Goal: Information Seeking & Learning: Learn about a topic

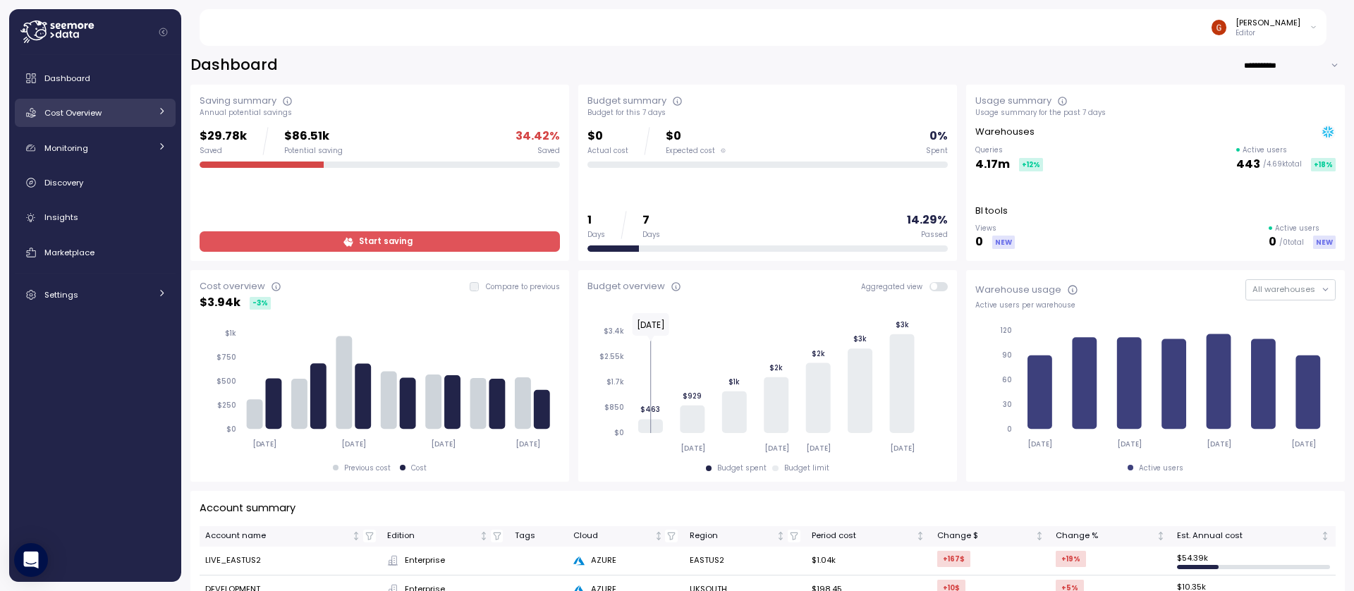
click at [102, 114] on span "Cost Overview" at bounding box center [72, 112] width 57 height 11
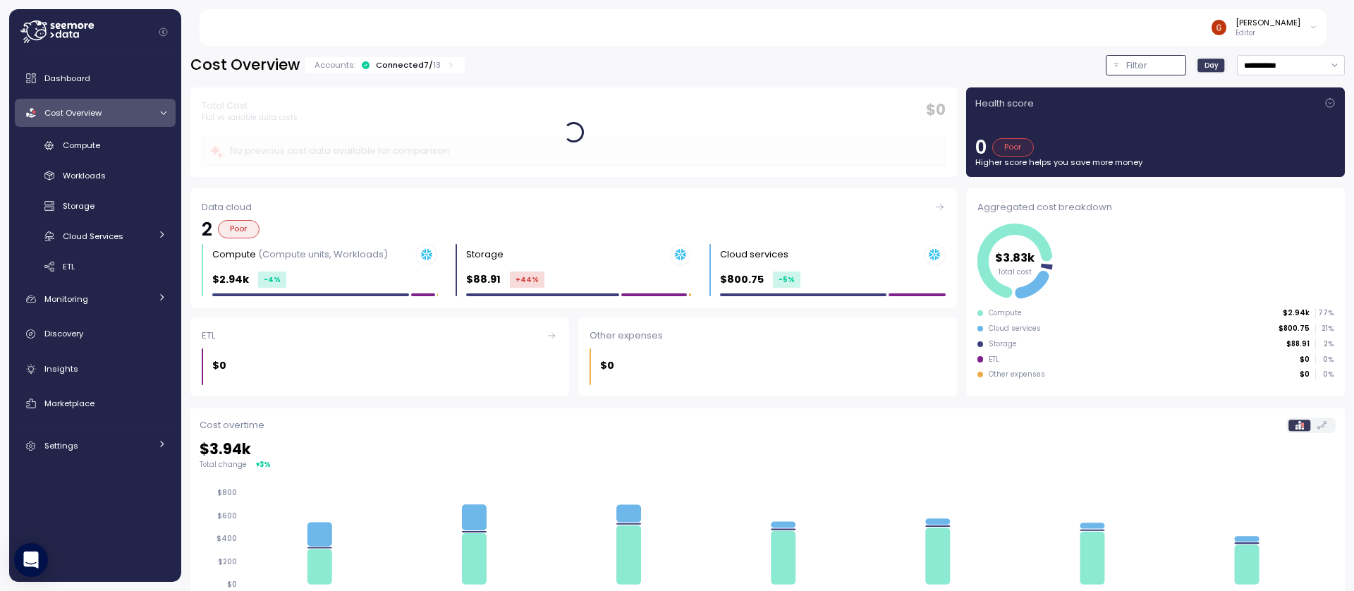
click at [1126, 68] on p "Filter" at bounding box center [1136, 66] width 21 height 14
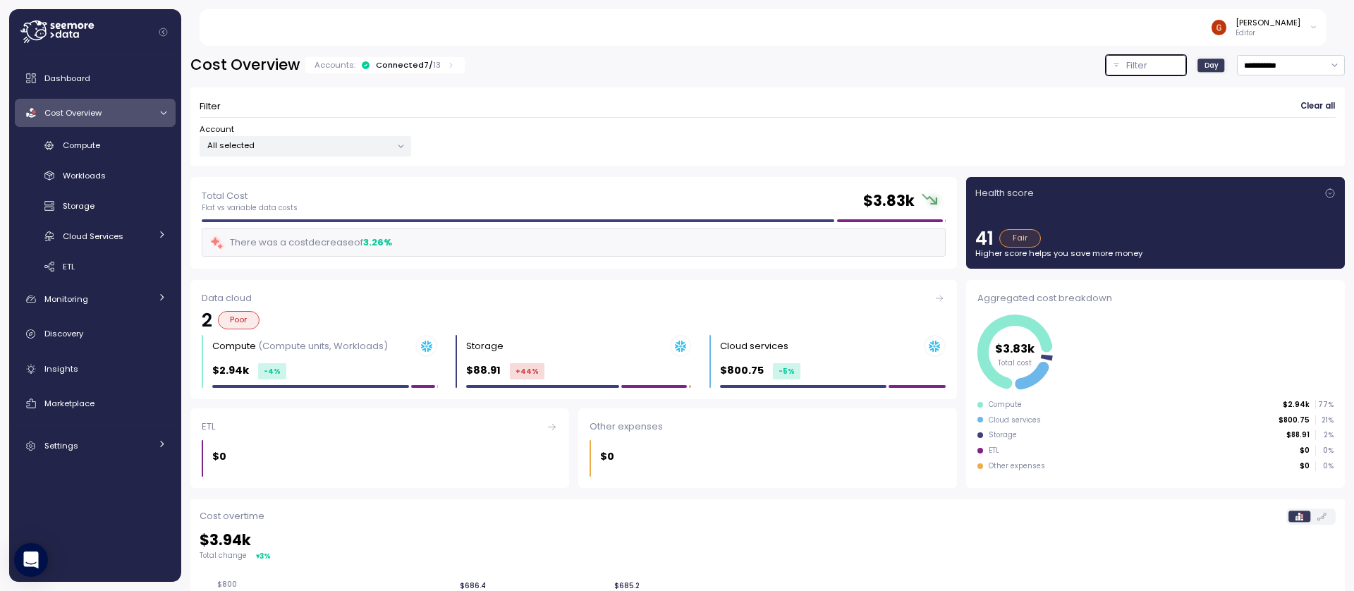
click at [350, 152] on div "All selected" at bounding box center [306, 146] width 212 height 20
click at [879, 120] on form "Filter Clear all Account All selected" at bounding box center [768, 127] width 1136 height 60
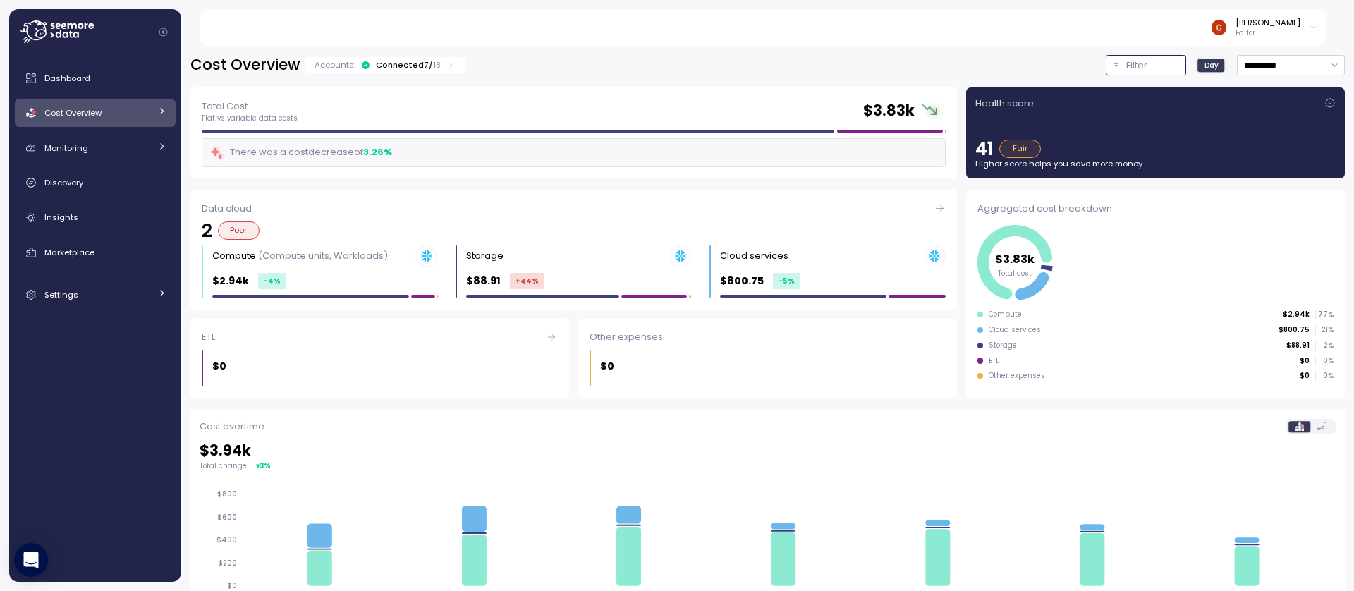
click at [1126, 62] on p "Filter" at bounding box center [1136, 66] width 21 height 14
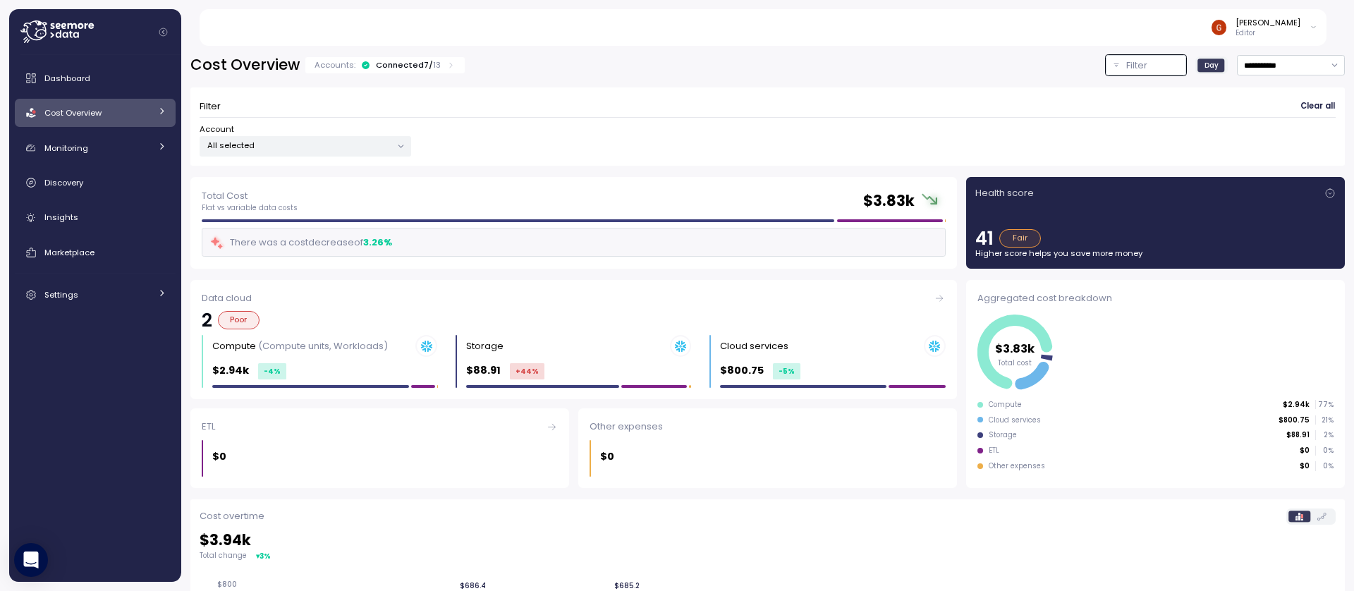
click at [396, 145] on icon at bounding box center [400, 146] width 9 height 9
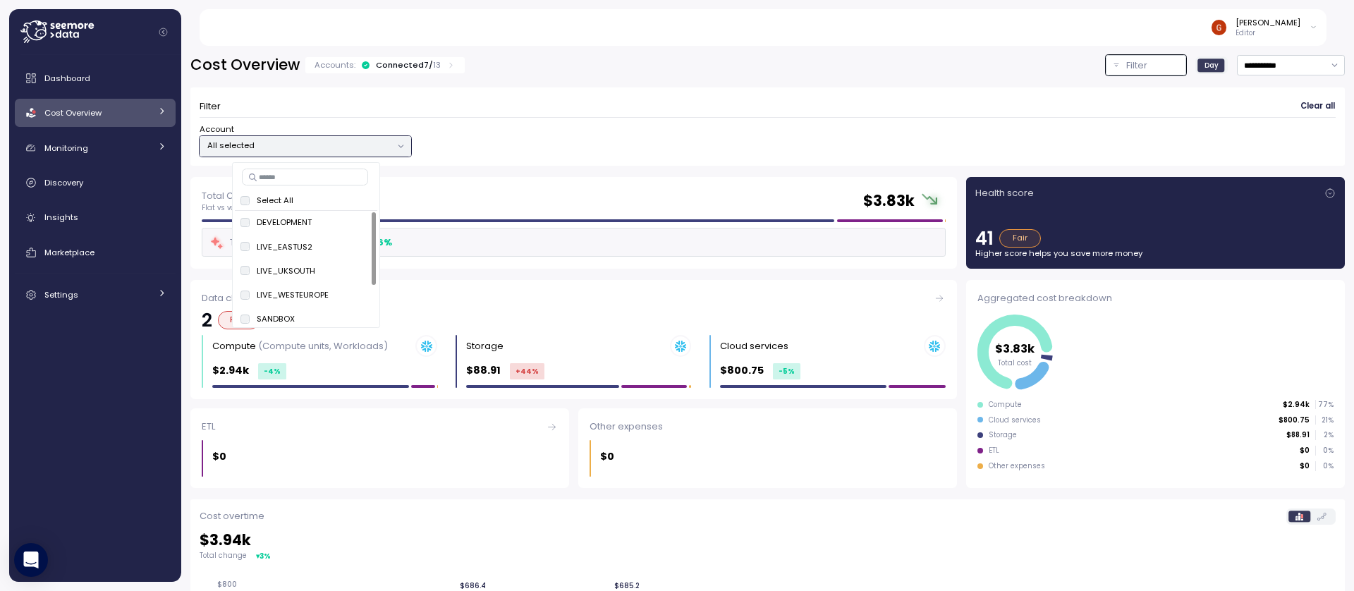
click at [169, 111] on link "Cost Overview" at bounding box center [95, 113] width 161 height 28
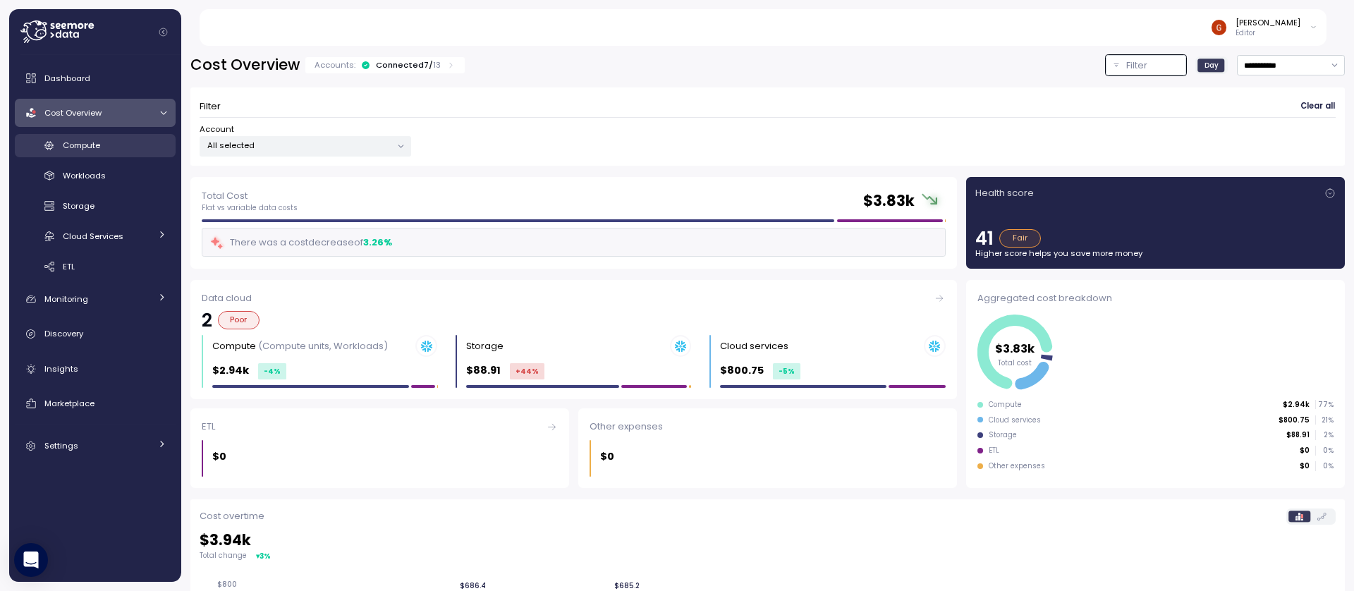
click at [75, 152] on link "Compute" at bounding box center [95, 145] width 161 height 23
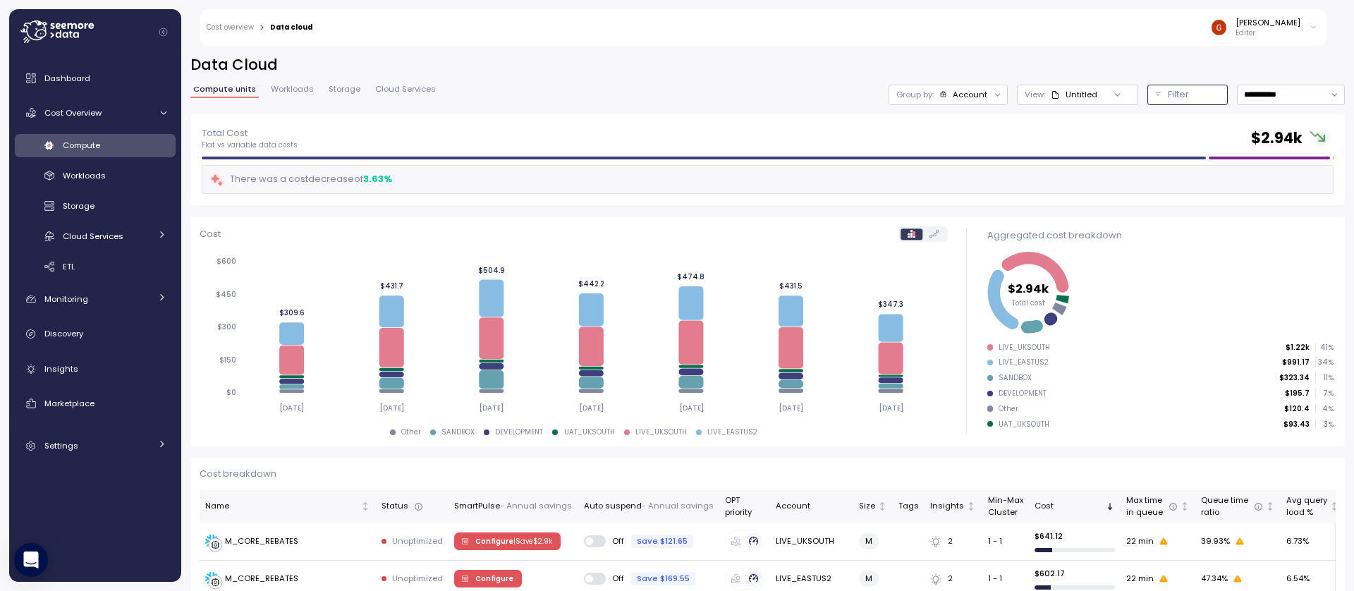
click at [1168, 96] on p "Filter" at bounding box center [1178, 94] width 21 height 14
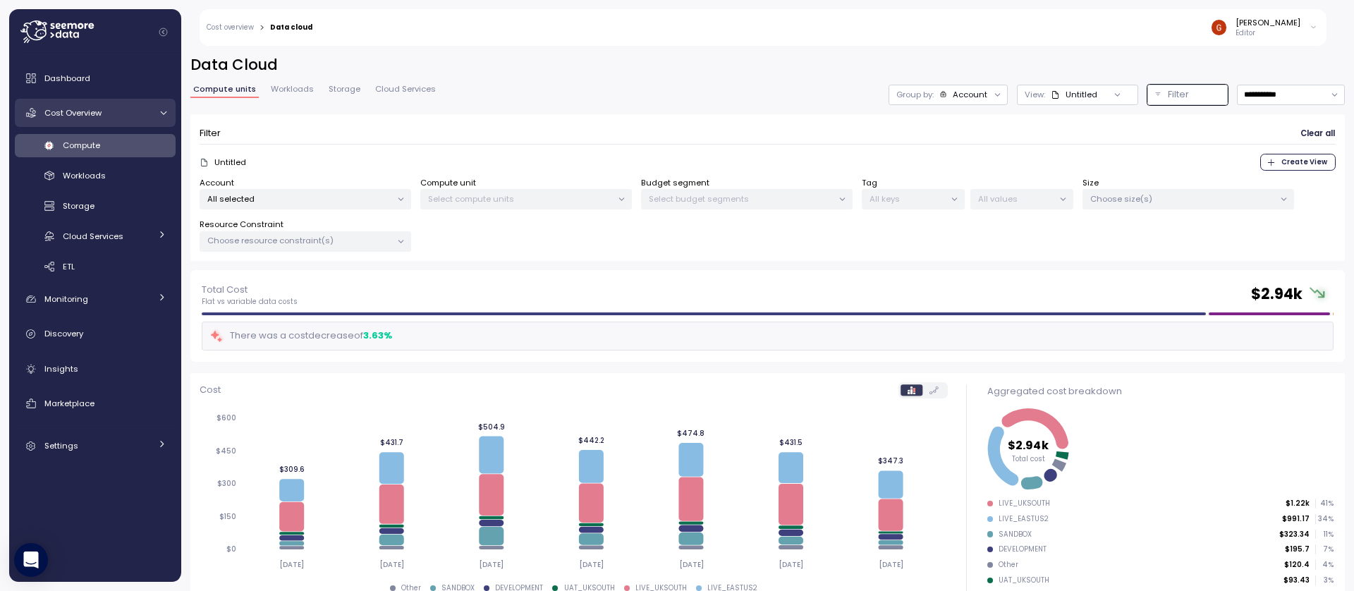
click at [60, 111] on span "Cost Overview" at bounding box center [72, 112] width 57 height 11
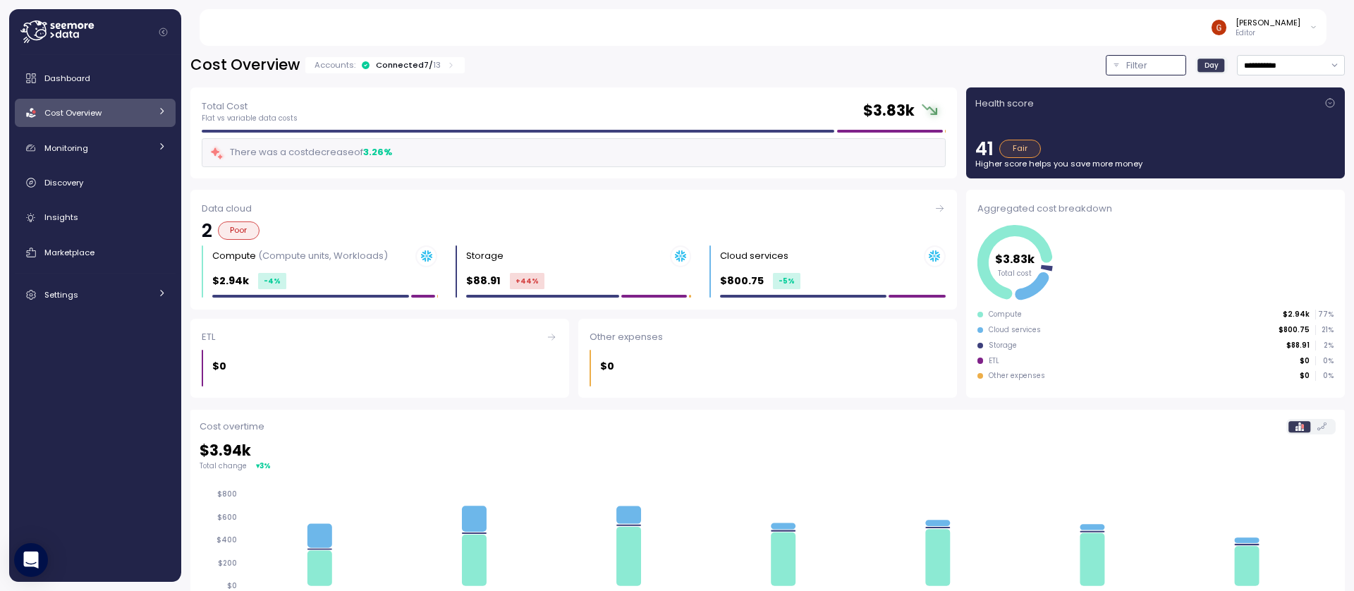
click at [1126, 64] on p "Filter" at bounding box center [1136, 66] width 21 height 14
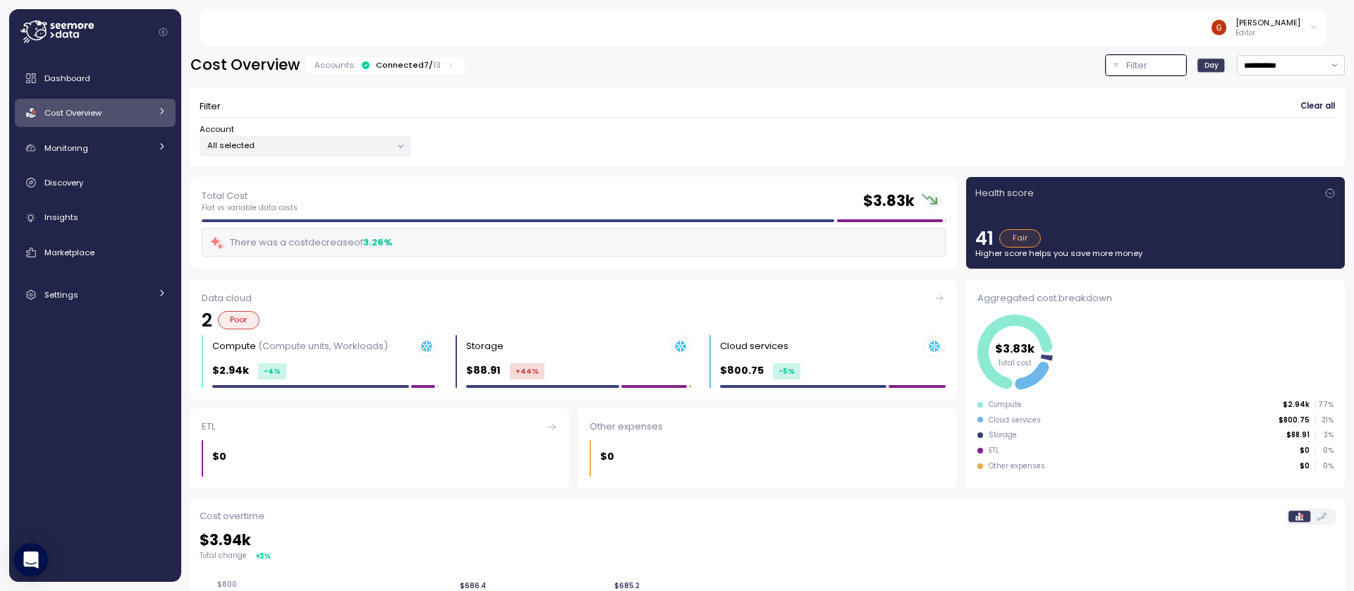
click at [166, 114] on icon at bounding box center [161, 110] width 9 height 9
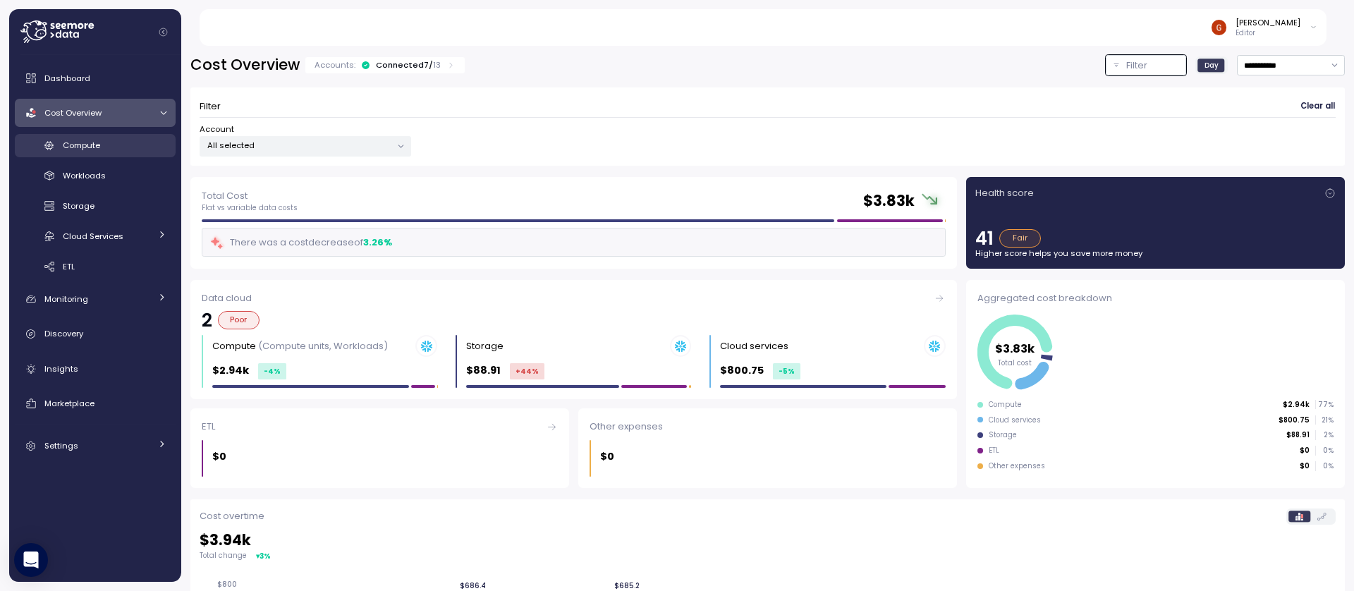
click at [94, 152] on link "Compute" at bounding box center [95, 145] width 161 height 23
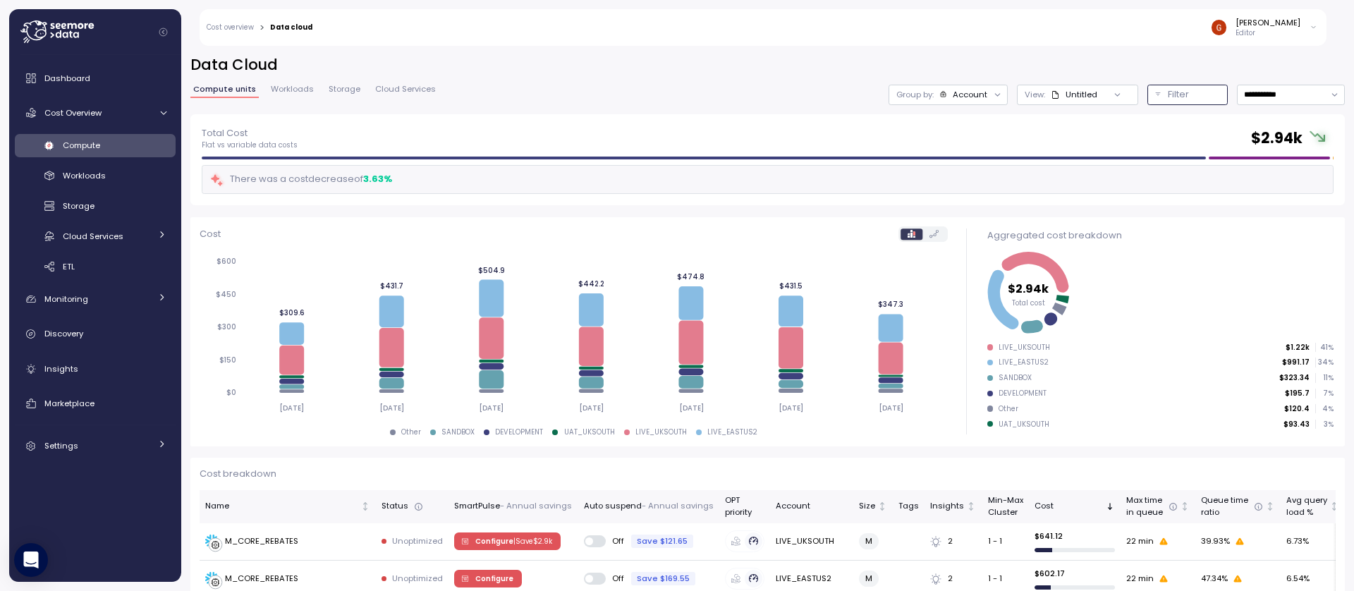
click at [1185, 97] on div "Filter" at bounding box center [1194, 94] width 52 height 14
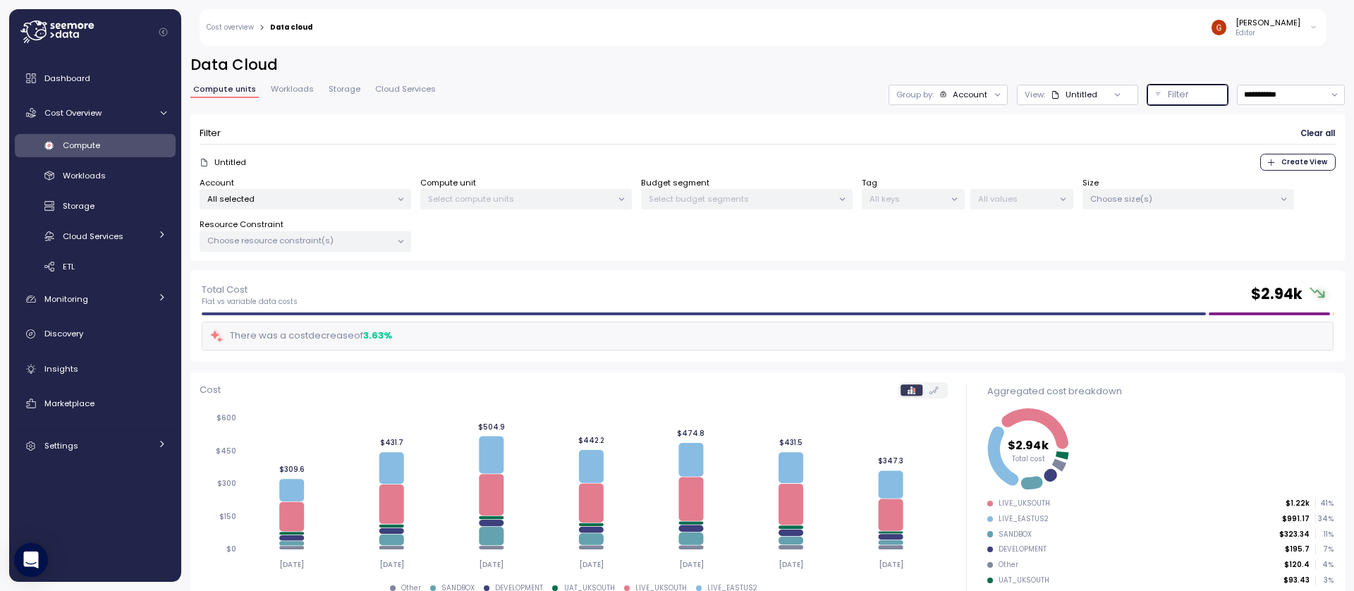
click at [905, 202] on p "All keys" at bounding box center [906, 198] width 75 height 11
click at [952, 202] on icon at bounding box center [954, 199] width 9 height 9
click at [966, 201] on div "Tag All keys All values" at bounding box center [968, 193] width 212 height 33
click at [950, 198] on icon at bounding box center [954, 199] width 9 height 9
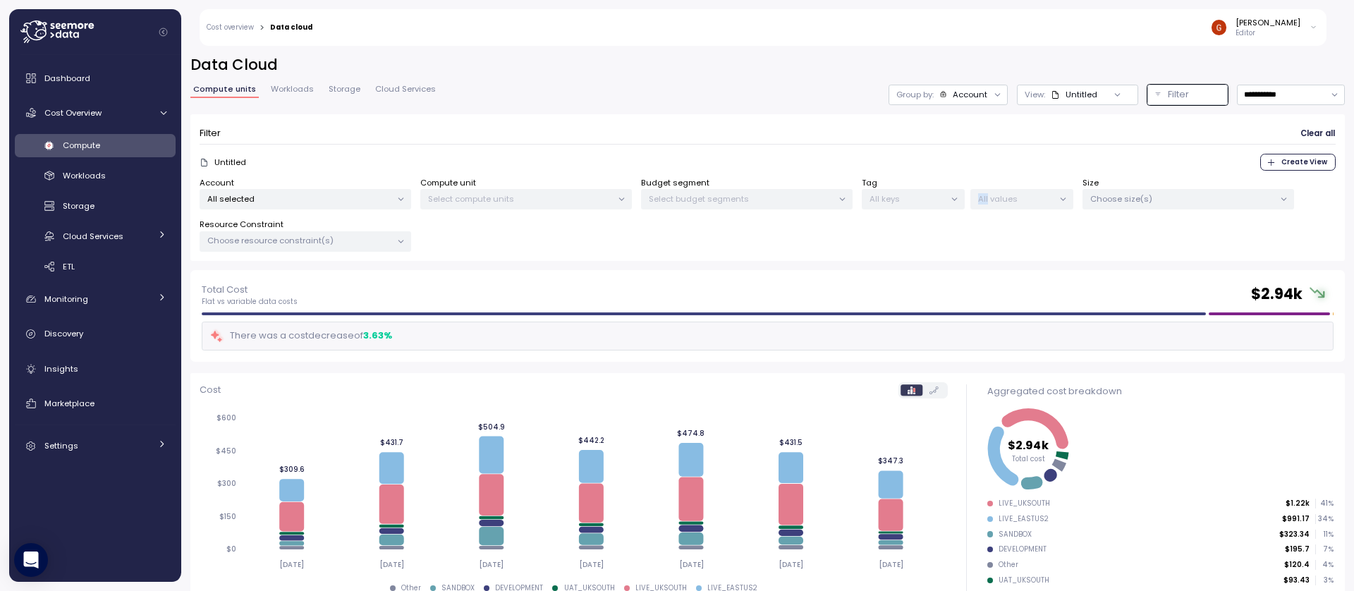
click at [458, 197] on p "Select compute units" at bounding box center [520, 198] width 184 height 11
click at [396, 202] on icon at bounding box center [400, 199] width 9 height 9
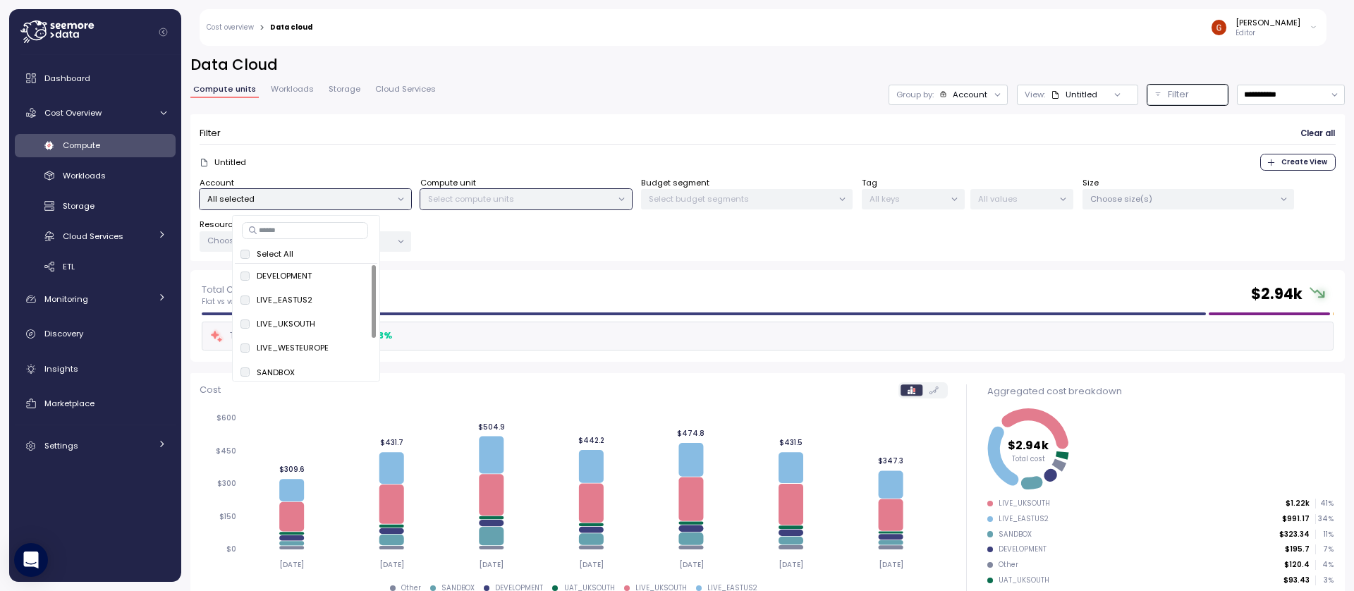
click at [396, 202] on icon at bounding box center [400, 199] width 9 height 9
click at [550, 246] on div "Account All selected Compute unit Select compute units Budget segment Select bu…" at bounding box center [768, 214] width 1136 height 75
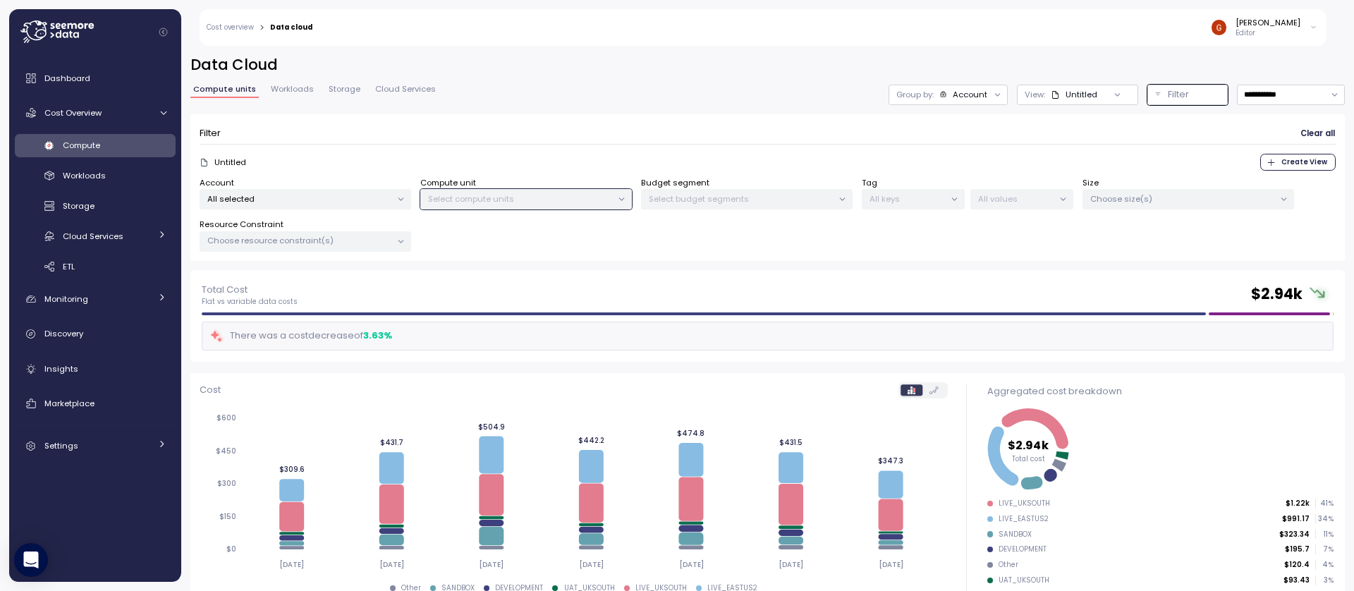
click at [1189, 203] on p "Choose size(s)" at bounding box center [1182, 198] width 184 height 11
click at [1175, 203] on p "Choose size(s)" at bounding box center [1182, 198] width 184 height 11
click at [1030, 200] on p "All values" at bounding box center [1015, 198] width 75 height 11
click at [917, 200] on p "All keys" at bounding box center [906, 198] width 75 height 11
click at [821, 198] on p "Select budget segments" at bounding box center [741, 198] width 184 height 11
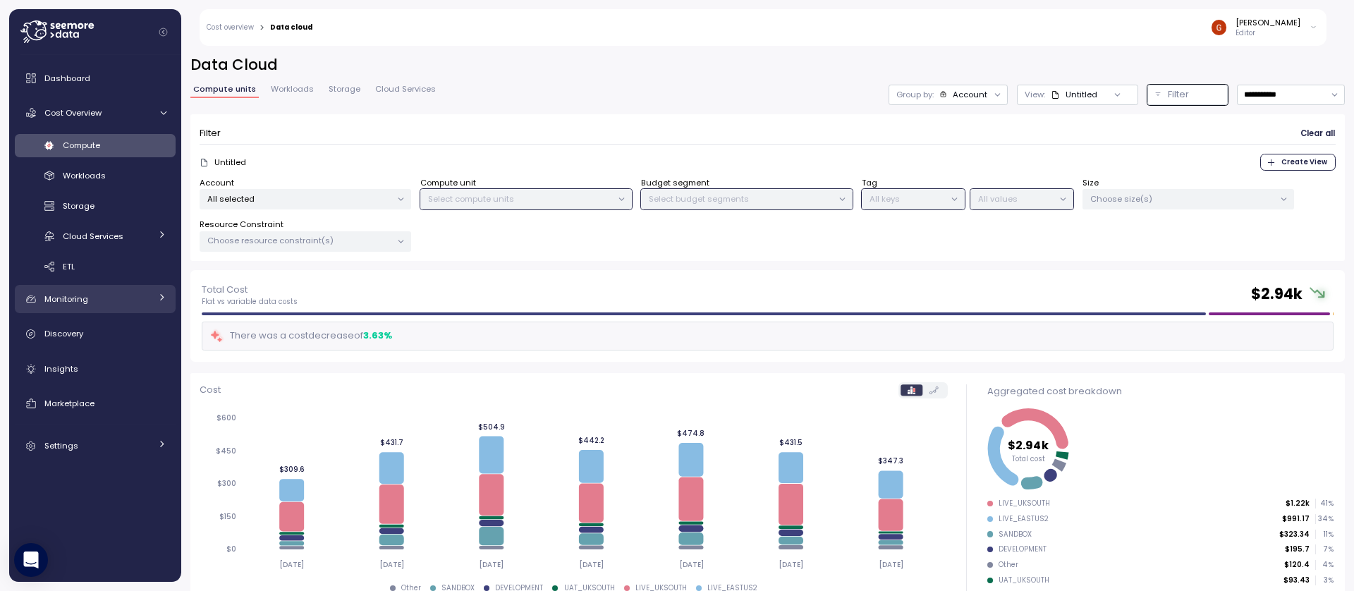
click at [102, 296] on div "Monitoring" at bounding box center [97, 299] width 106 height 14
click at [79, 309] on link "Monitoring" at bounding box center [95, 299] width 161 height 28
click at [82, 114] on span "Cost Overview" at bounding box center [72, 112] width 57 height 11
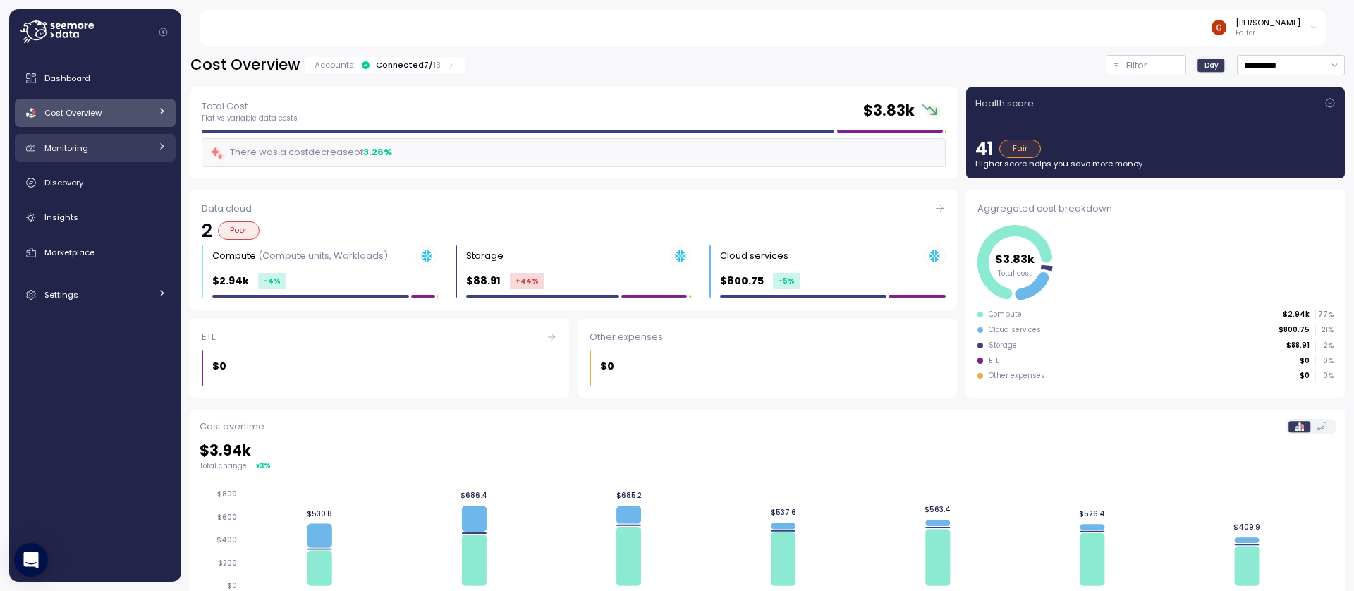
click at [78, 149] on span "Monitoring" at bounding box center [66, 147] width 44 height 11
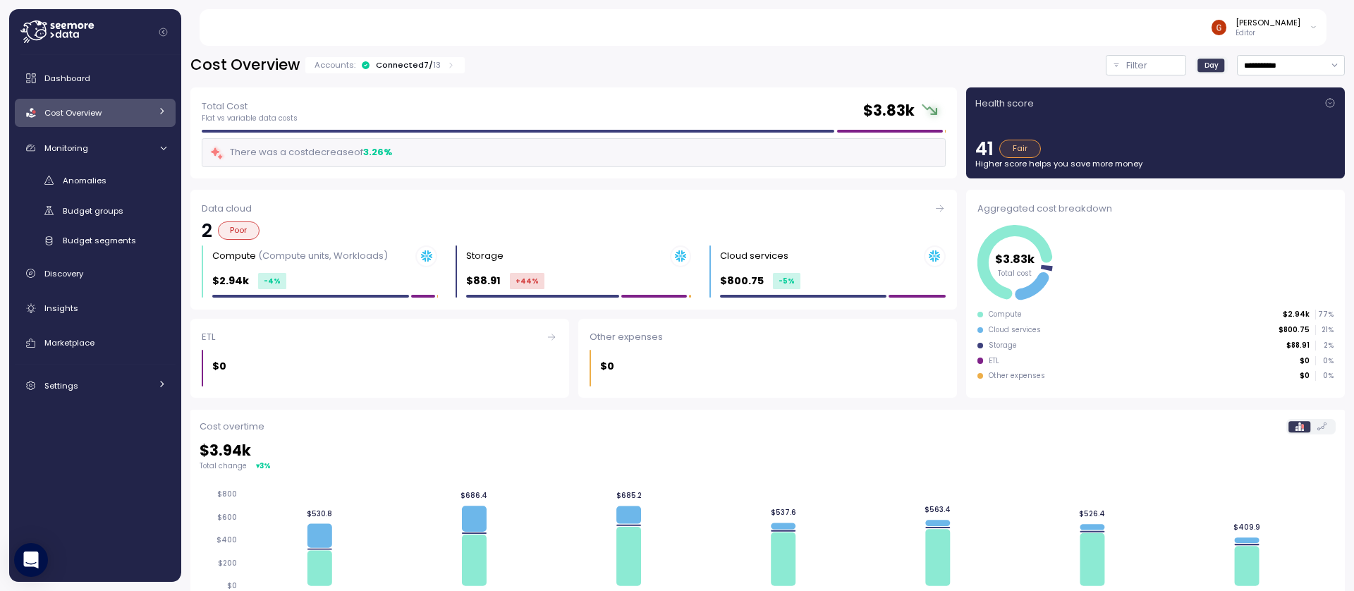
click at [100, 108] on span "Cost Overview" at bounding box center [72, 112] width 57 height 11
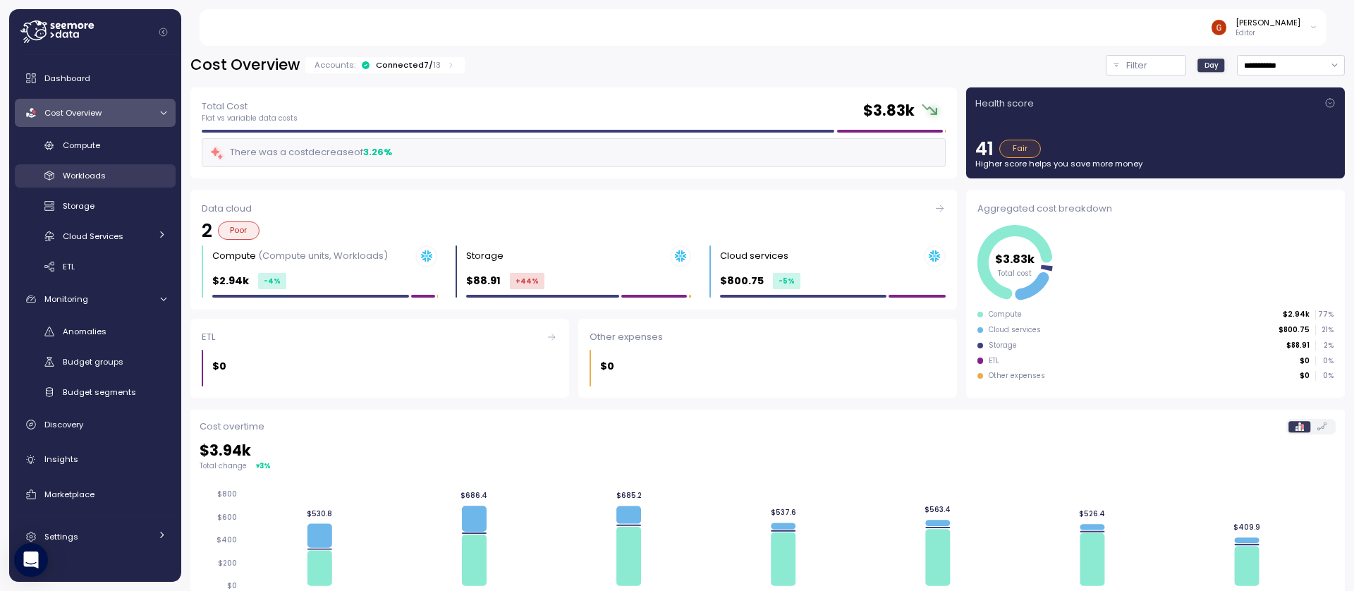
click at [95, 173] on span "Workloads" at bounding box center [84, 175] width 43 height 11
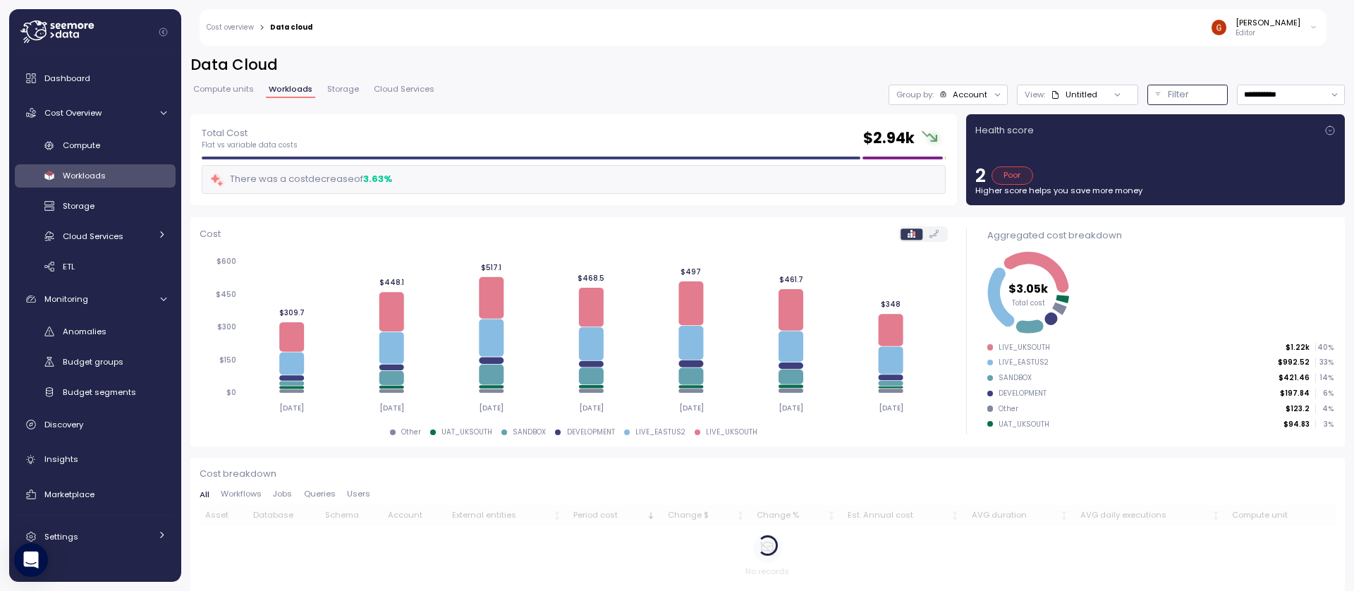
click at [1176, 96] on p "Filter" at bounding box center [1178, 94] width 21 height 14
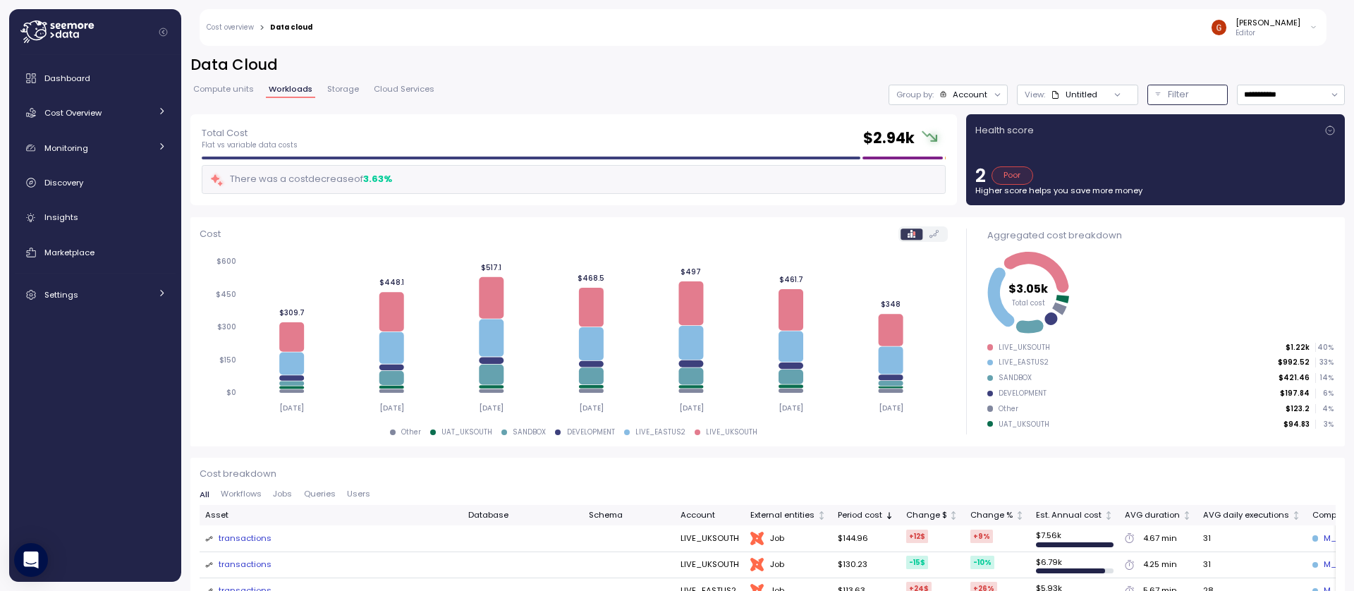
click at [1168, 98] on p "Filter" at bounding box center [1178, 94] width 21 height 14
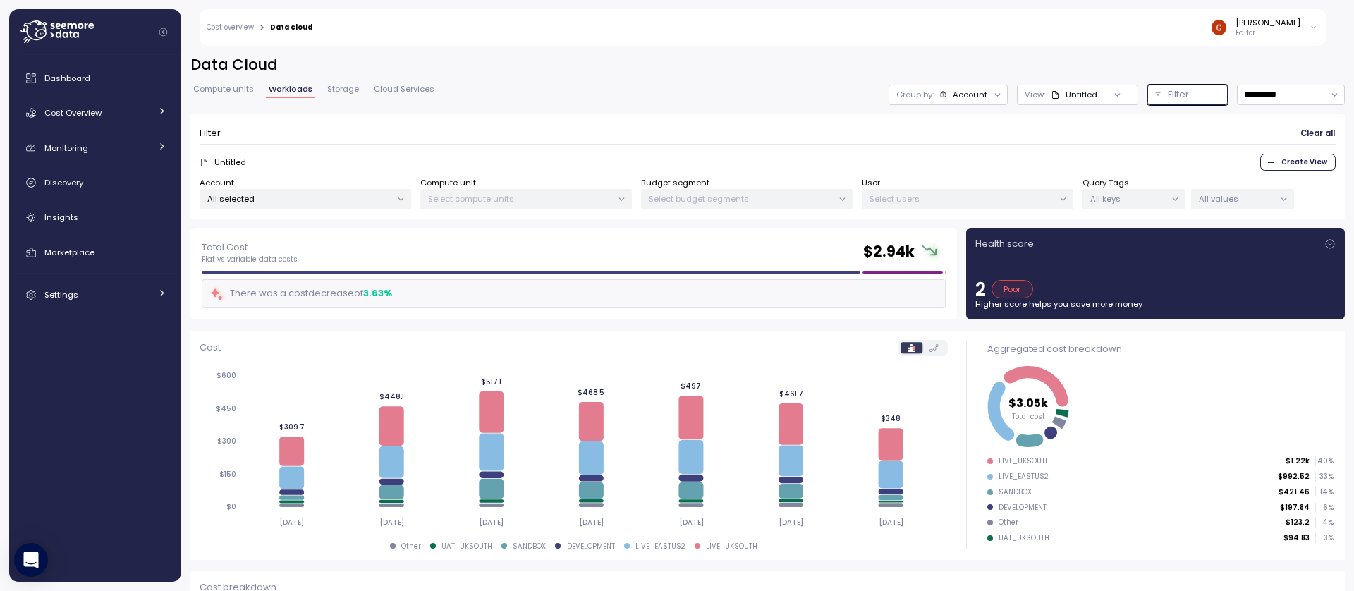
click at [1132, 194] on p "All keys" at bounding box center [1127, 198] width 75 height 11
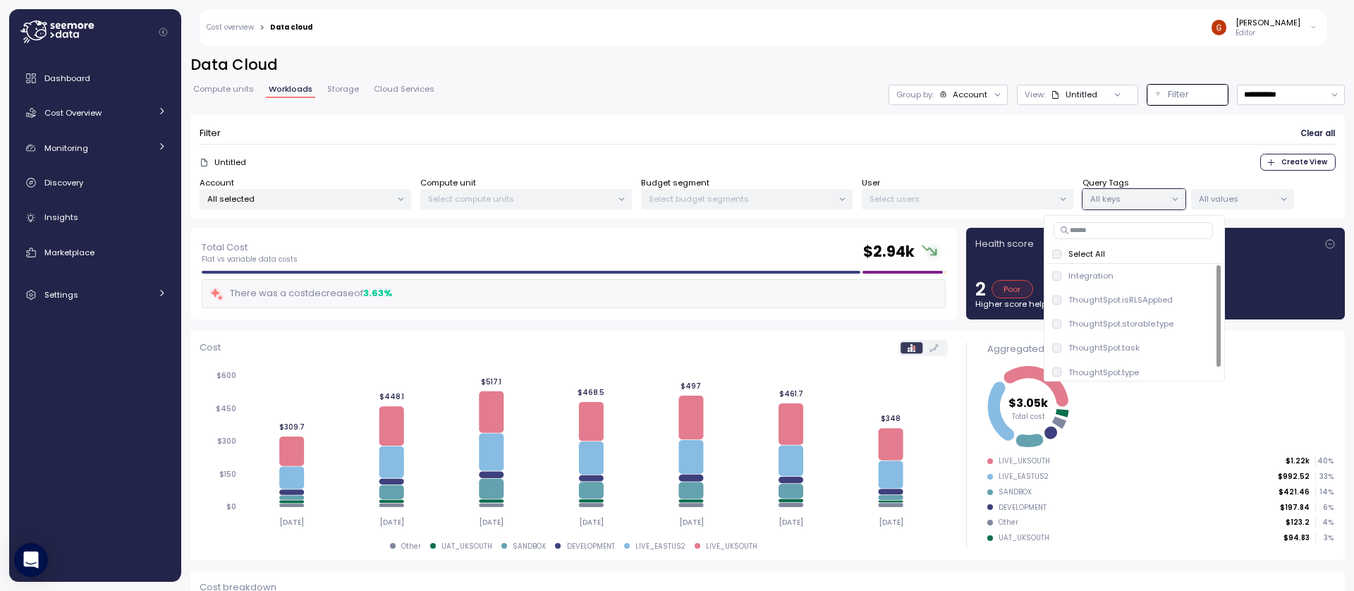
click at [1094, 235] on input at bounding box center [1133, 230] width 159 height 17
type input "**********"
click at [1279, 196] on icon at bounding box center [1283, 199] width 9 height 9
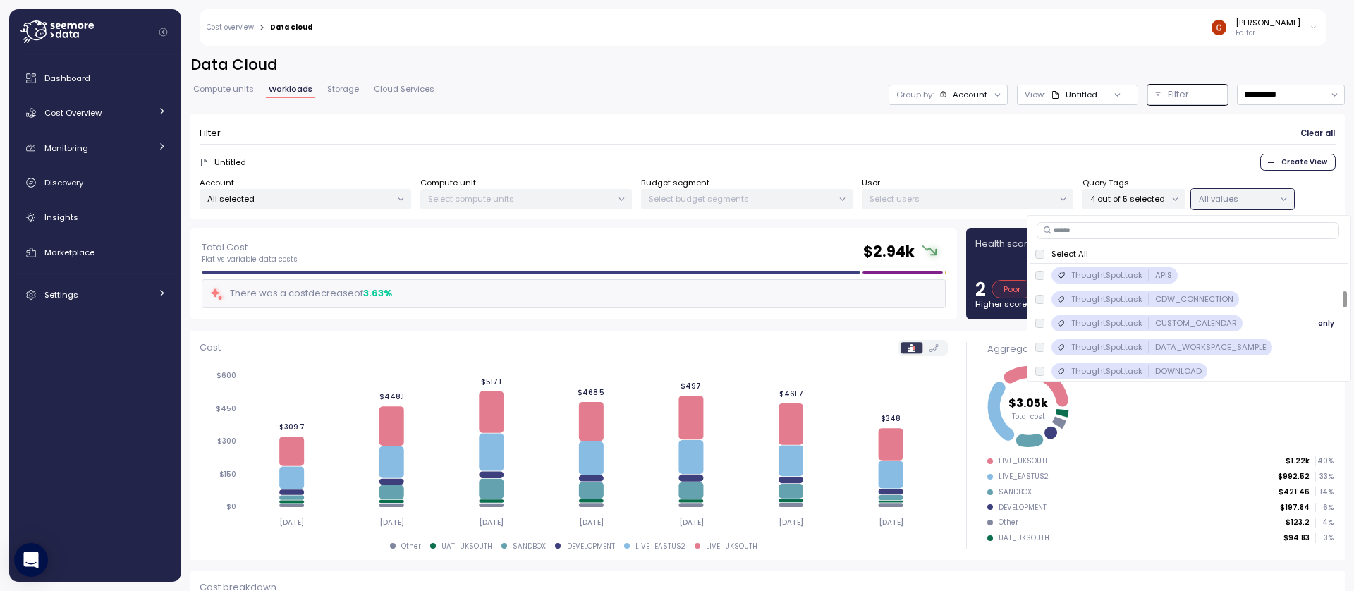
scroll to position [254, 0]
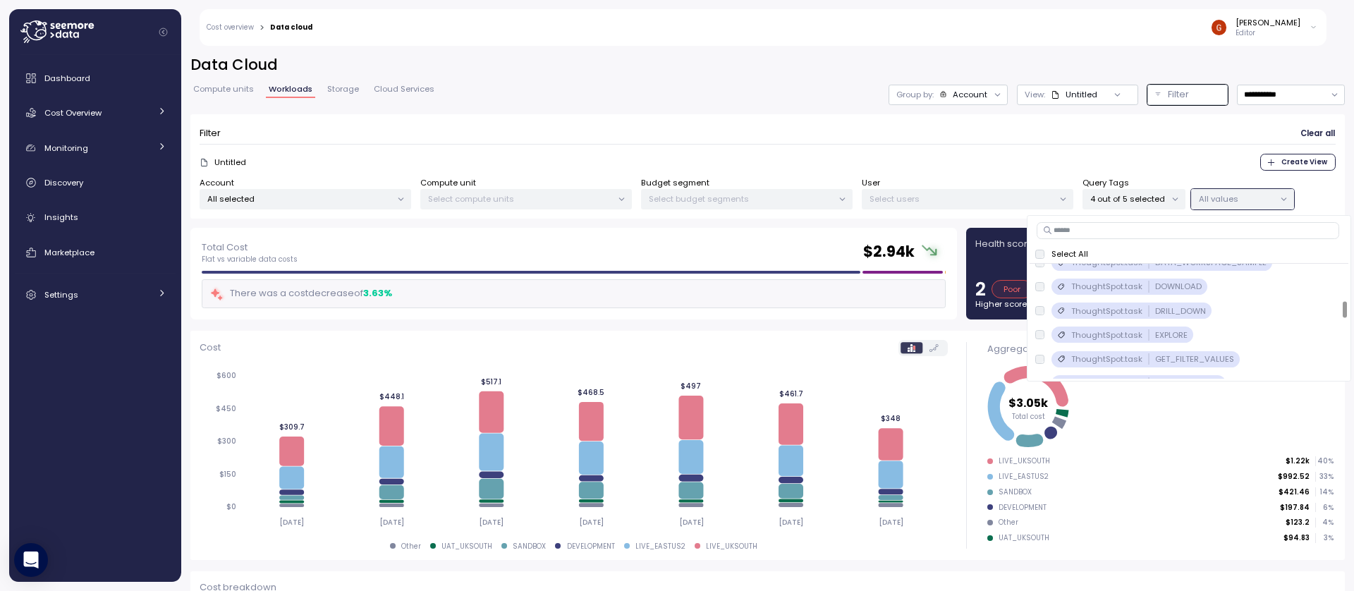
click at [1075, 218] on div "Select All ThoughtSpot.isRLSApplied false only ThoughtSpot.storable.type Immuta…" at bounding box center [1189, 298] width 324 height 166
click at [1075, 231] on input at bounding box center [1188, 230] width 303 height 17
type input "****"
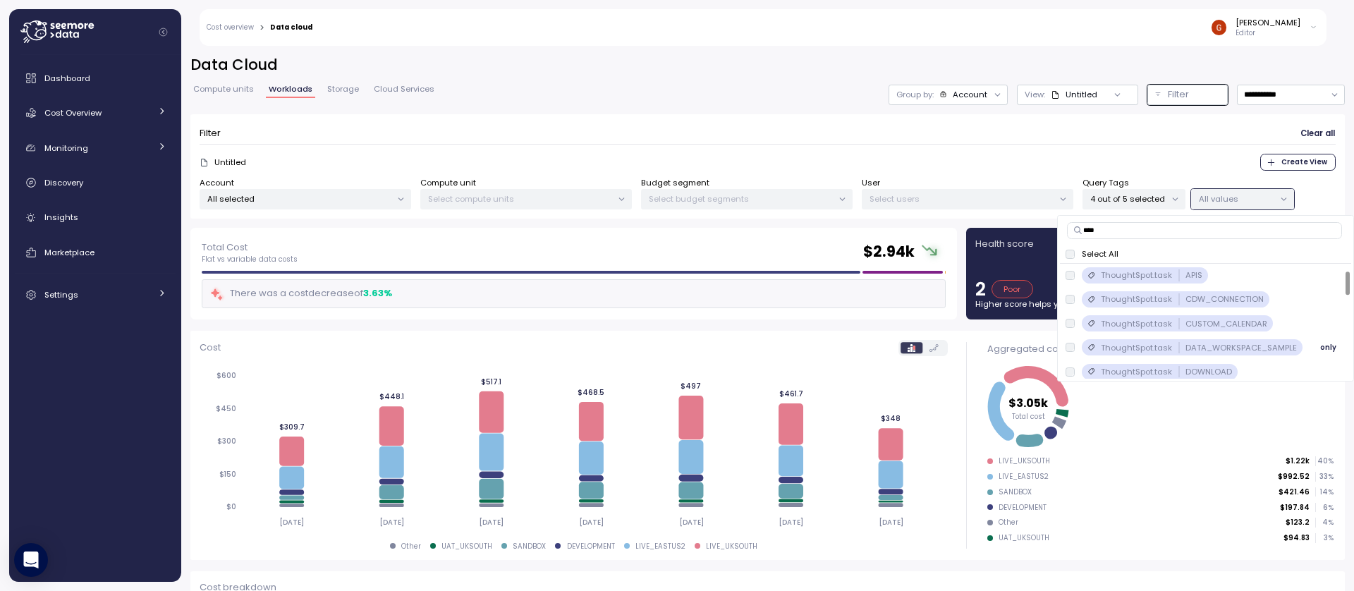
scroll to position [0, 0]
click at [1074, 280] on div at bounding box center [1069, 275] width 9 height 9
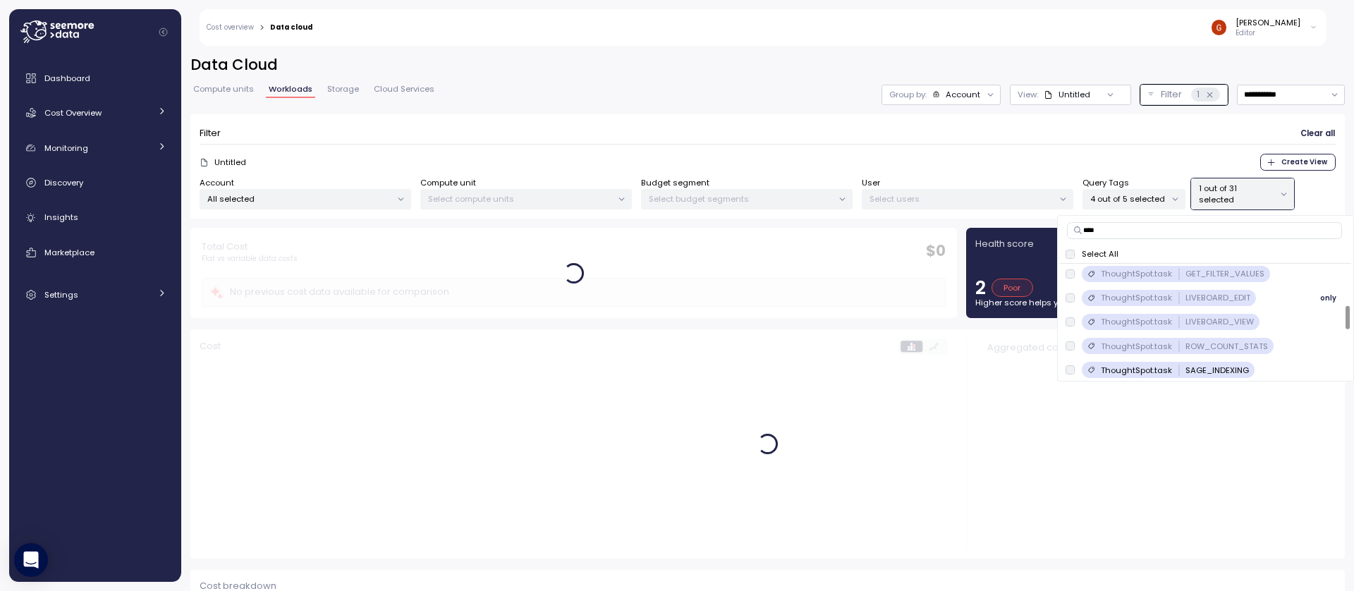
scroll to position [254, 0]
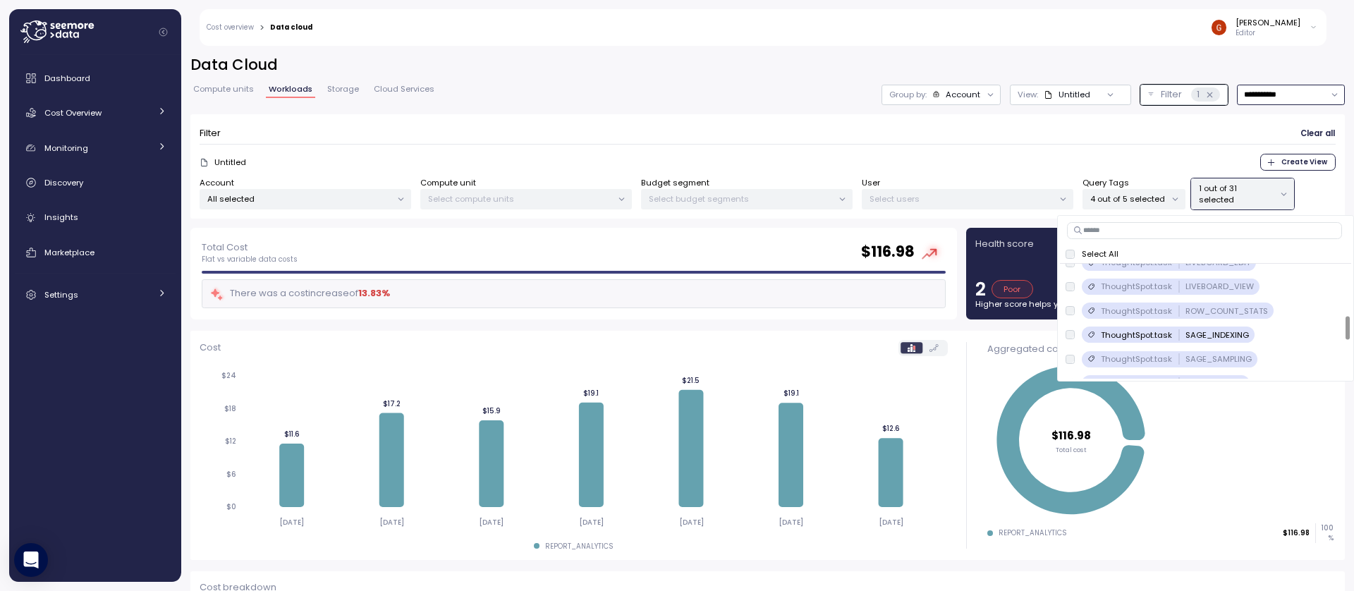
click at [1289, 100] on input "**********" at bounding box center [1291, 95] width 108 height 20
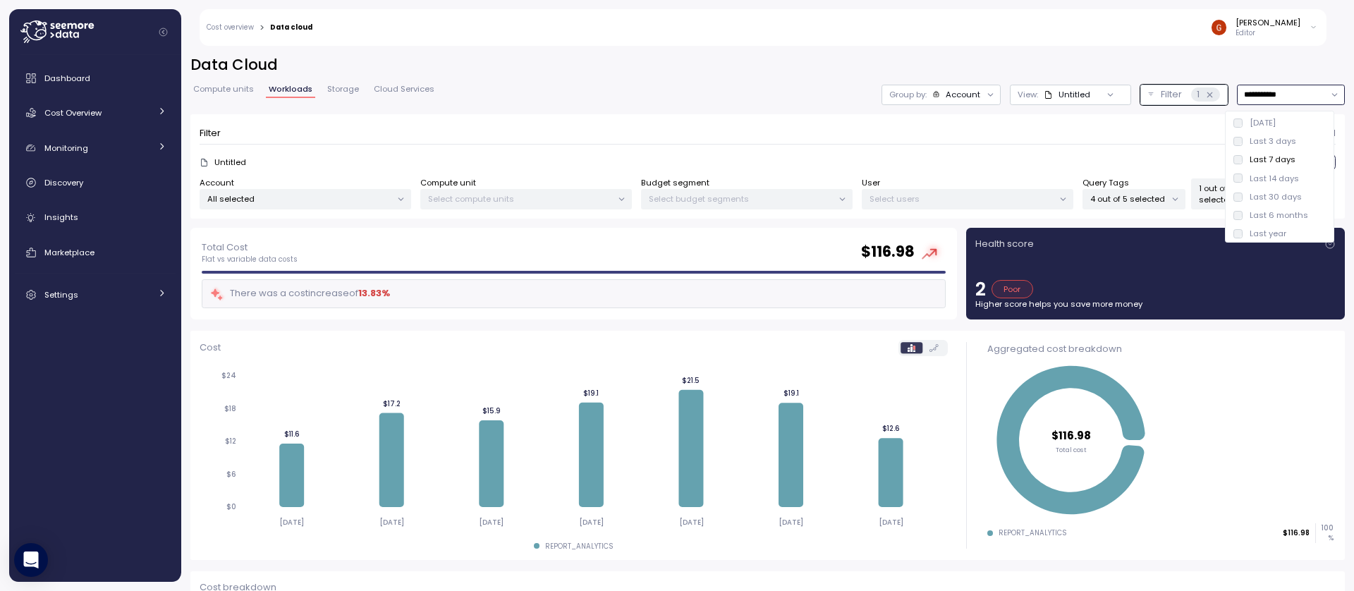
type input "**********"
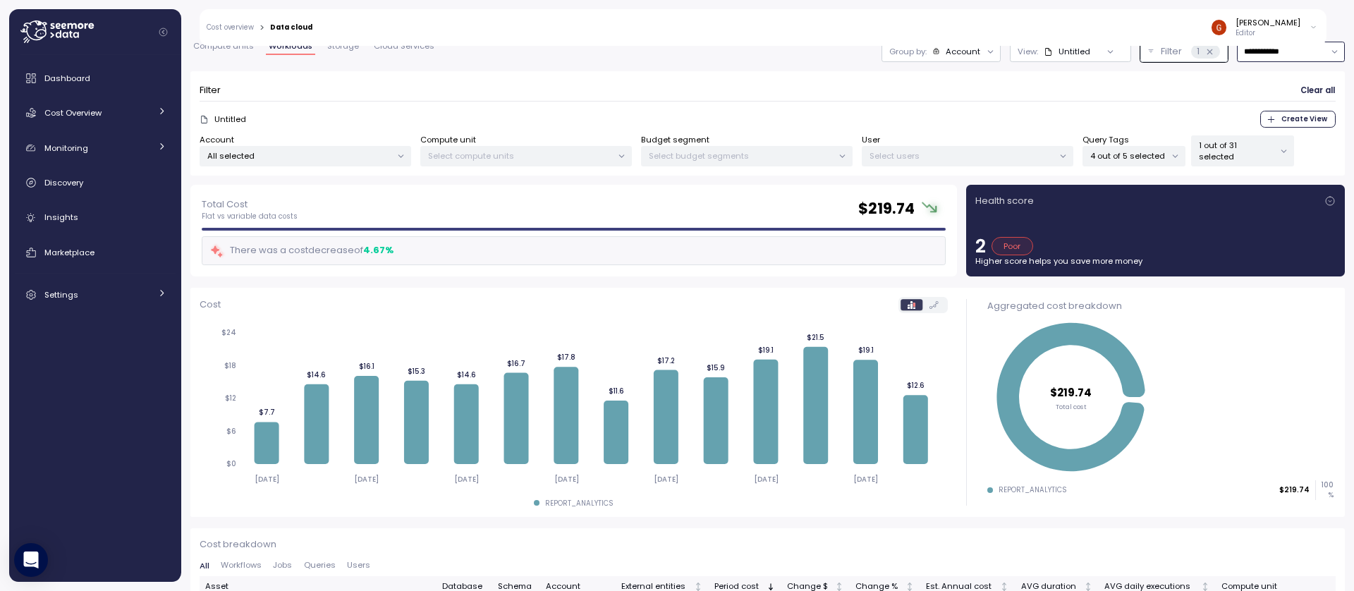
scroll to position [169, 0]
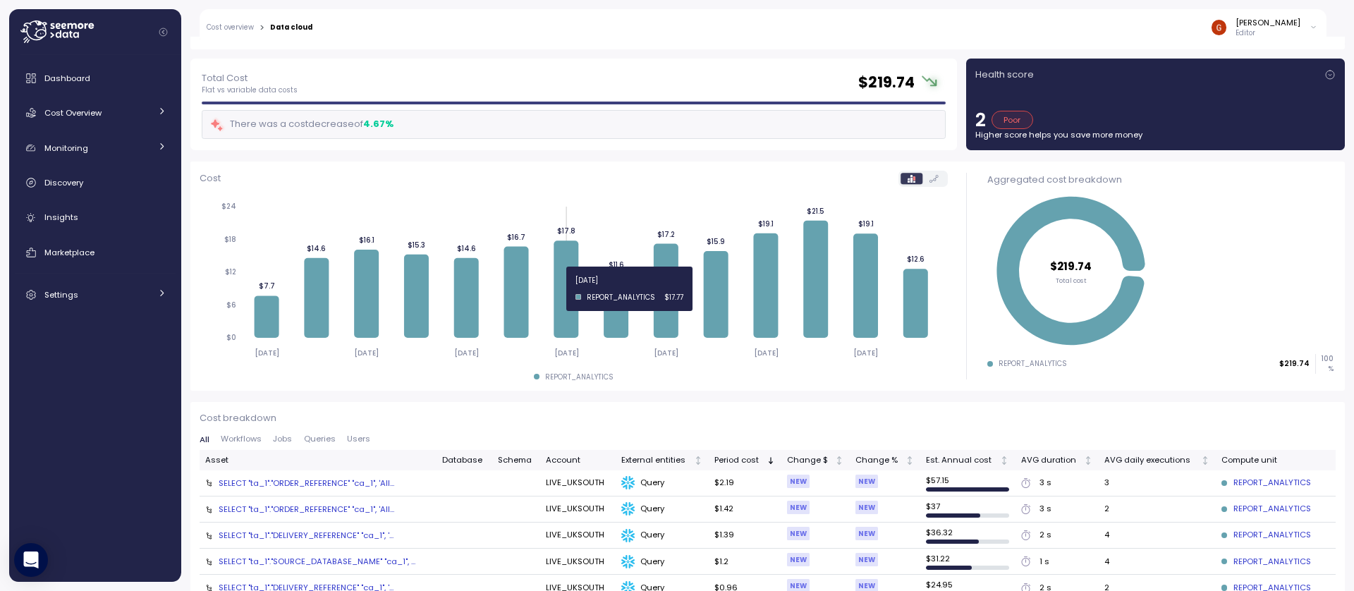
click at [561, 288] on icon at bounding box center [566, 288] width 25 height 97
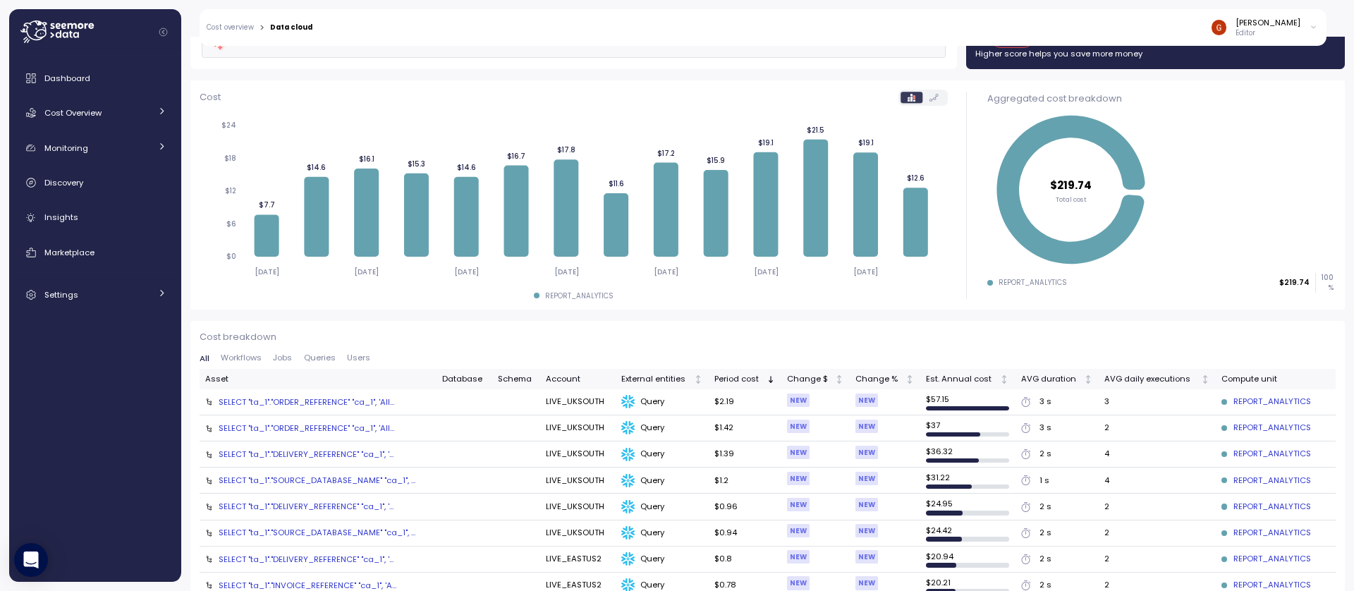
scroll to position [338, 0]
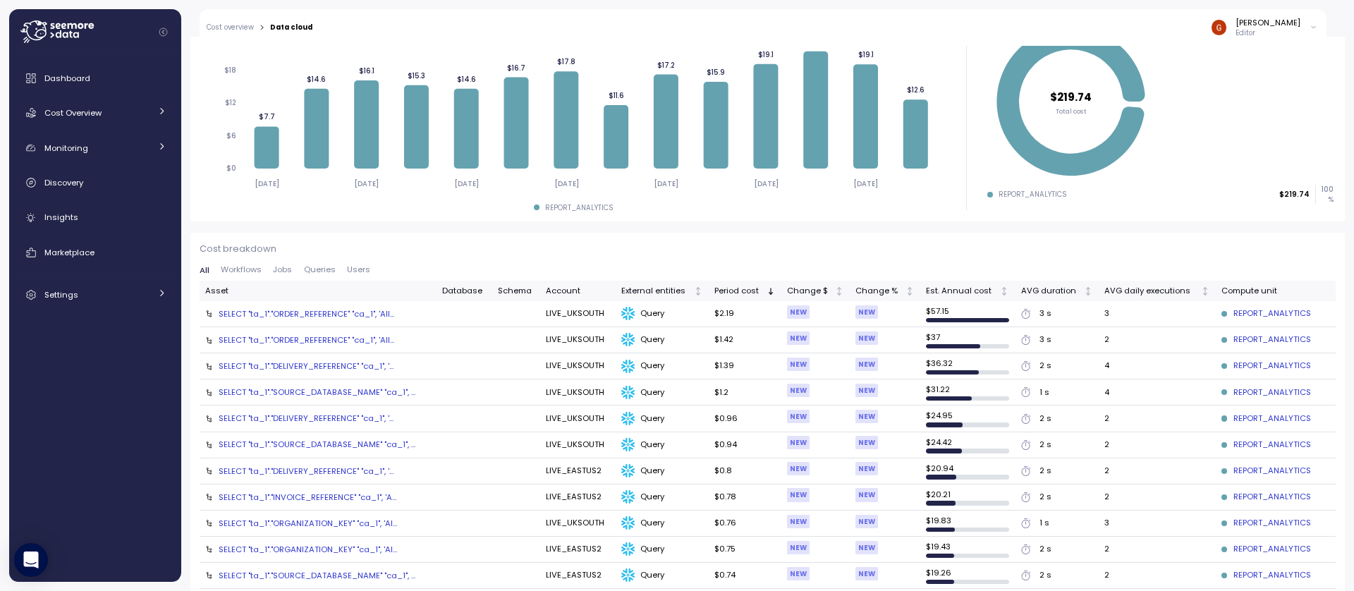
click at [356, 316] on div "SELECT "ta_1"."ORDER_REFERENCE" "ca_1", 'All..." at bounding box center [307, 313] width 176 height 11
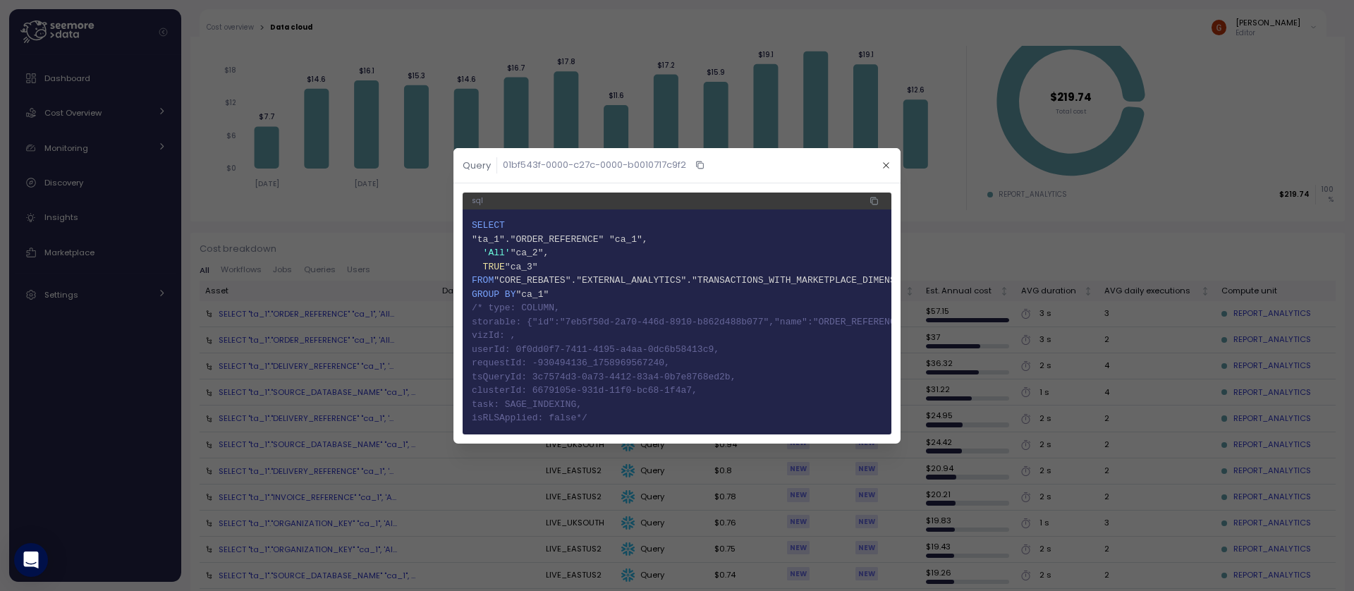
drag, startPoint x: 524, startPoint y: 306, endPoint x: 561, endPoint y: 314, distance: 37.6
click at [561, 314] on code "1 SELECT 2 "ta_1"."ORDER_REFERENCE" "ca_1", 3 'All' "ca_2", 4 TRUE "ca_3" 5 FRO…" at bounding box center [677, 322] width 410 height 207
drag, startPoint x: 563, startPoint y: 342, endPoint x: 628, endPoint y: 355, distance: 66.1
click at [625, 354] on code "1 SELECT 2 "ta_1"."ORDER_REFERENCE" "ca_1", 3 'All' "ca_2", 4 TRUE "ca_3" 5 FRO…" at bounding box center [677, 322] width 410 height 207
click at [887, 162] on icon "button" at bounding box center [886, 165] width 6 height 6
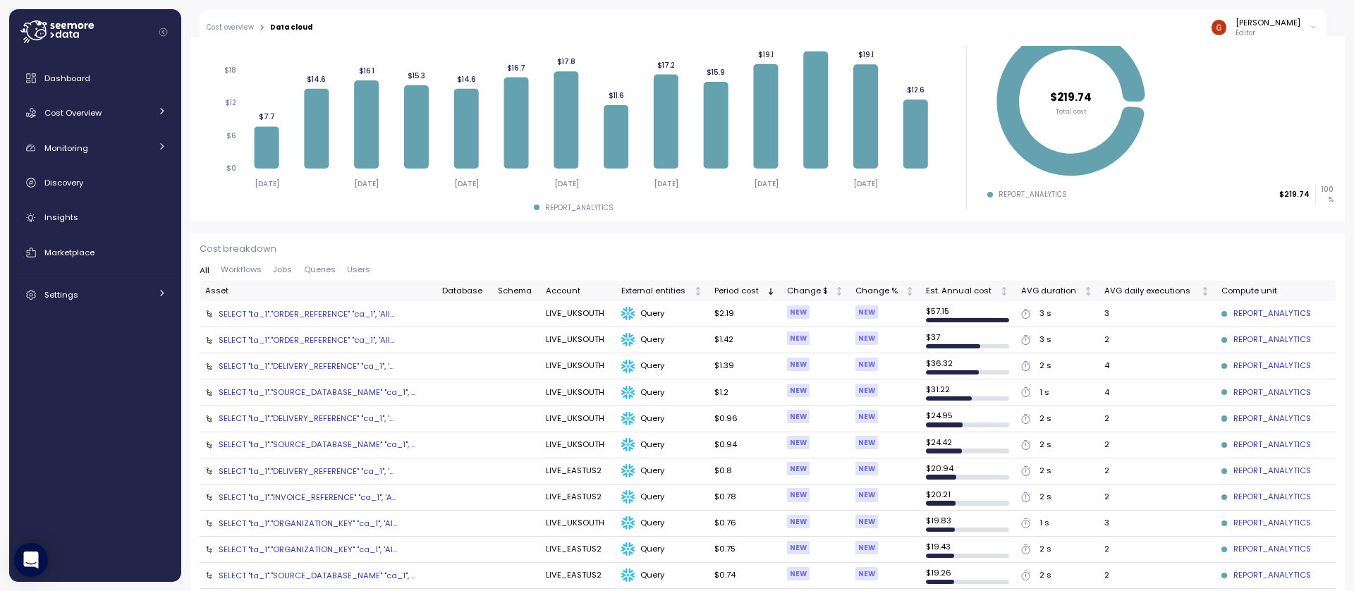
click at [800, 312] on div "NEW" at bounding box center [798, 311] width 23 height 13
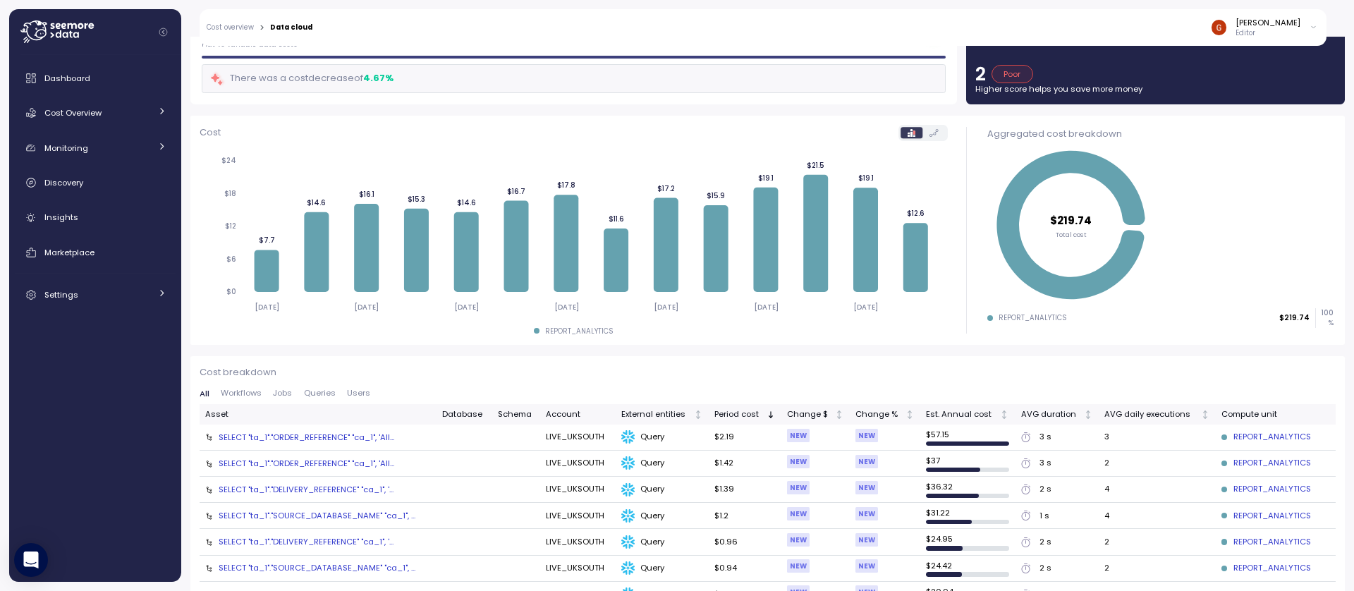
scroll to position [85, 0]
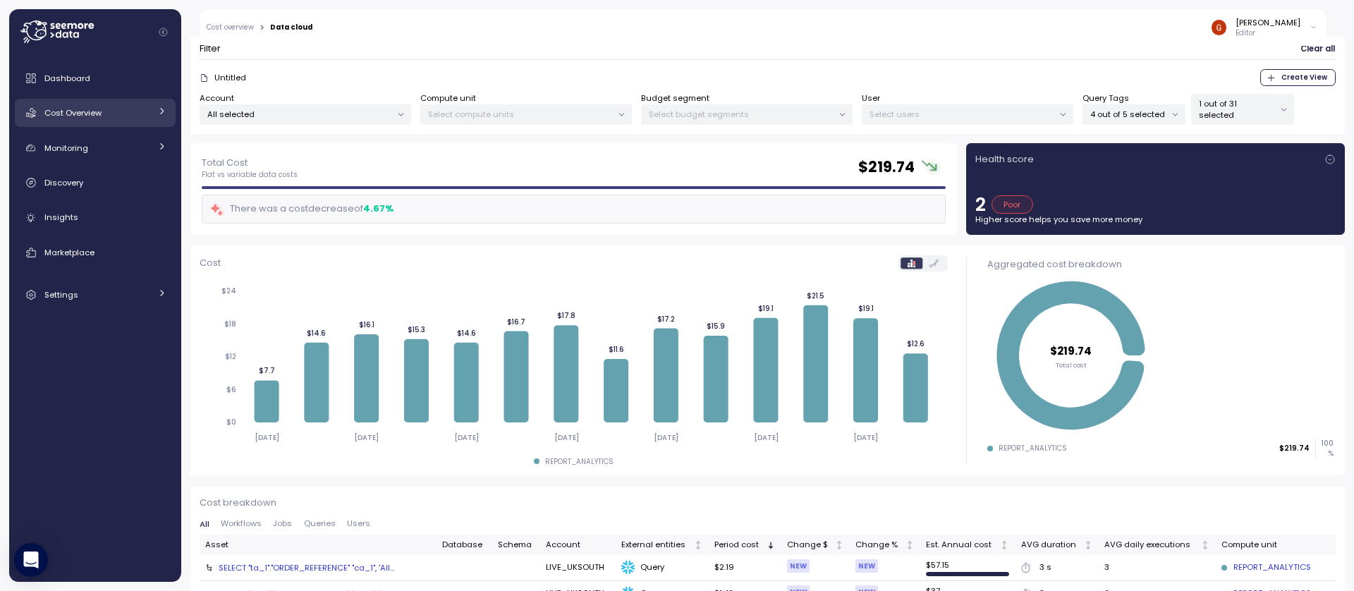
click at [81, 116] on span "Cost Overview" at bounding box center [72, 112] width 57 height 11
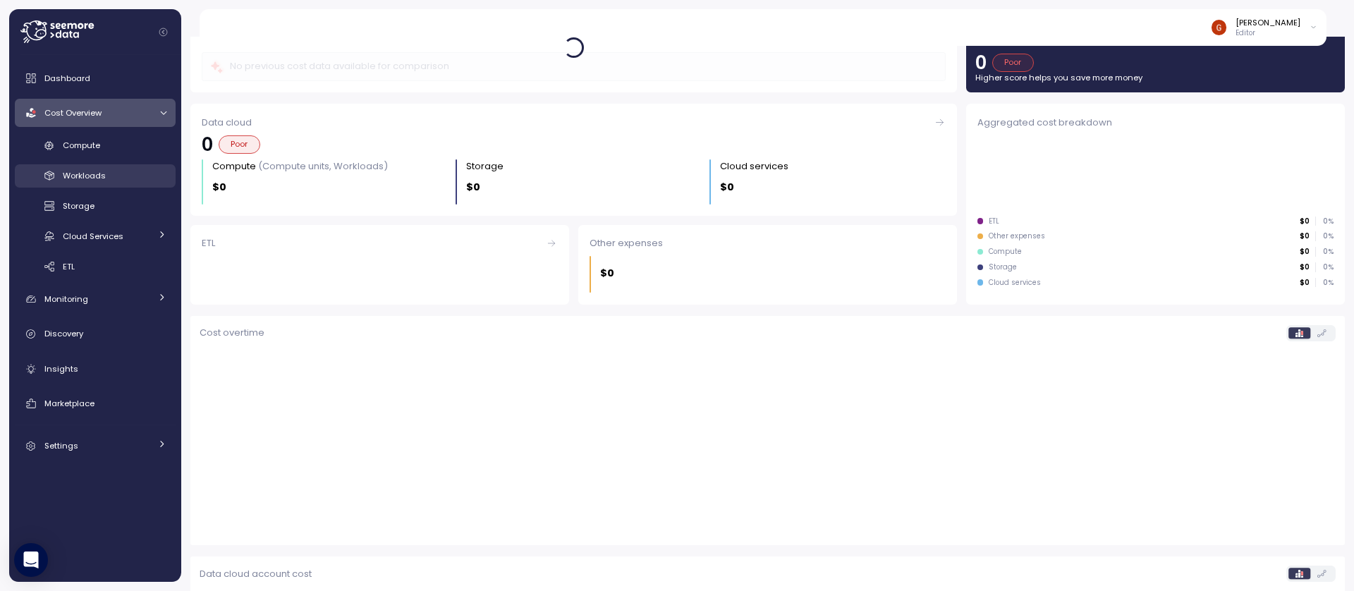
click at [92, 177] on span "Workloads" at bounding box center [84, 175] width 43 height 11
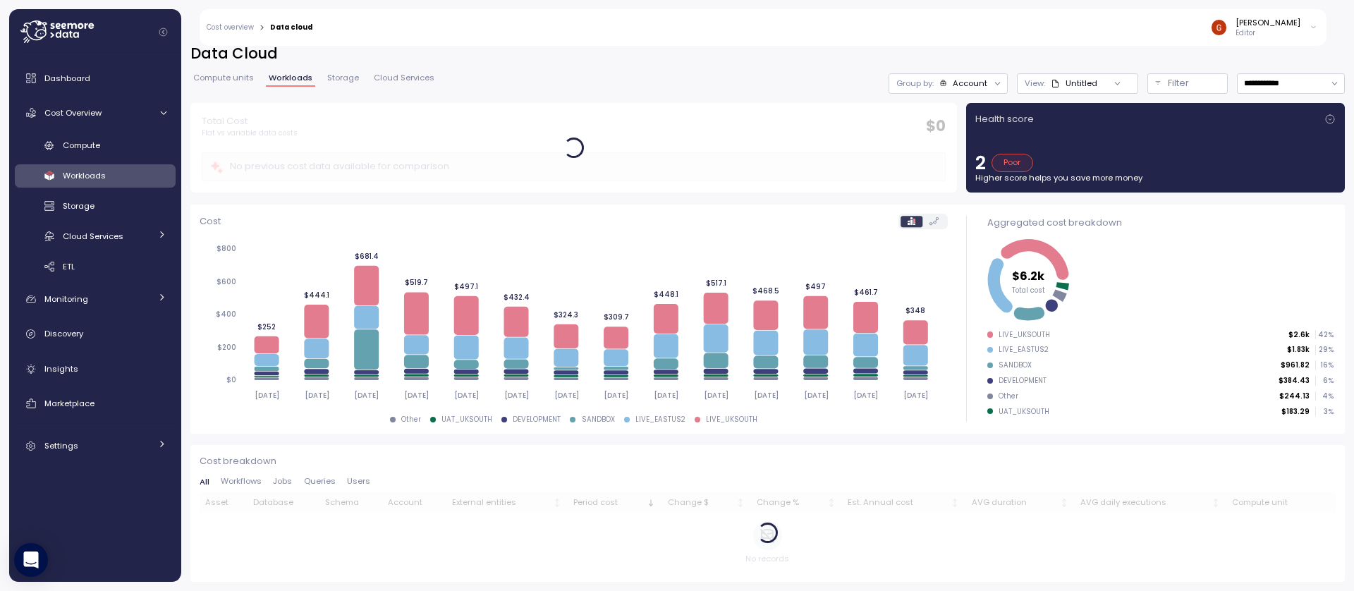
scroll to position [13, 0]
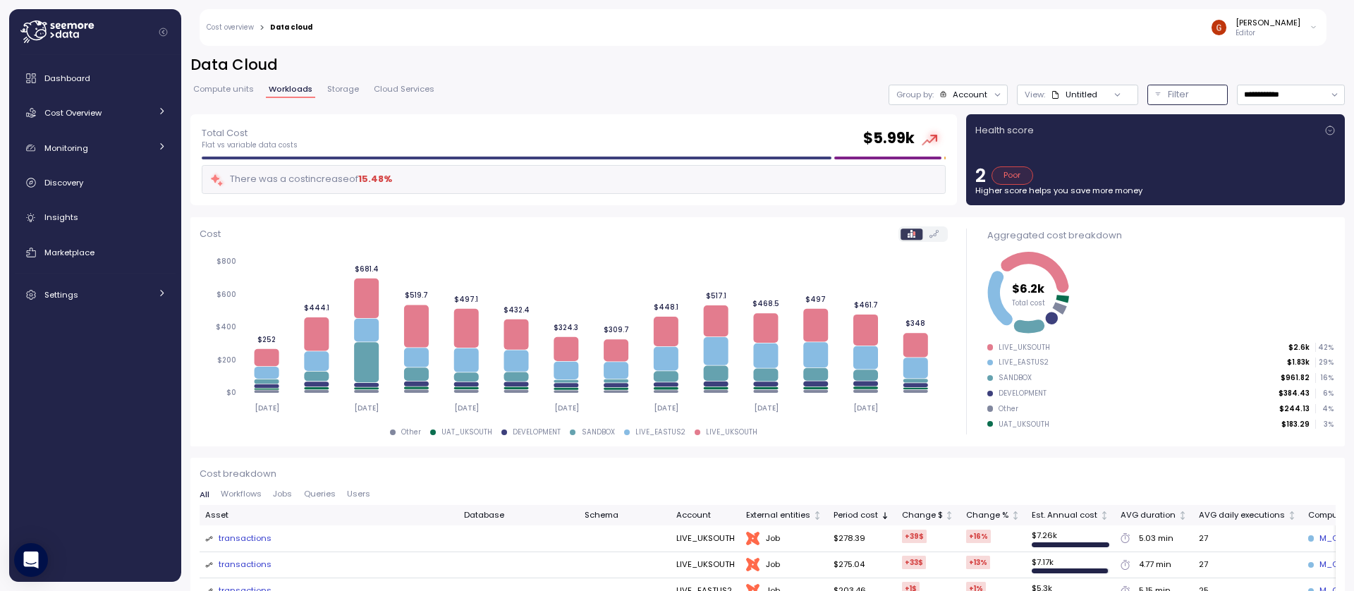
click at [1172, 94] on p "Filter" at bounding box center [1178, 94] width 21 height 14
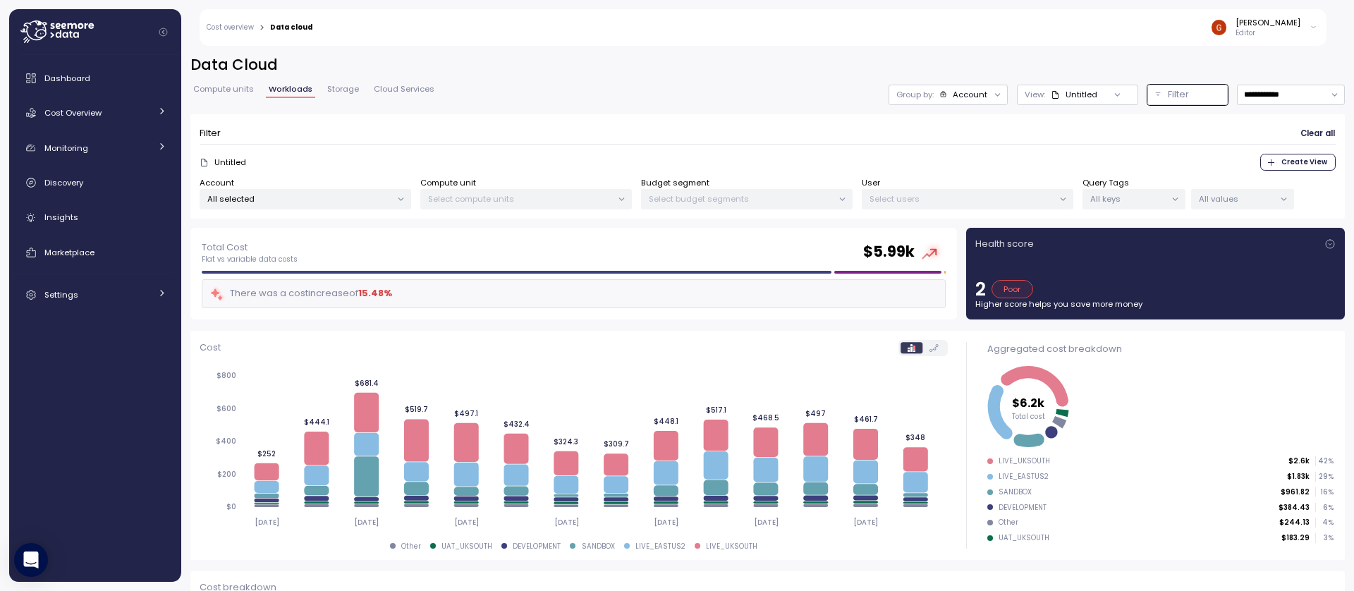
click at [1147, 197] on p "All keys" at bounding box center [1127, 198] width 75 height 11
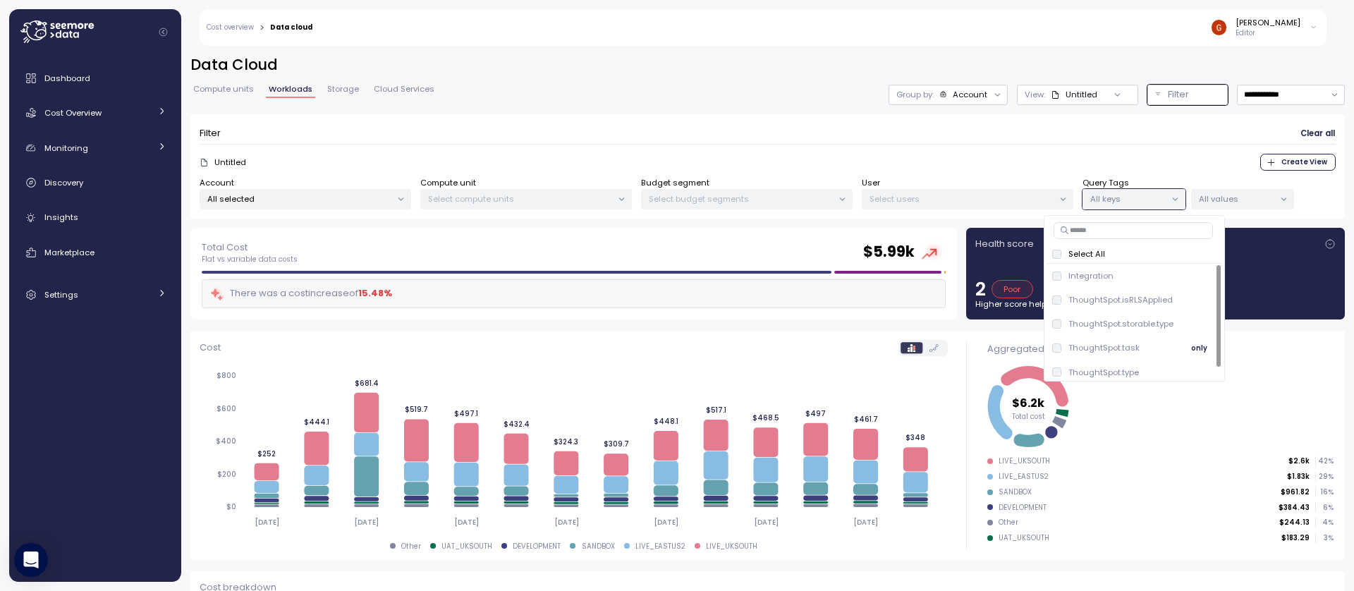
click at [1161, 348] on div "ThoughtSpot.task only" at bounding box center [1134, 348] width 164 height 17
click at [1240, 197] on p "All values" at bounding box center [1236, 198] width 75 height 11
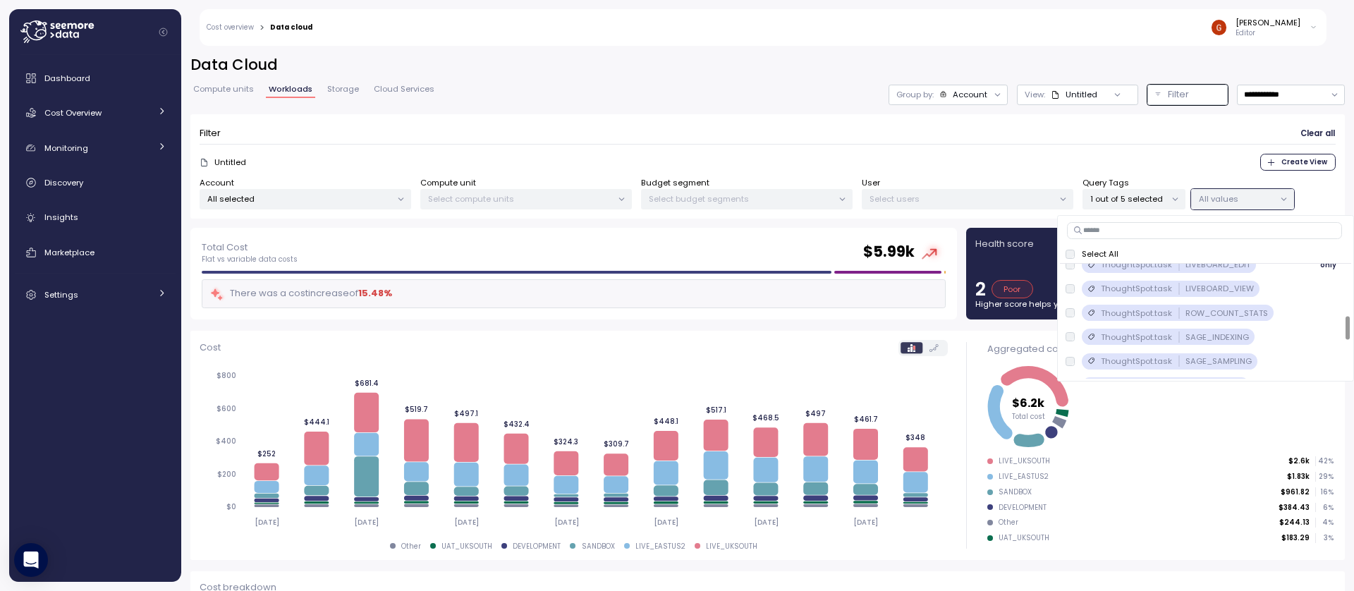
scroll to position [254, 0]
click at [1078, 288] on div "ThoughtSpot.task LIVEBOARD_VIEW" at bounding box center [1162, 287] width 194 height 16
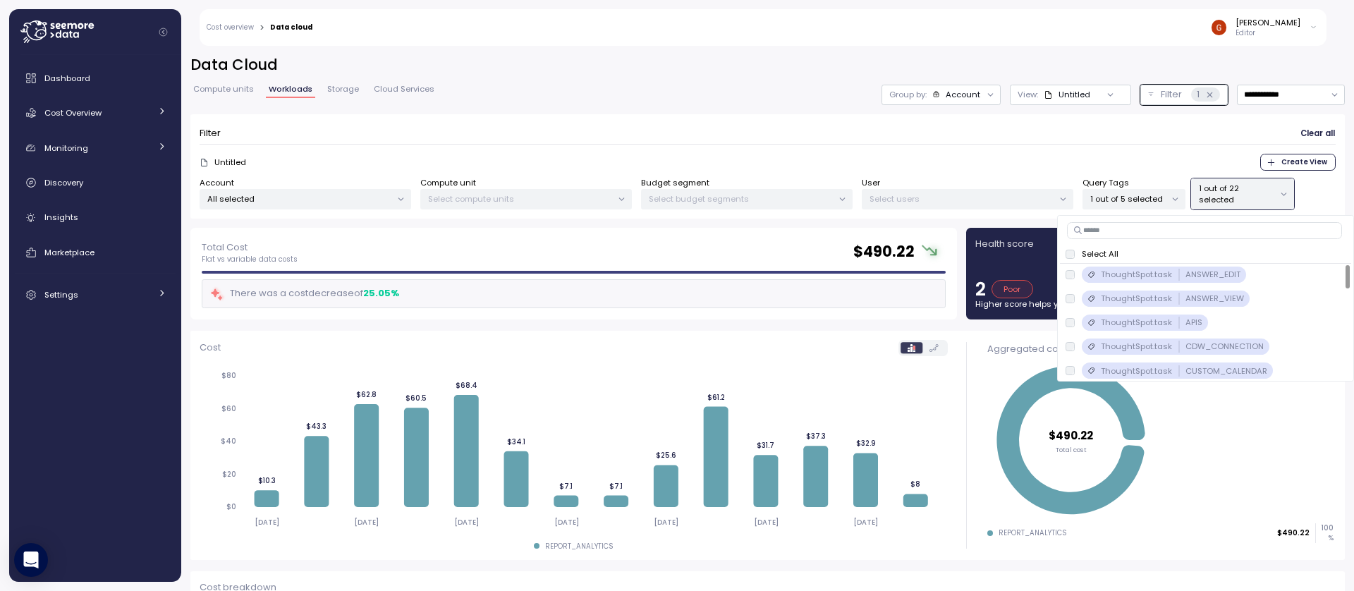
scroll to position [0, 0]
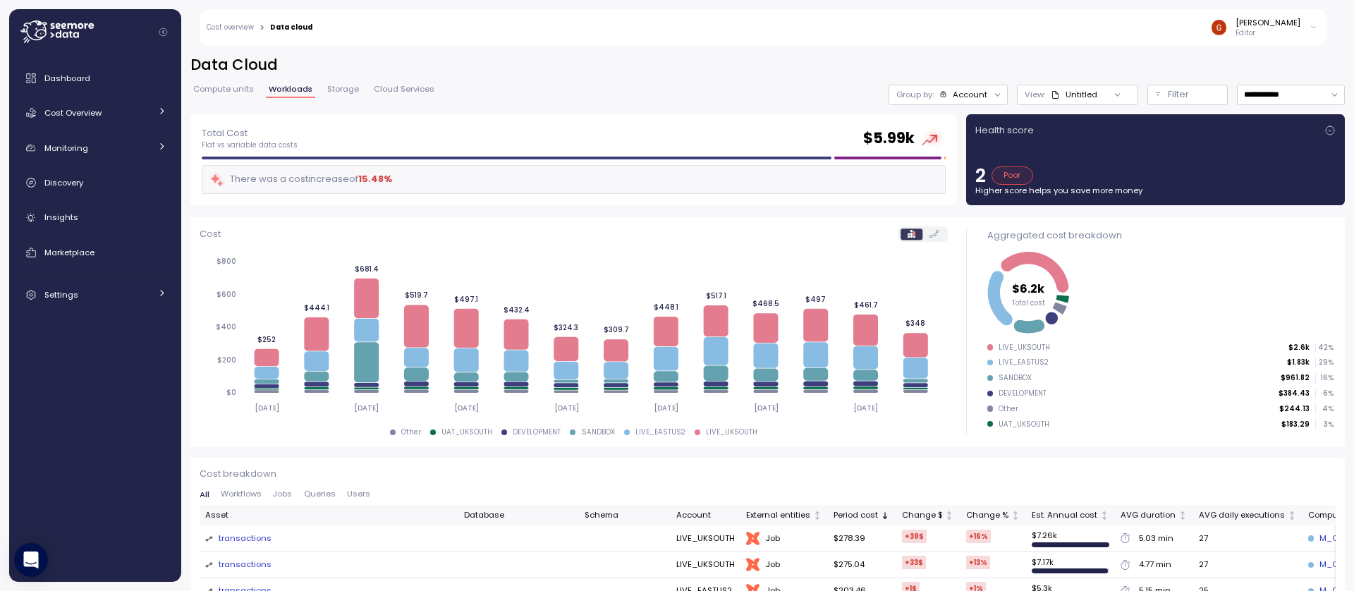
click at [56, 36] on icon at bounding box center [59, 34] width 6 height 8
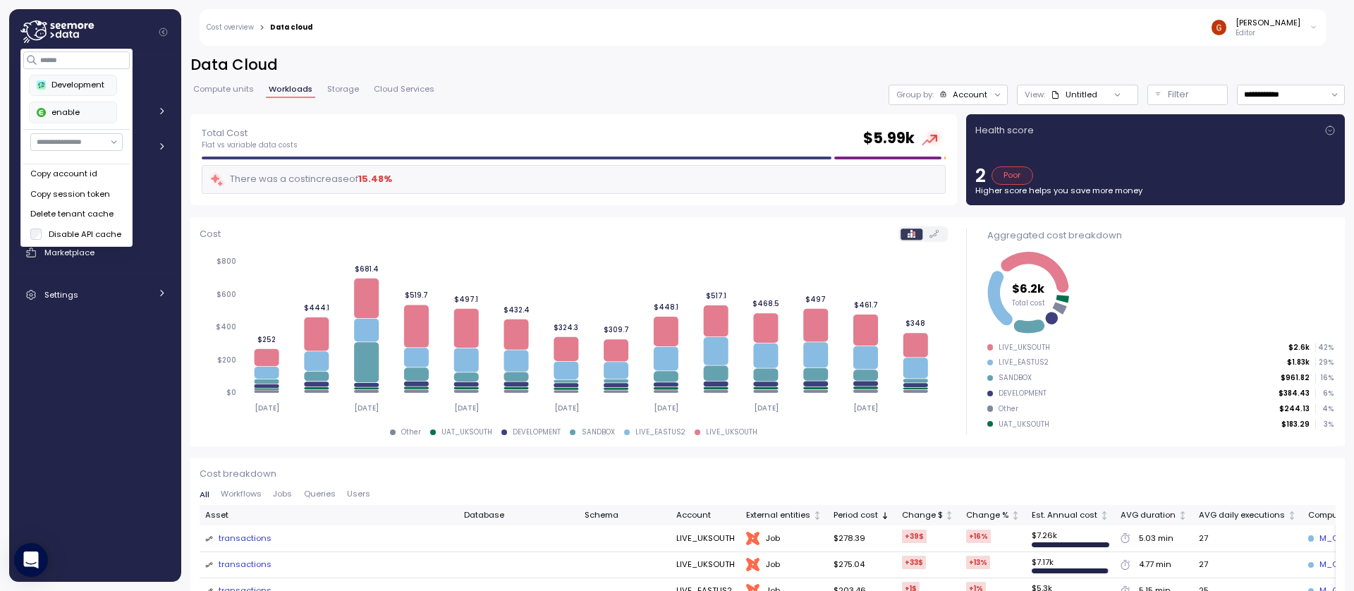
click at [56, 36] on icon at bounding box center [59, 34] width 6 height 8
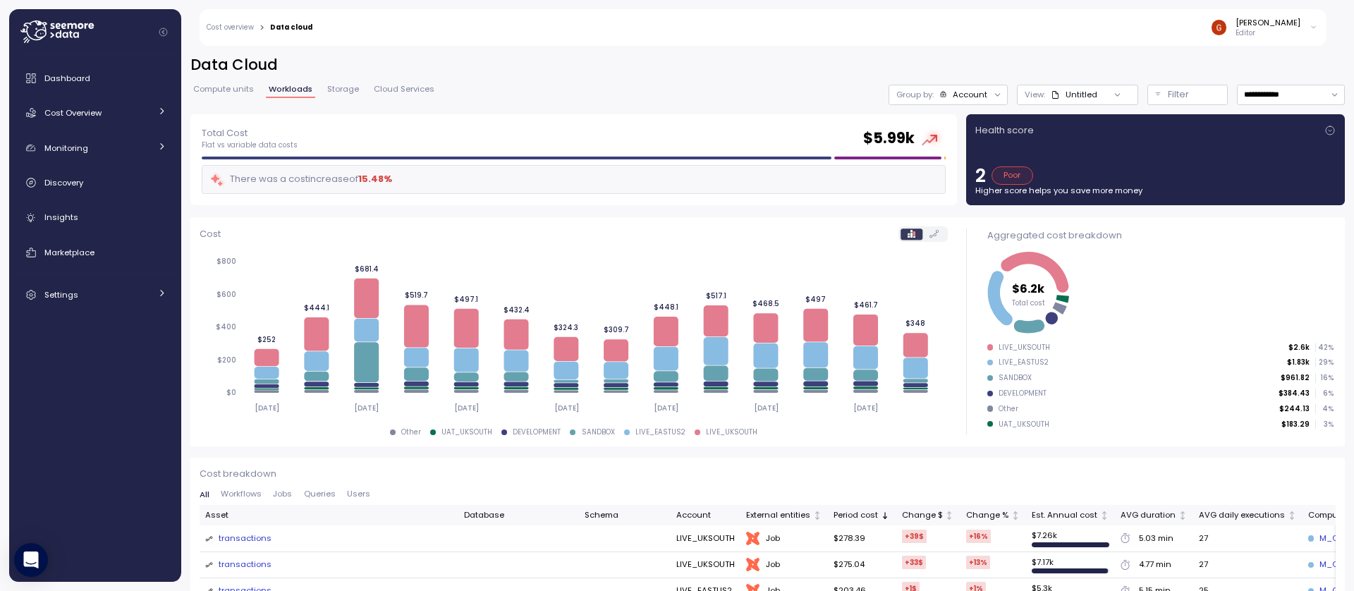
click at [56, 36] on icon at bounding box center [59, 34] width 6 height 8
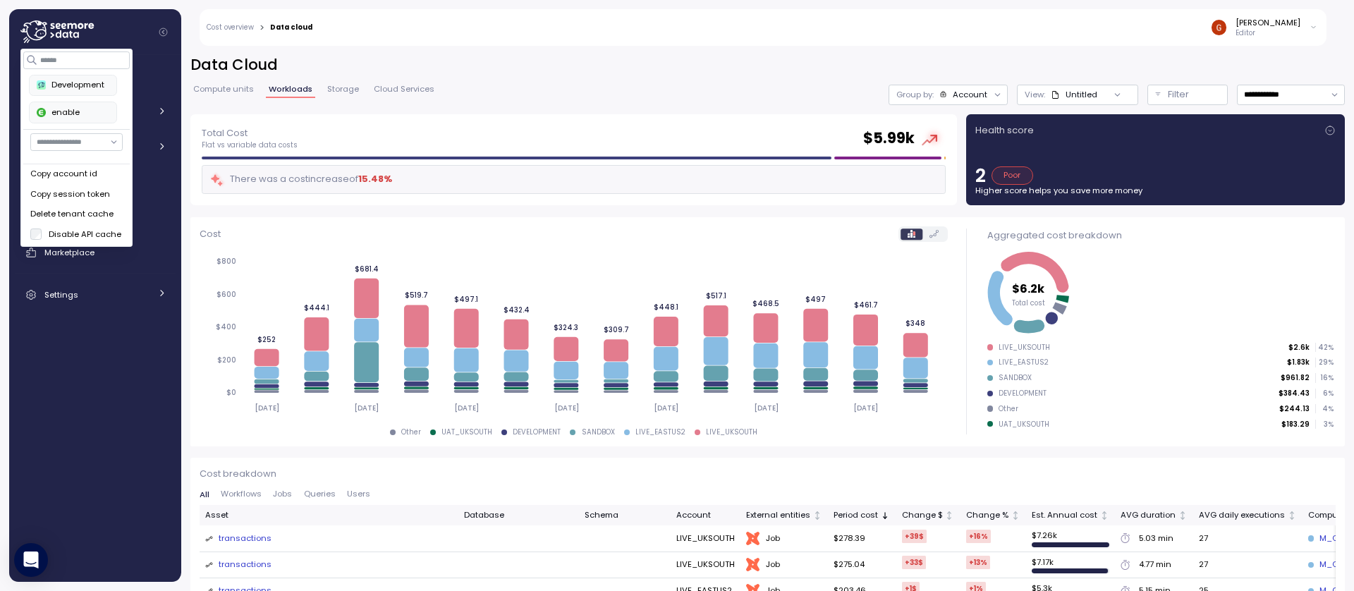
click at [85, 120] on button "enable" at bounding box center [73, 112] width 87 height 21
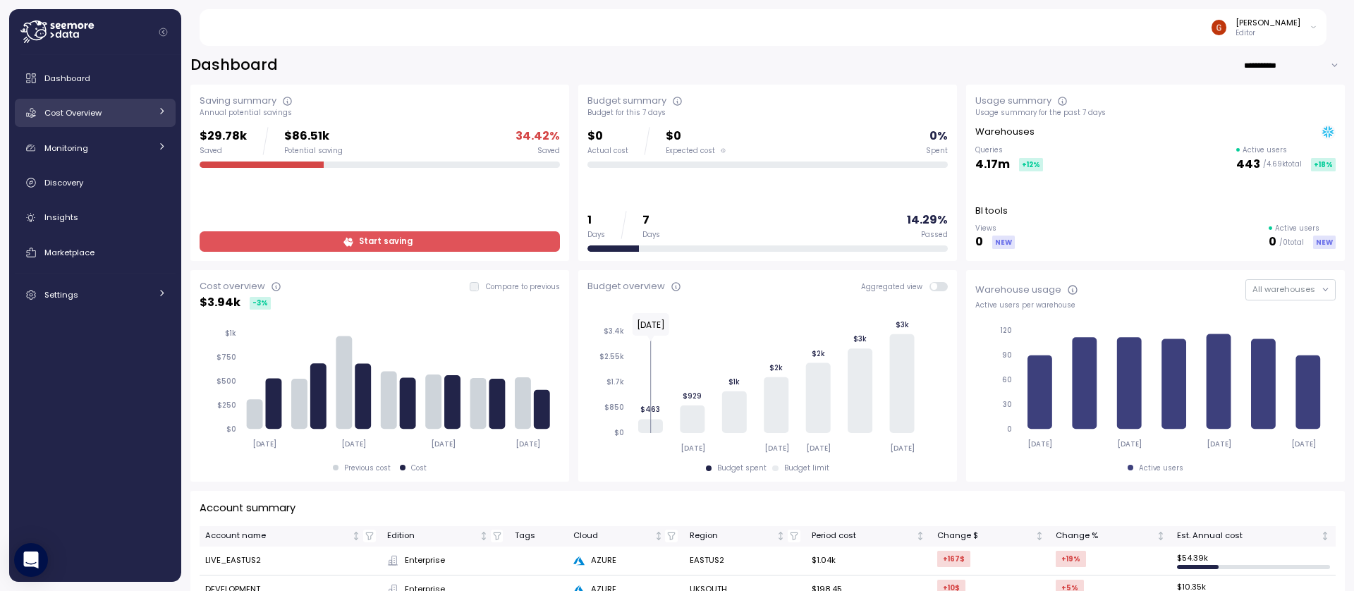
click at [104, 108] on div "Cost Overview" at bounding box center [97, 113] width 106 height 14
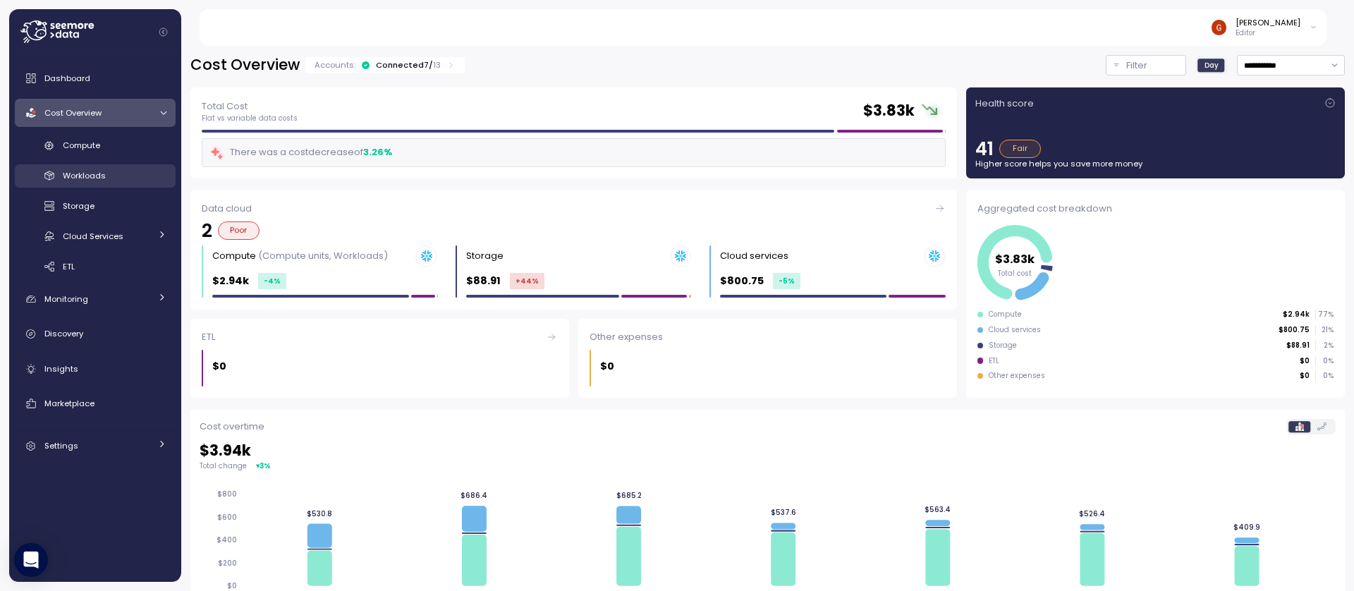
click at [109, 174] on div "Workloads" at bounding box center [115, 176] width 104 height 14
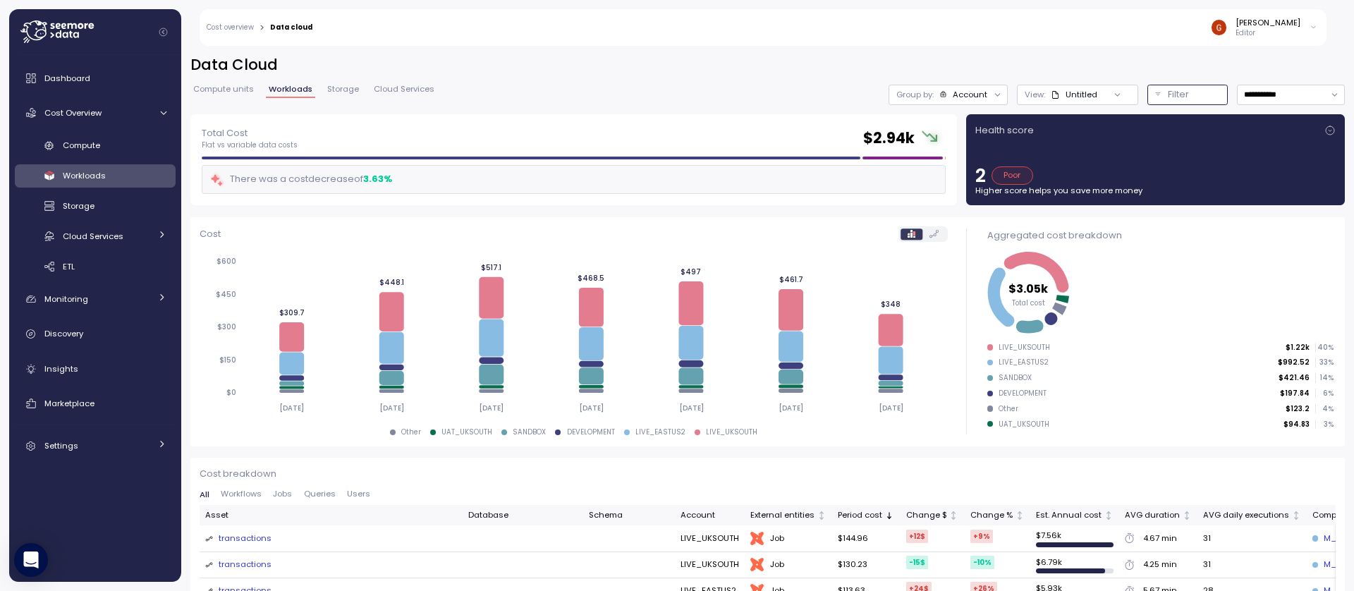
click at [1169, 94] on p "Filter" at bounding box center [1178, 94] width 21 height 14
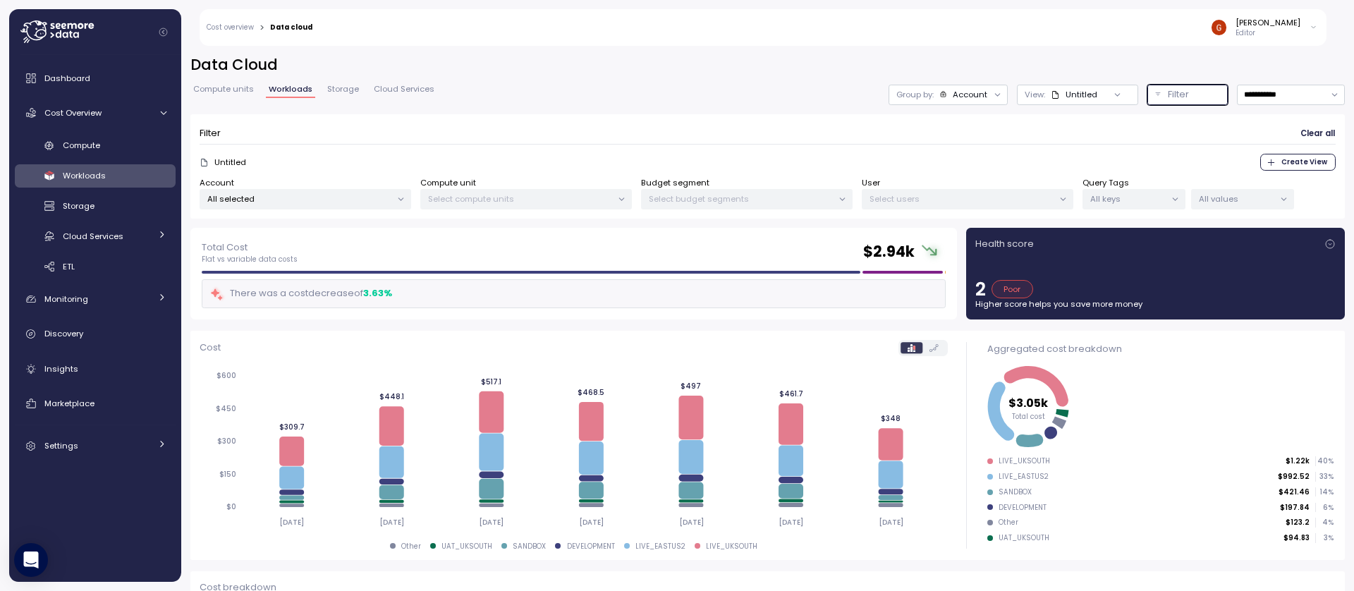
click at [1130, 204] on p "All keys" at bounding box center [1127, 198] width 75 height 11
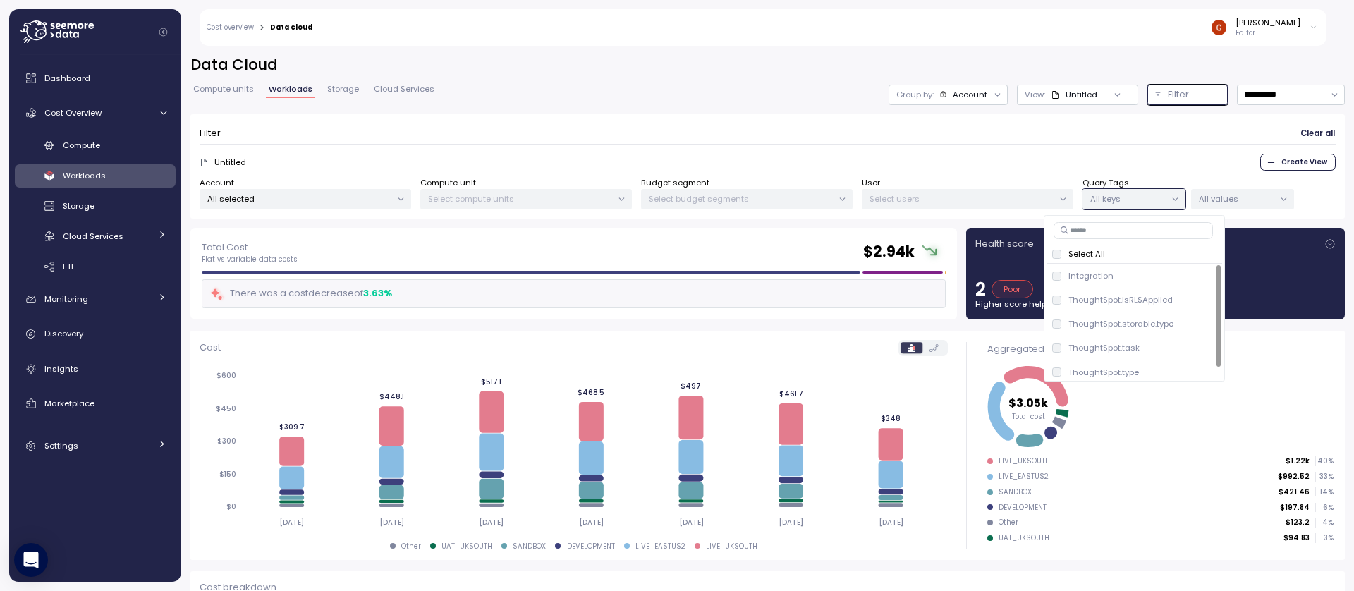
click at [1130, 203] on p "All keys" at bounding box center [1127, 198] width 75 height 11
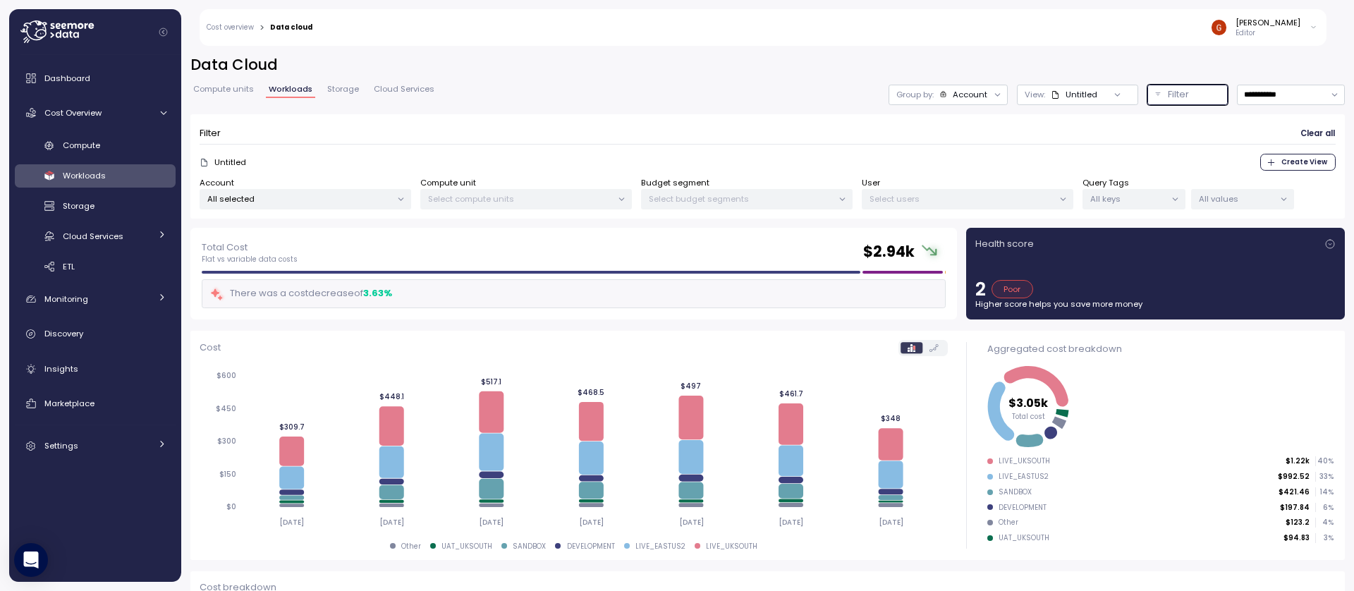
click at [1134, 202] on p "All keys" at bounding box center [1127, 198] width 75 height 11
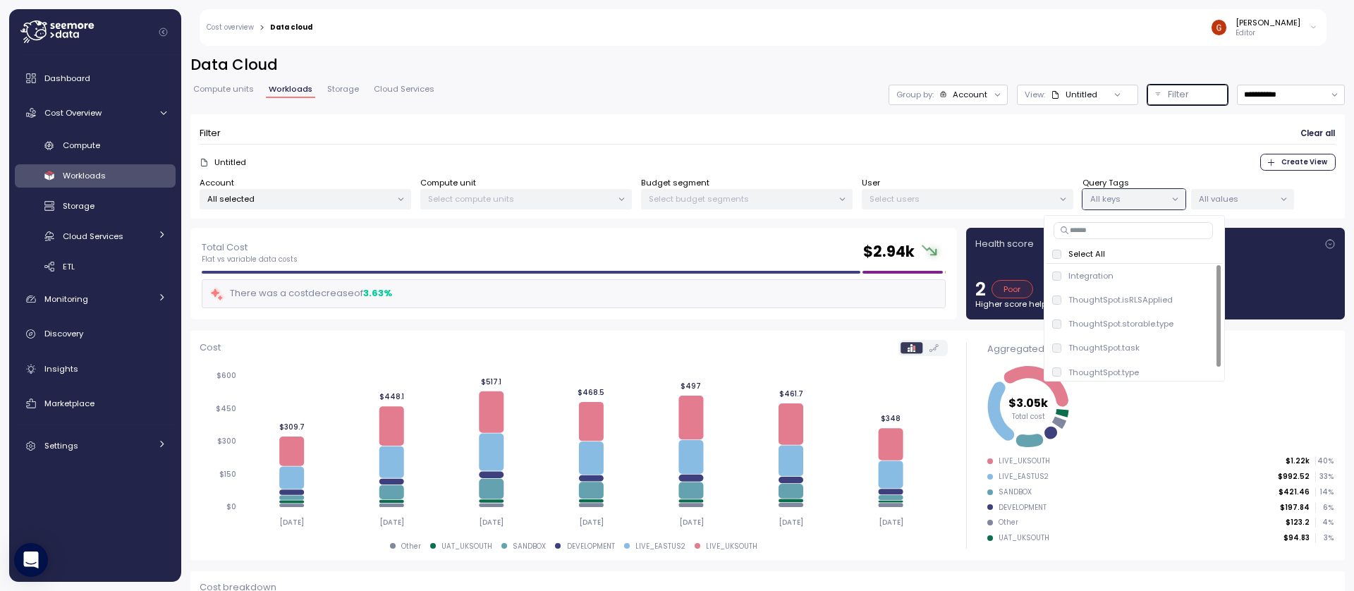
click at [1093, 250] on p "Select All" at bounding box center [1086, 253] width 37 height 11
click at [1216, 202] on p "All values" at bounding box center [1236, 198] width 75 height 11
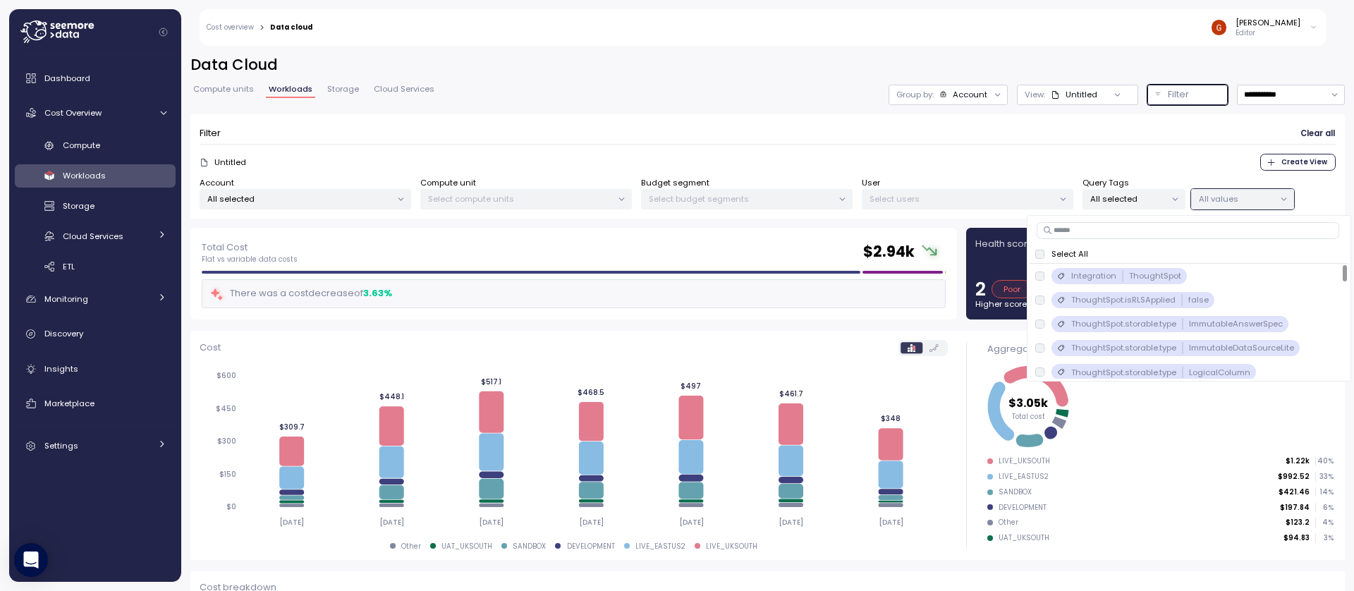
click at [1129, 201] on p "All selected" at bounding box center [1127, 198] width 75 height 11
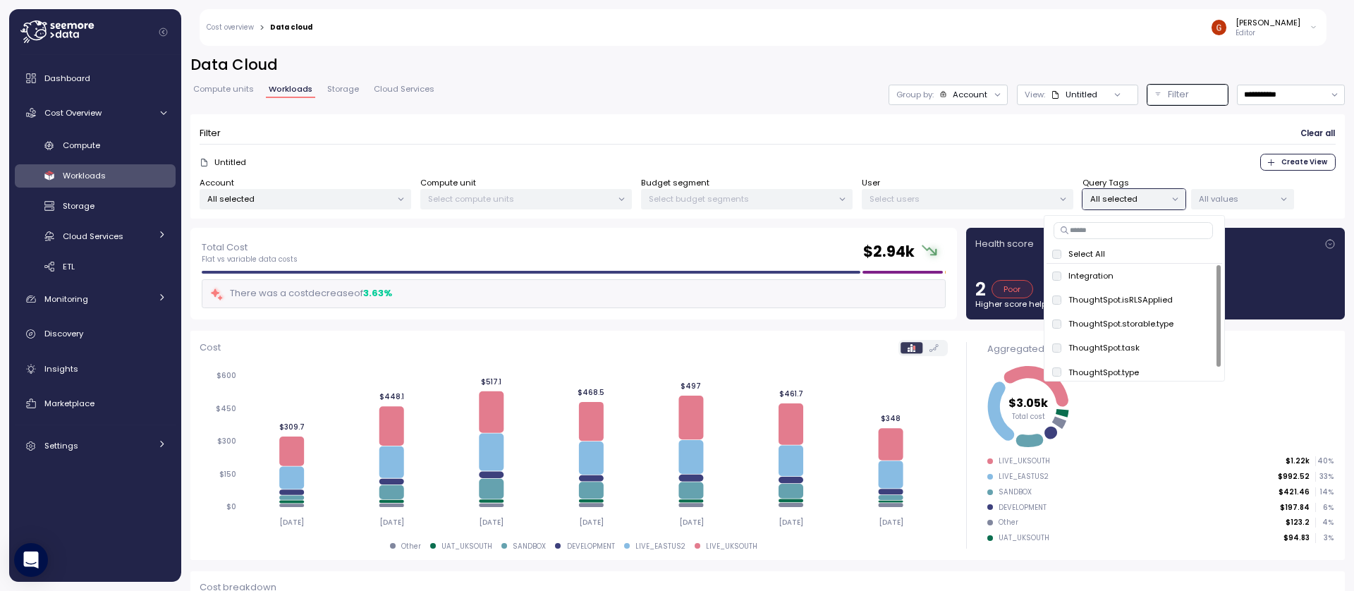
click at [1118, 231] on input at bounding box center [1133, 230] width 159 height 17
type input "*"
type input "*********"
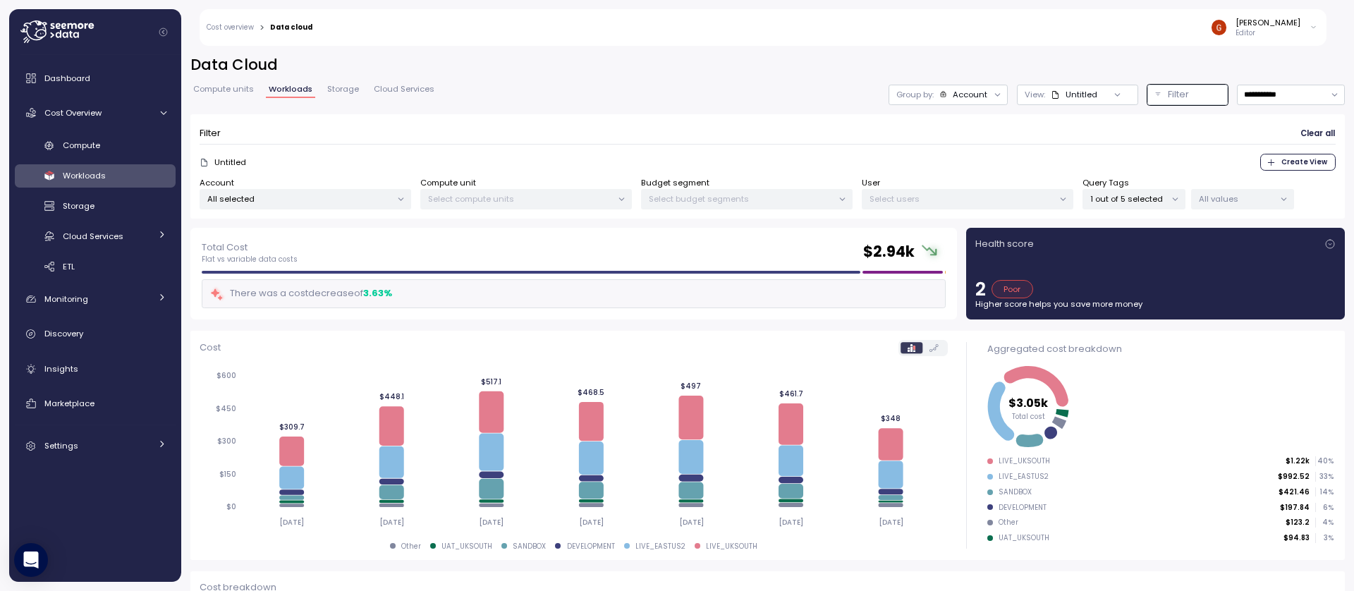
click at [982, 149] on form "Filter Clear all Untitled Create View Account All selected Compute unit Select …" at bounding box center [768, 166] width 1136 height 87
click at [1168, 201] on div at bounding box center [1175, 200] width 20 height 20
click at [1160, 197] on p "1 out of 5 selected" at bounding box center [1127, 198] width 75 height 11
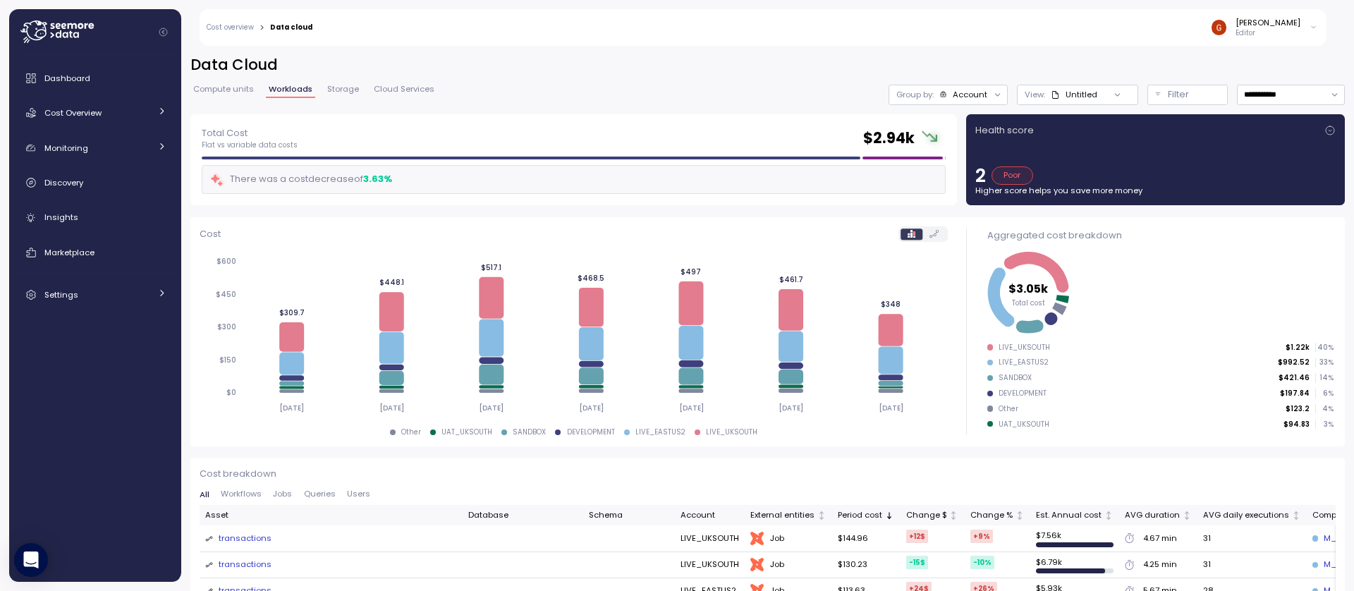
click at [64, 32] on icon at bounding box center [66, 35] width 6 height 6
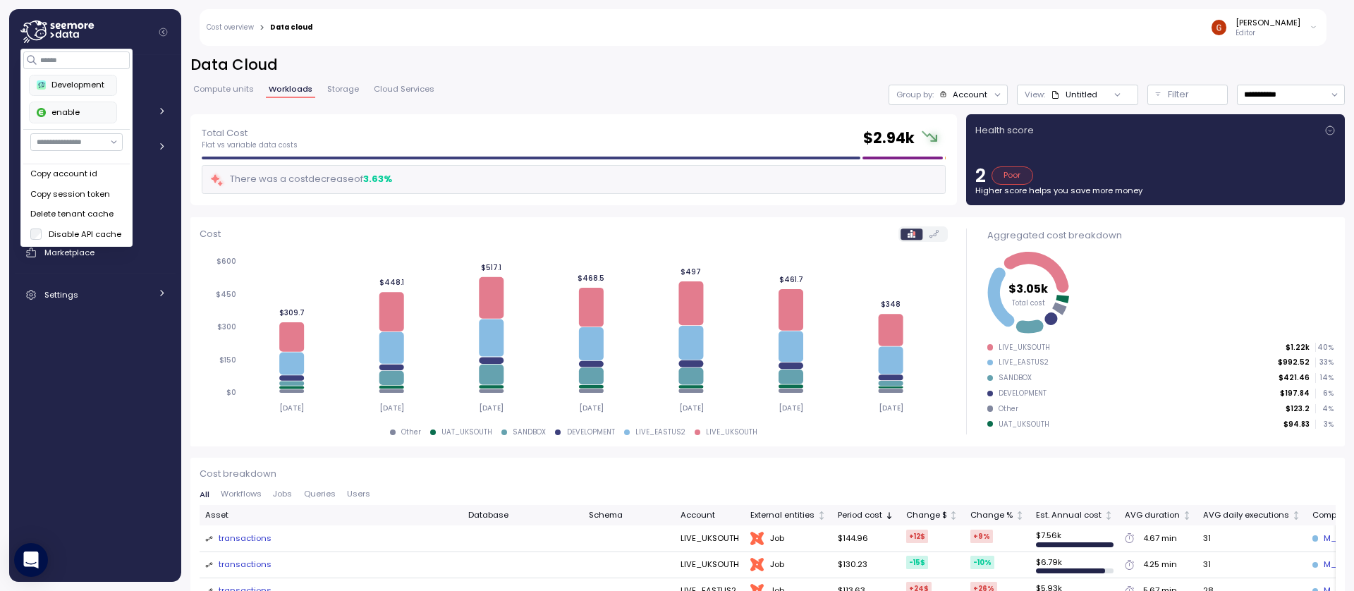
click at [68, 121] on button "enable" at bounding box center [73, 112] width 87 height 21
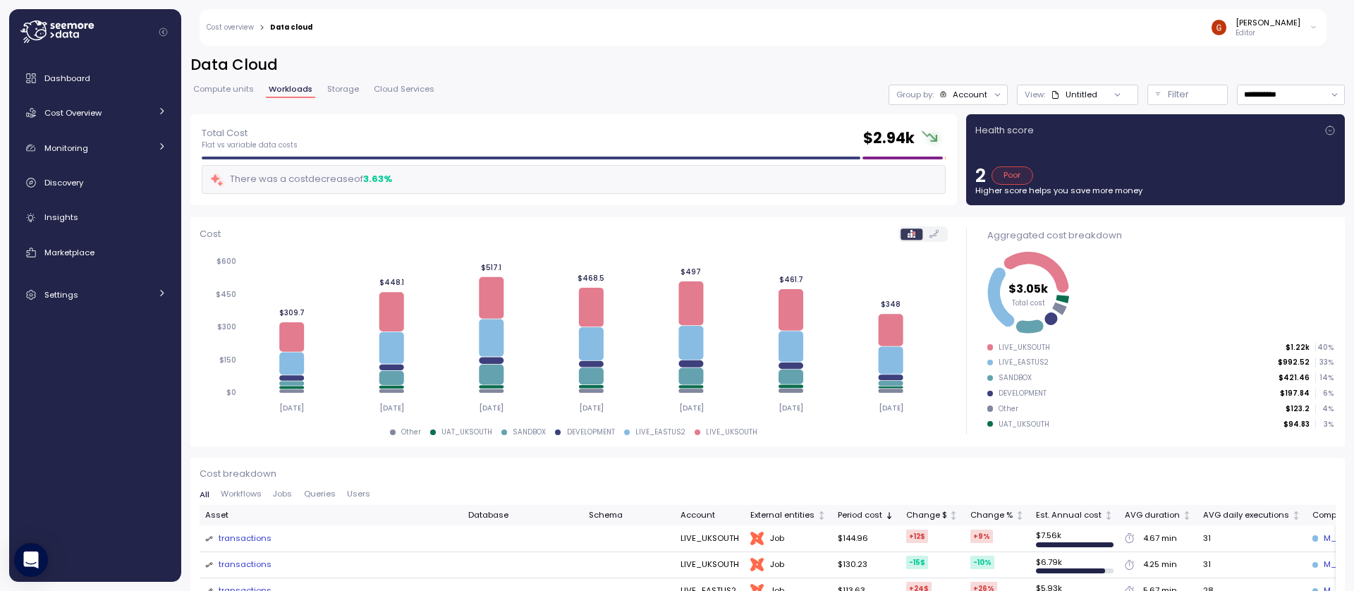
click at [224, 28] on link "Cost overview" at bounding box center [230, 27] width 47 height 7
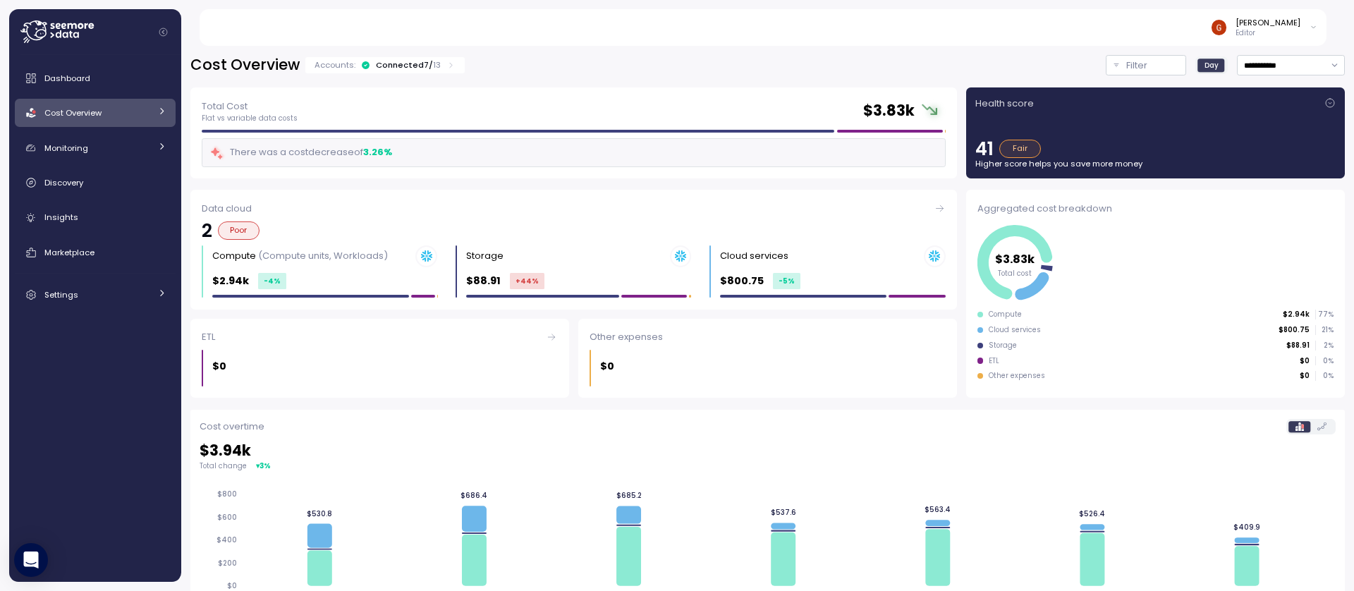
click at [63, 33] on icon at bounding box center [66, 35] width 6 height 6
click at [69, 73] on span "Dashboard" at bounding box center [67, 78] width 46 height 11
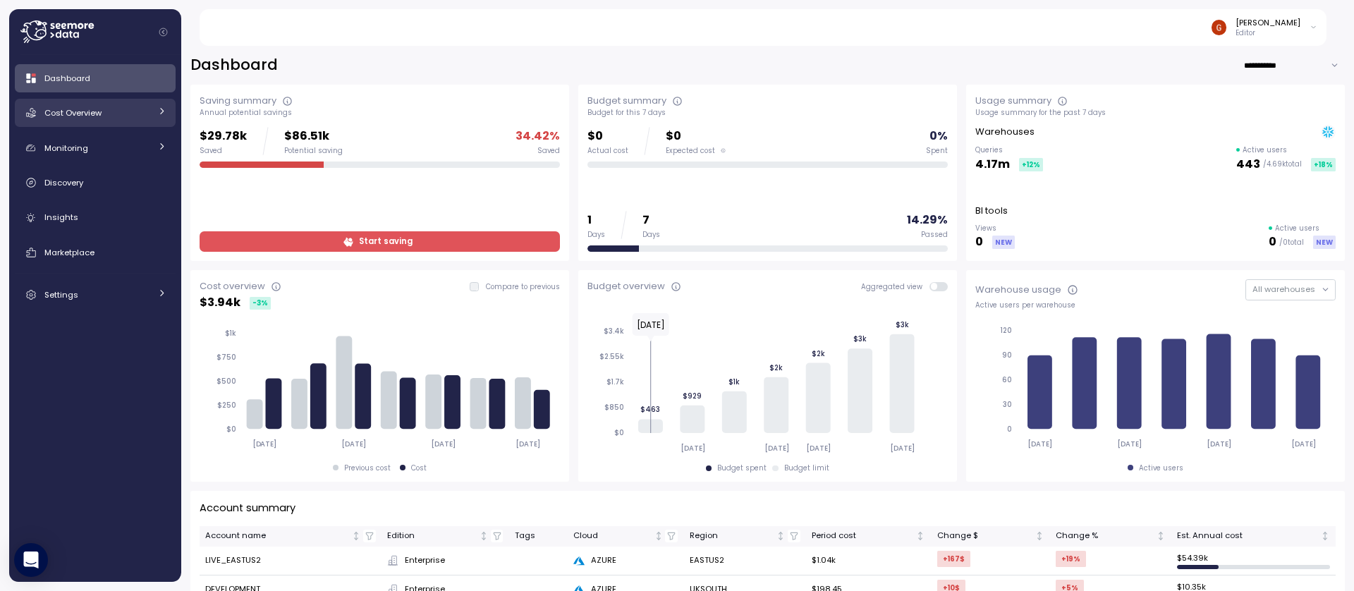
click at [162, 109] on icon at bounding box center [161, 110] width 9 height 9
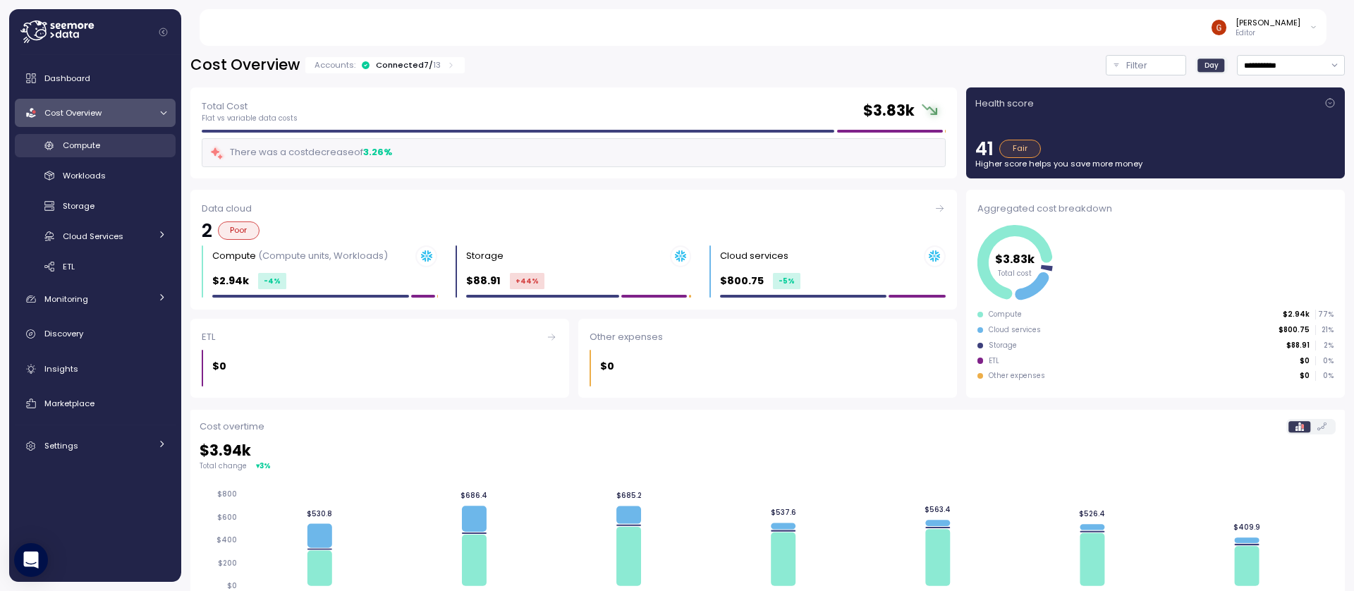
click at [86, 150] on span "Compute" at bounding box center [81, 145] width 37 height 11
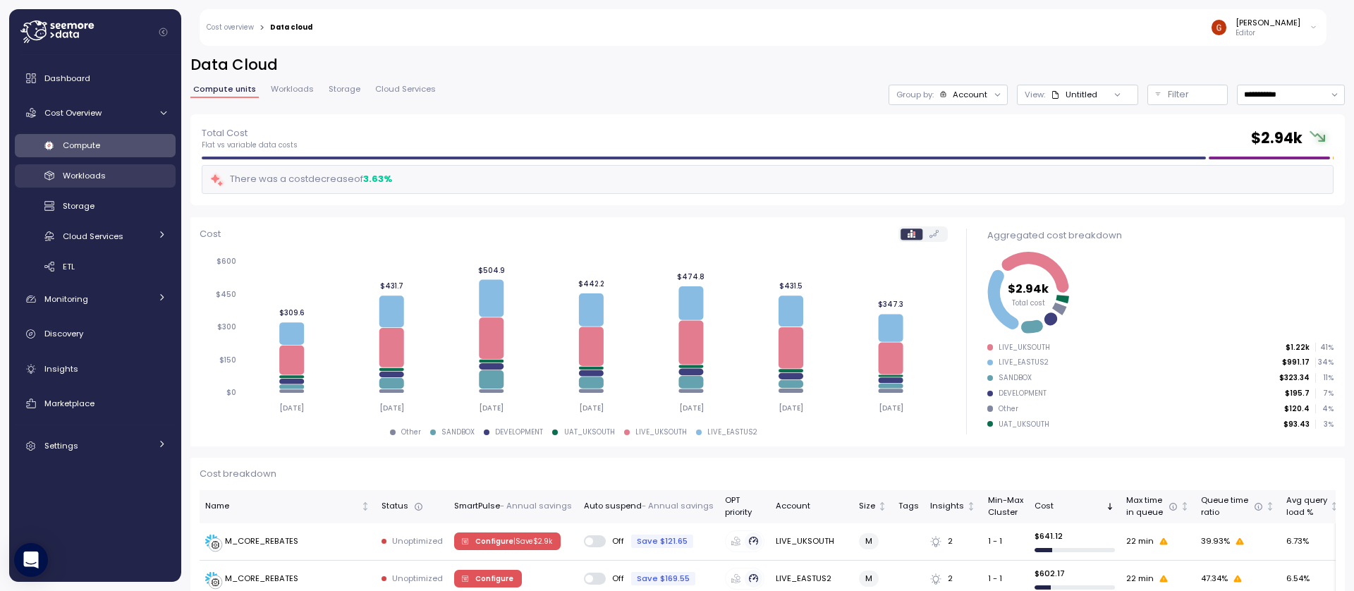
click at [83, 176] on span "Workloads" at bounding box center [84, 175] width 43 height 11
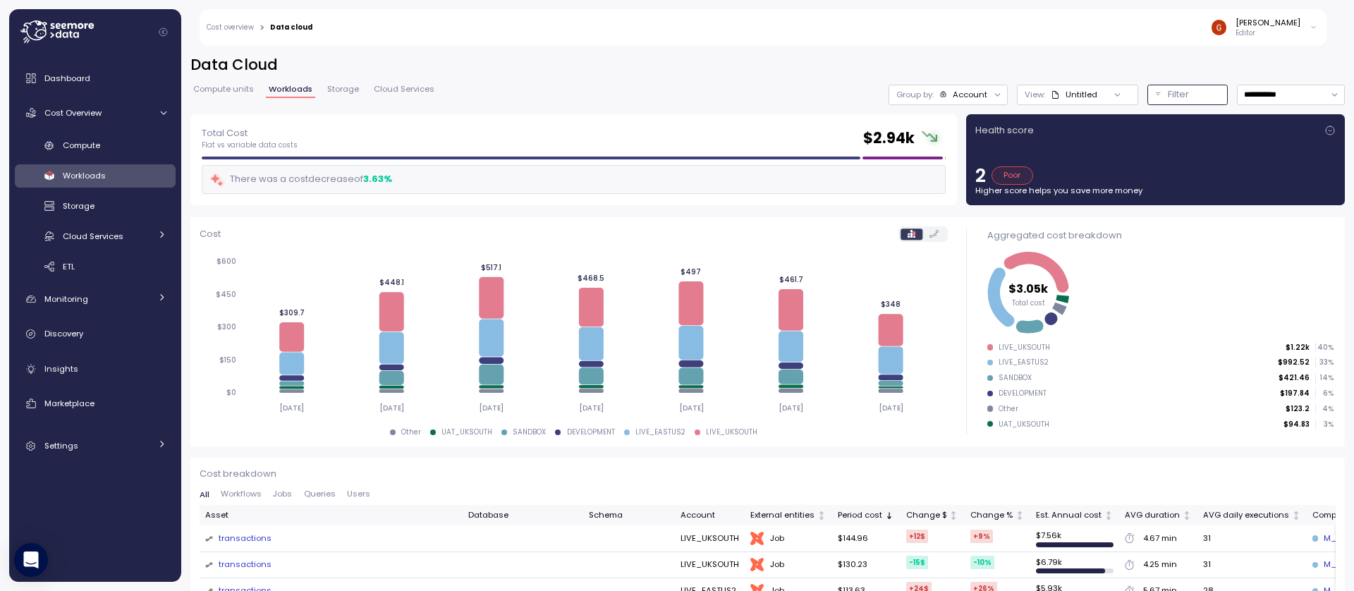
click at [1181, 92] on div "Filter" at bounding box center [1194, 94] width 52 height 14
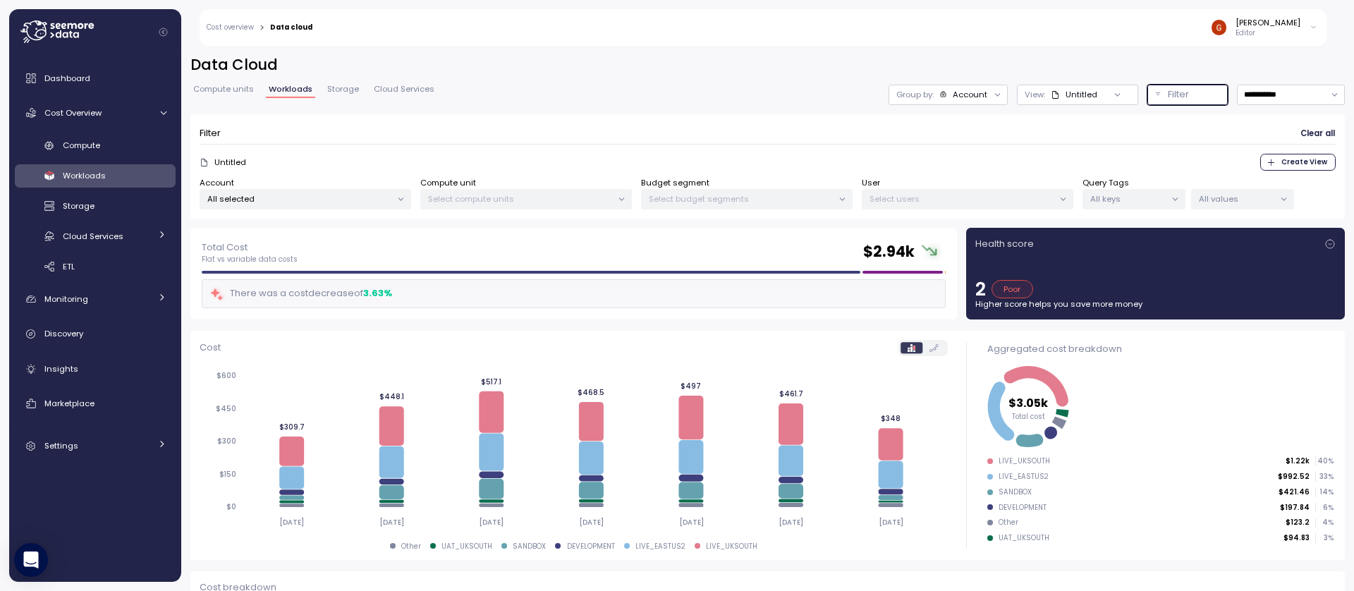
click at [1111, 197] on p "All keys" at bounding box center [1127, 198] width 75 height 11
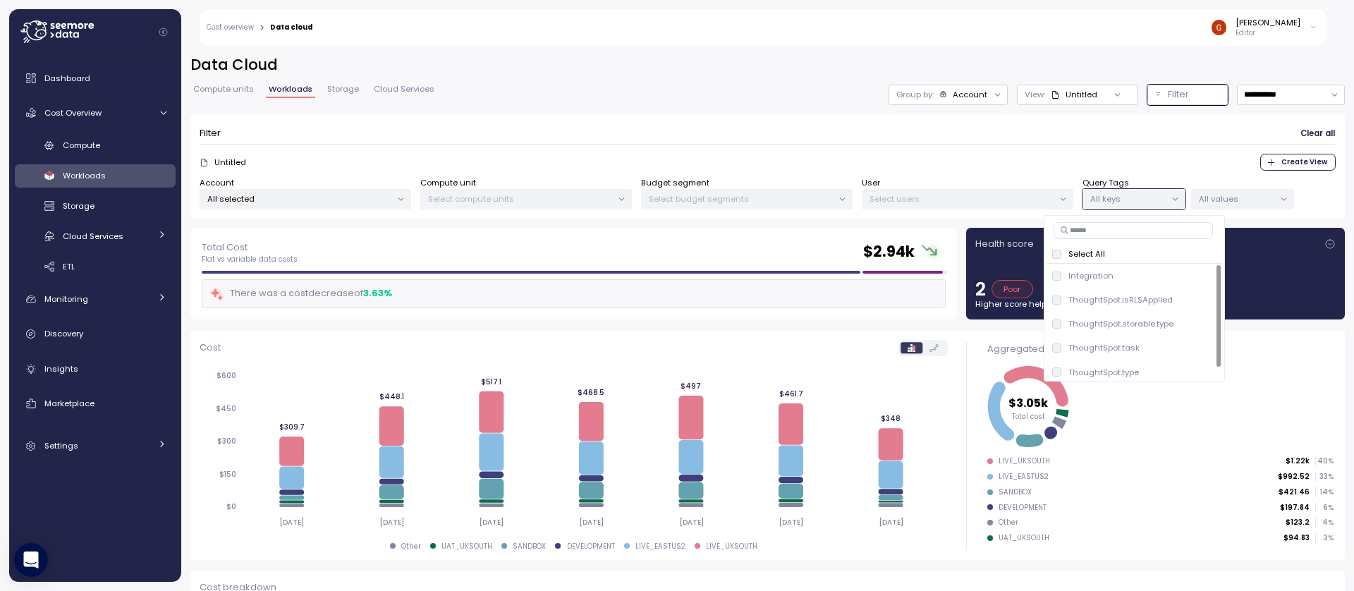
click at [1106, 241] on div "Select All Integration only ThoughtSpot.isRLSApplied only ThoughtSpot.storable.…" at bounding box center [1134, 298] width 181 height 166
click at [1105, 231] on input at bounding box center [1133, 230] width 159 height 17
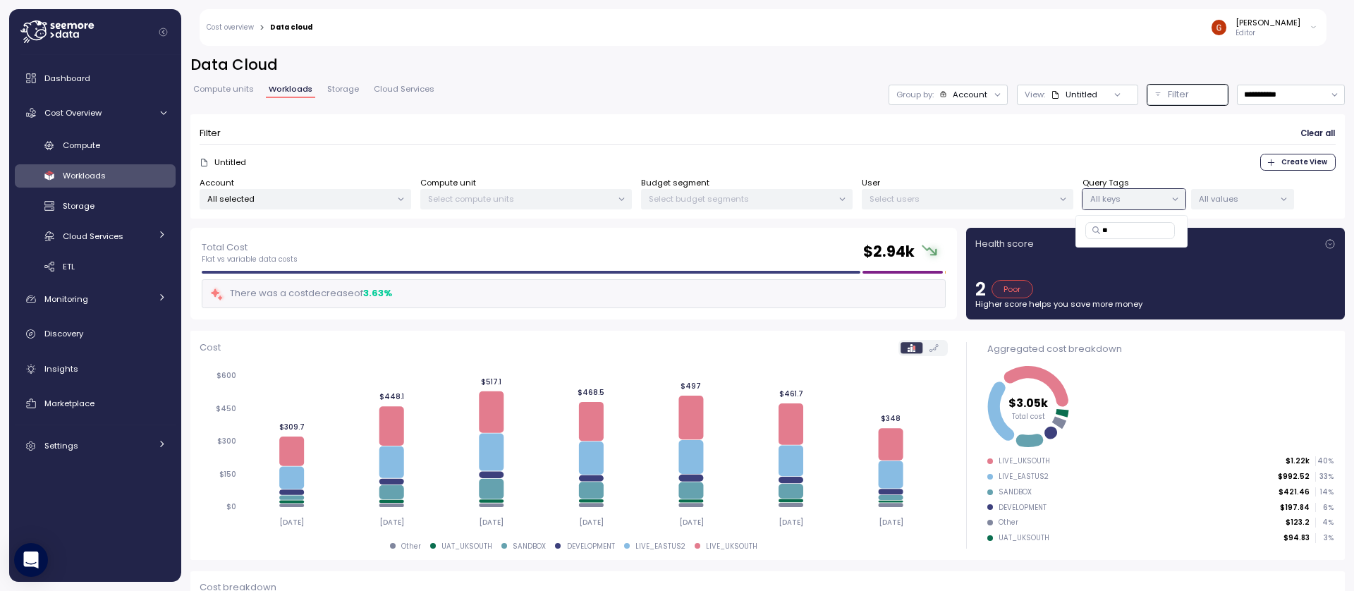
type input "*"
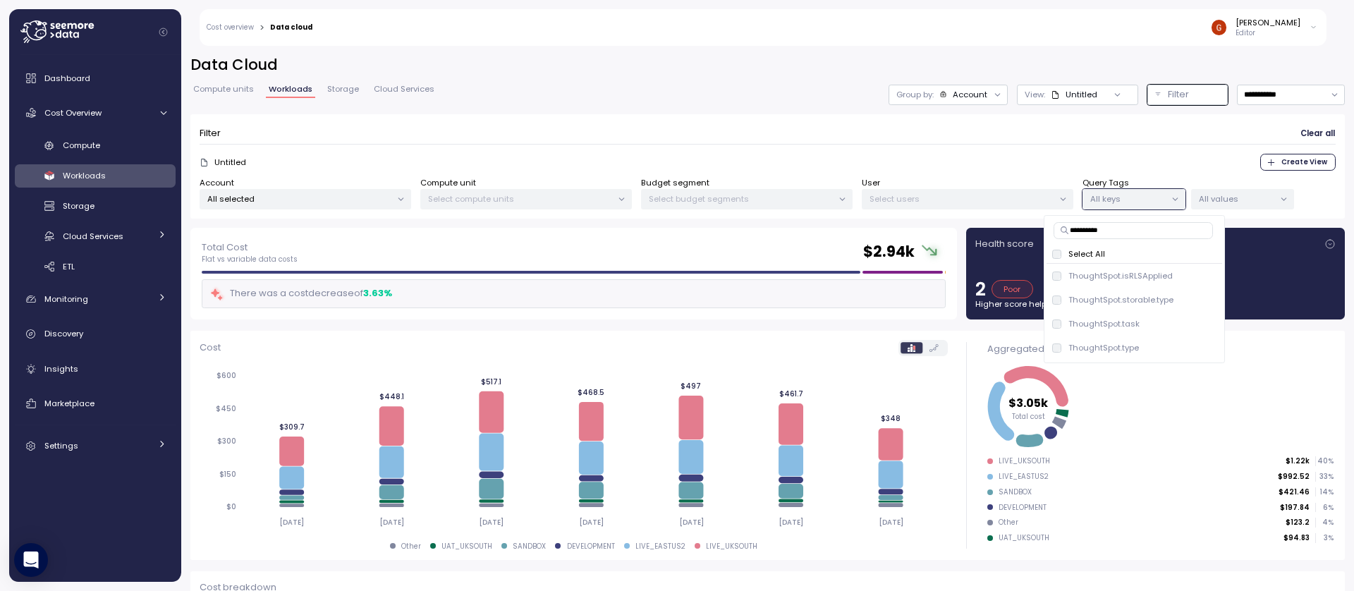
type input "**********"
click at [1056, 318] on div "ThoughtSpot.task" at bounding box center [1095, 323] width 87 height 11
click at [1226, 197] on p "All values" at bounding box center [1236, 198] width 75 height 11
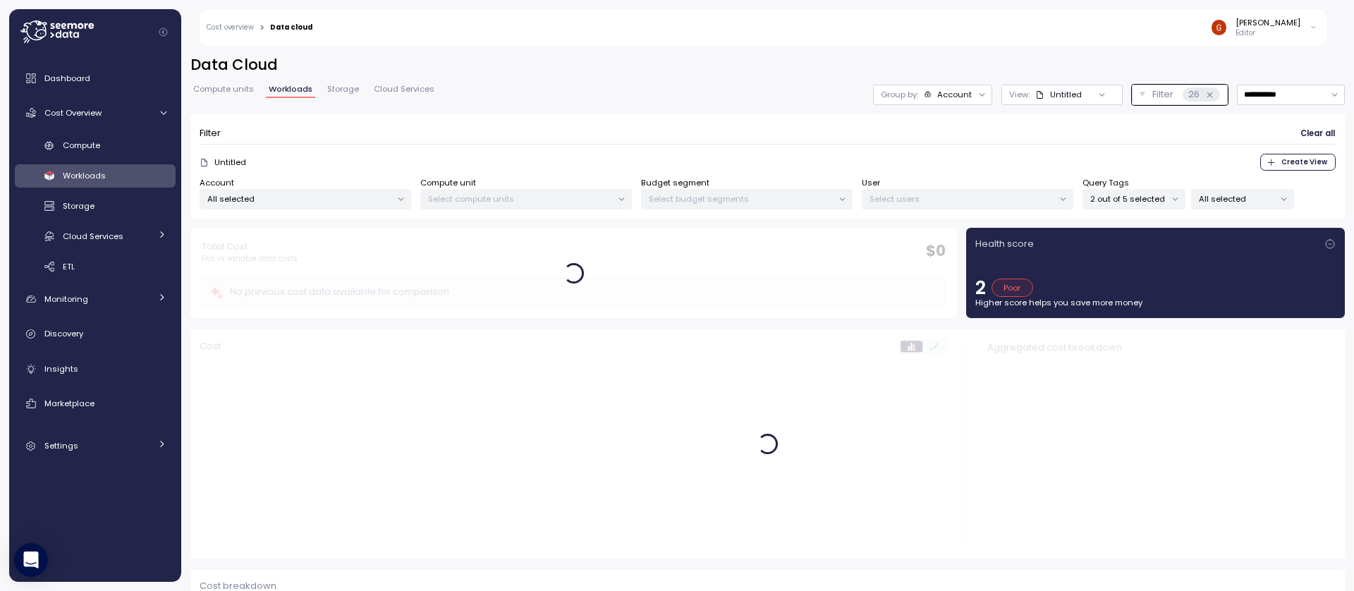
click at [981, 159] on div "Untitled Create View" at bounding box center [768, 162] width 1136 height 17
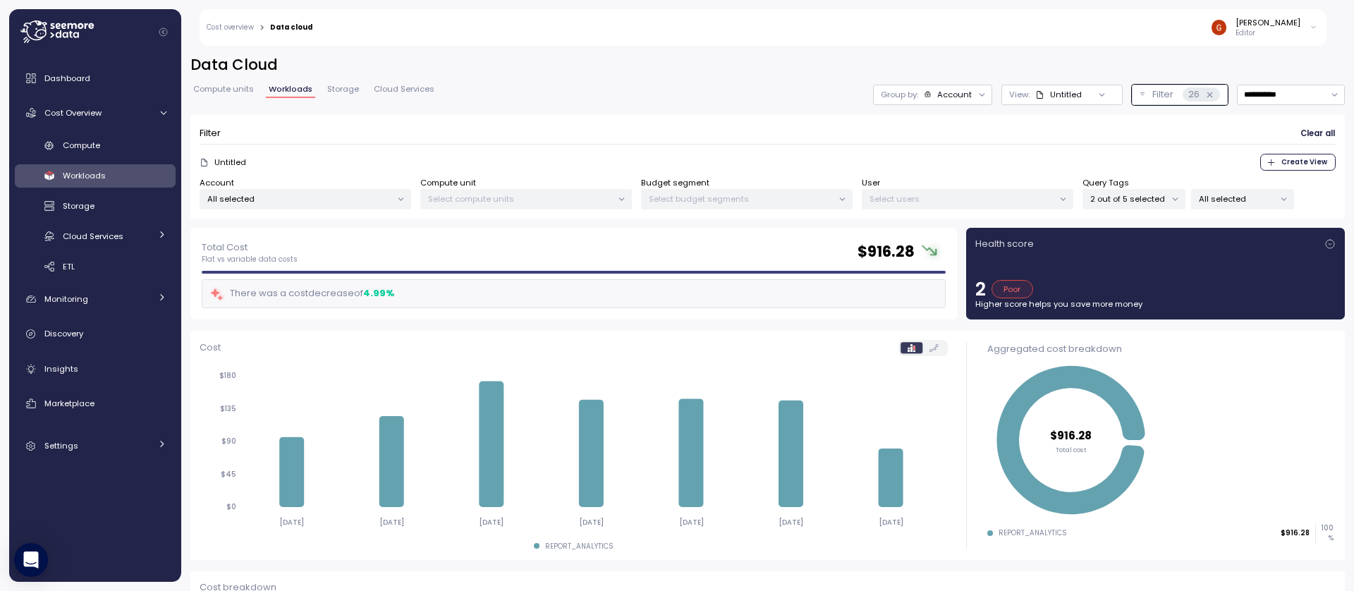
click at [1211, 200] on p "All selected" at bounding box center [1236, 198] width 75 height 11
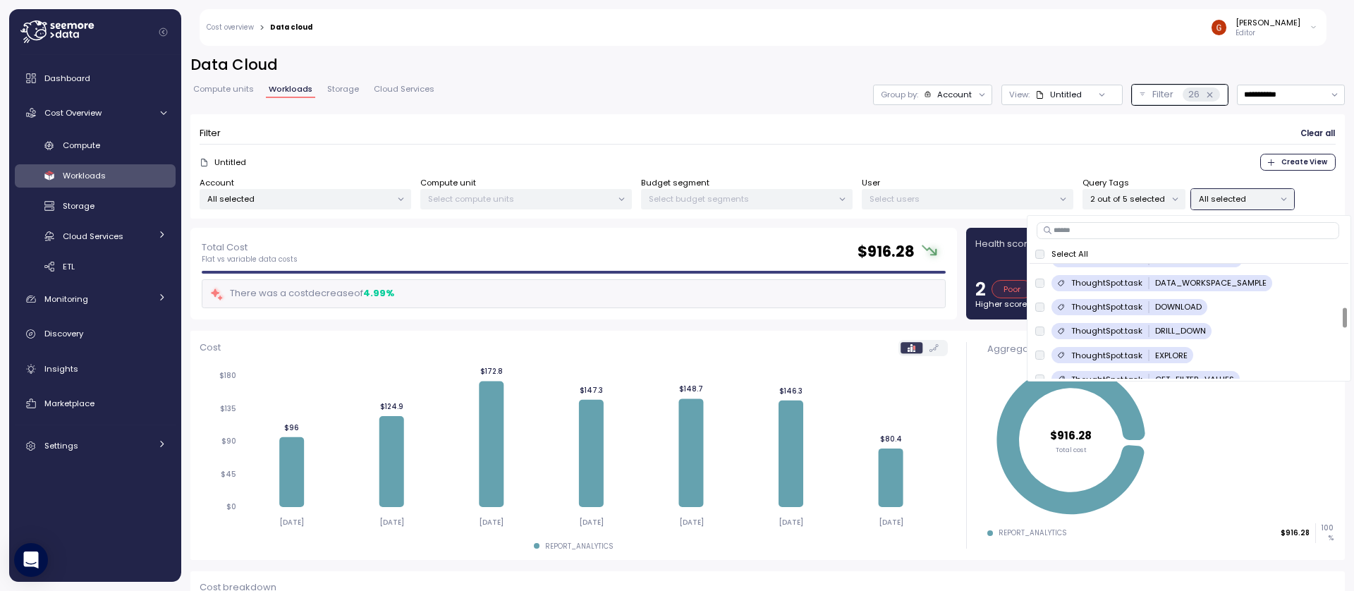
scroll to position [169, 0]
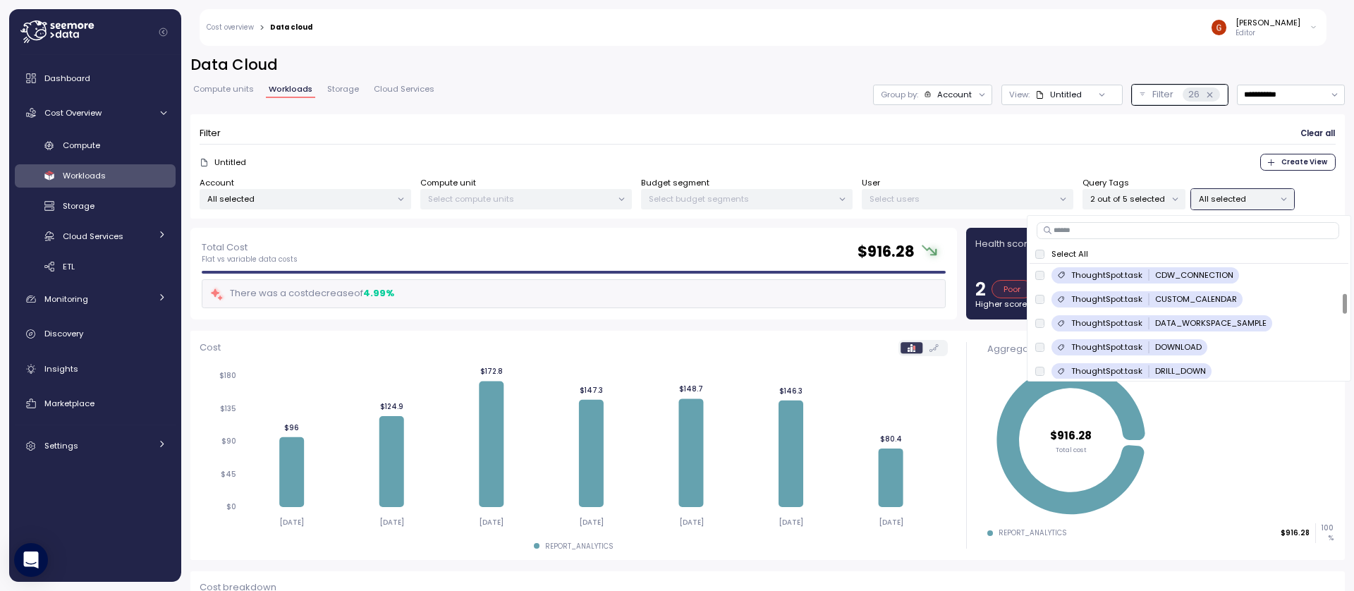
click at [1096, 231] on input at bounding box center [1188, 230] width 303 height 17
type input "****"
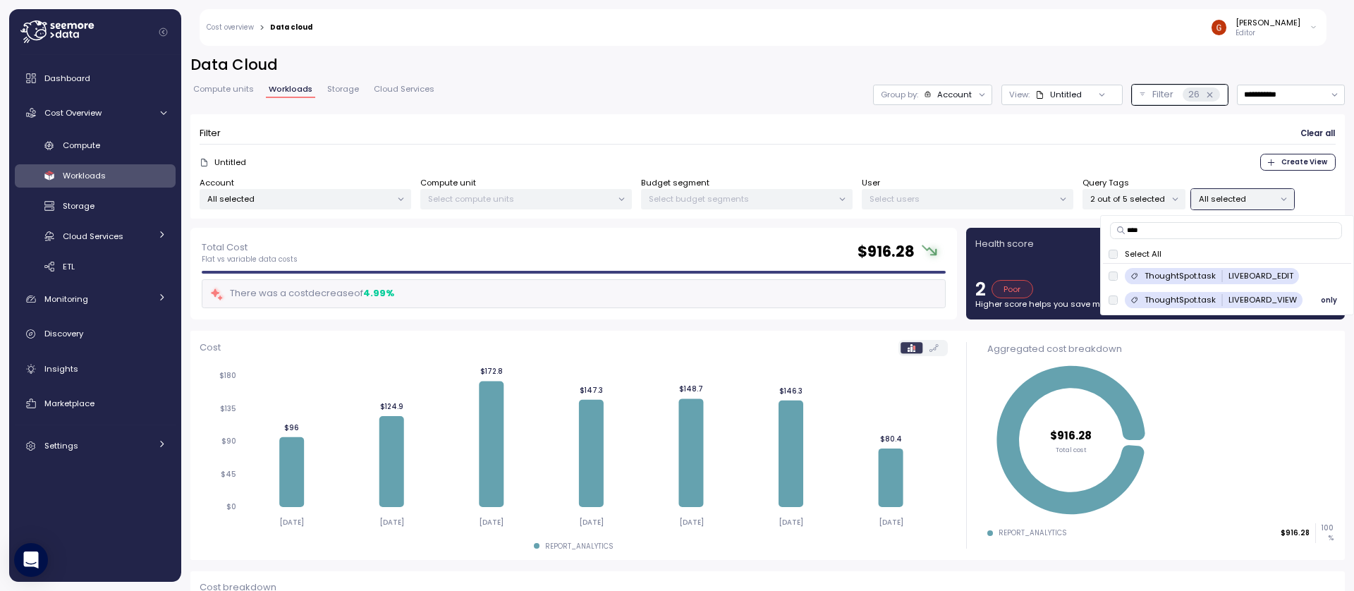
click at [1327, 303] on span "only" at bounding box center [1329, 300] width 16 height 16
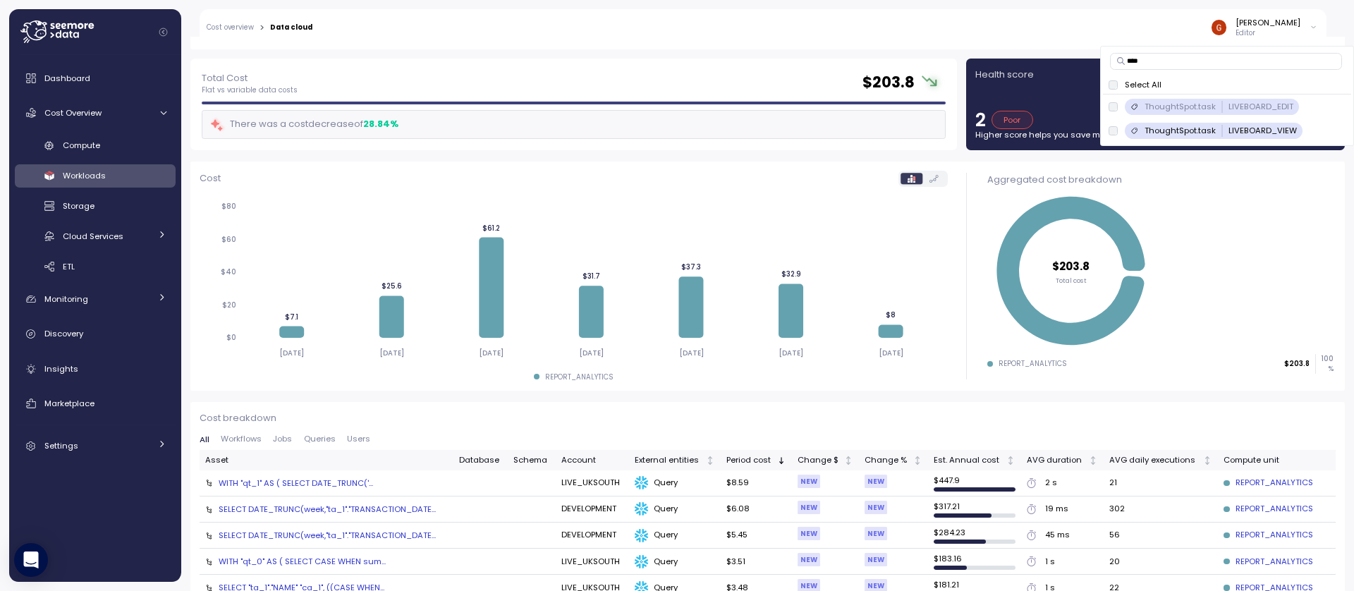
scroll to position [254, 0]
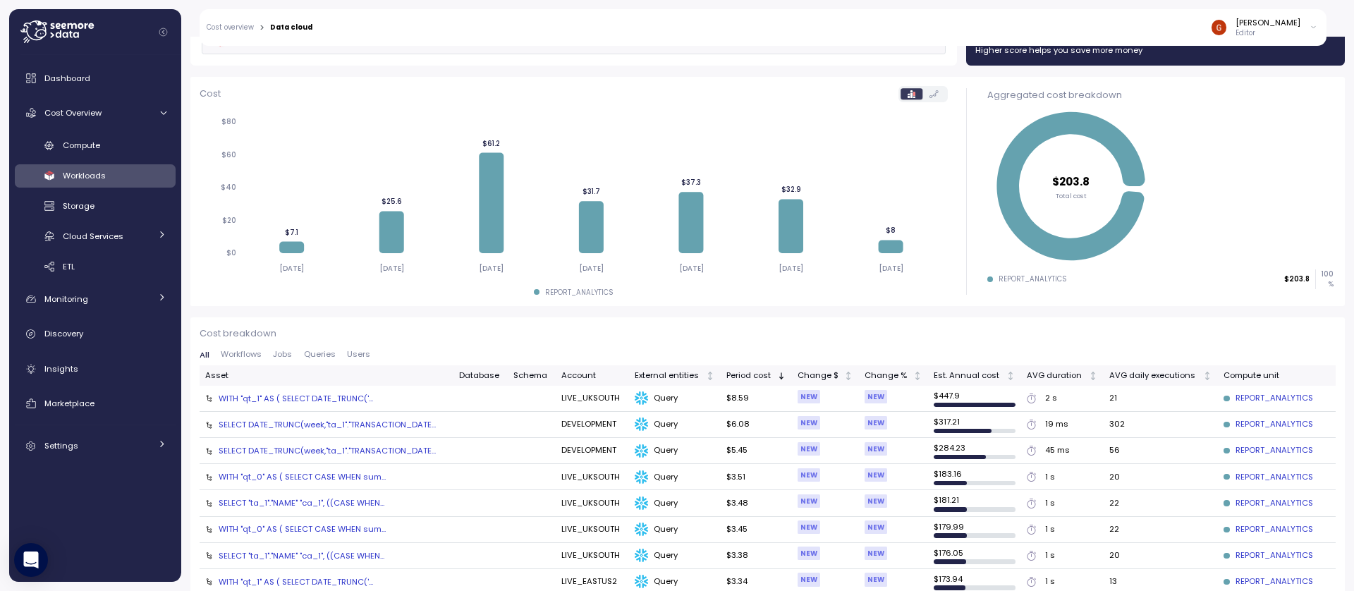
click at [345, 402] on div "WITH "qt_1" AS ( SELECT DATE_TRUNC('..." at bounding box center [296, 398] width 154 height 11
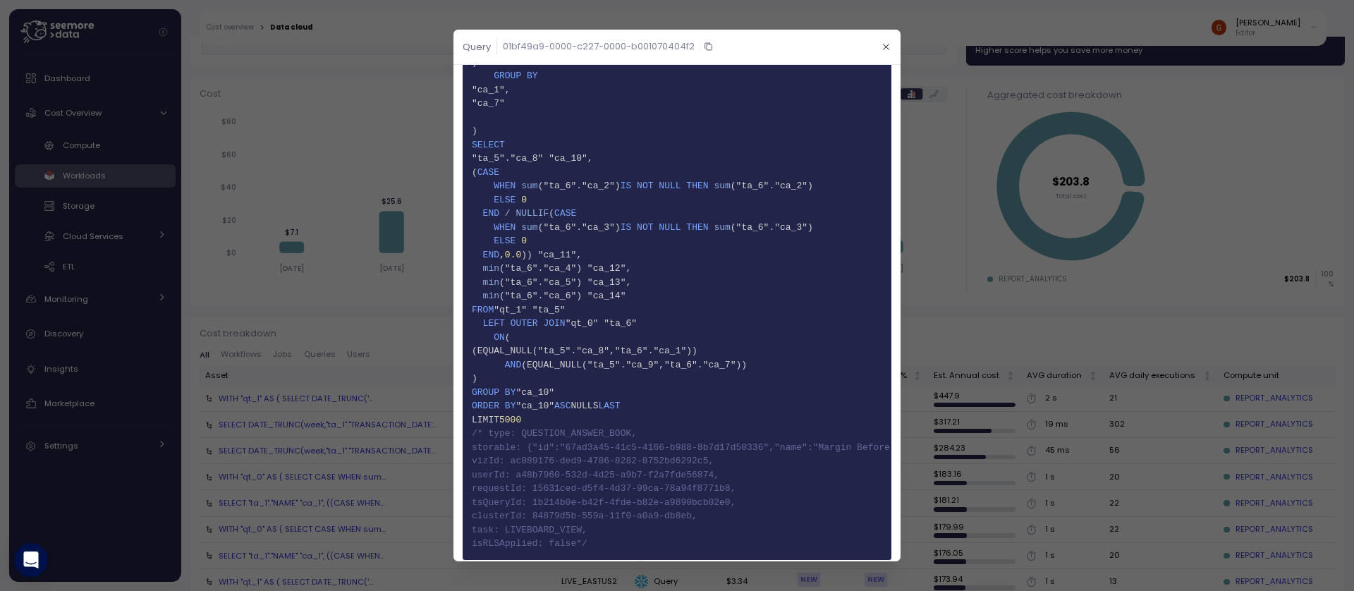
scroll to position [682, 0]
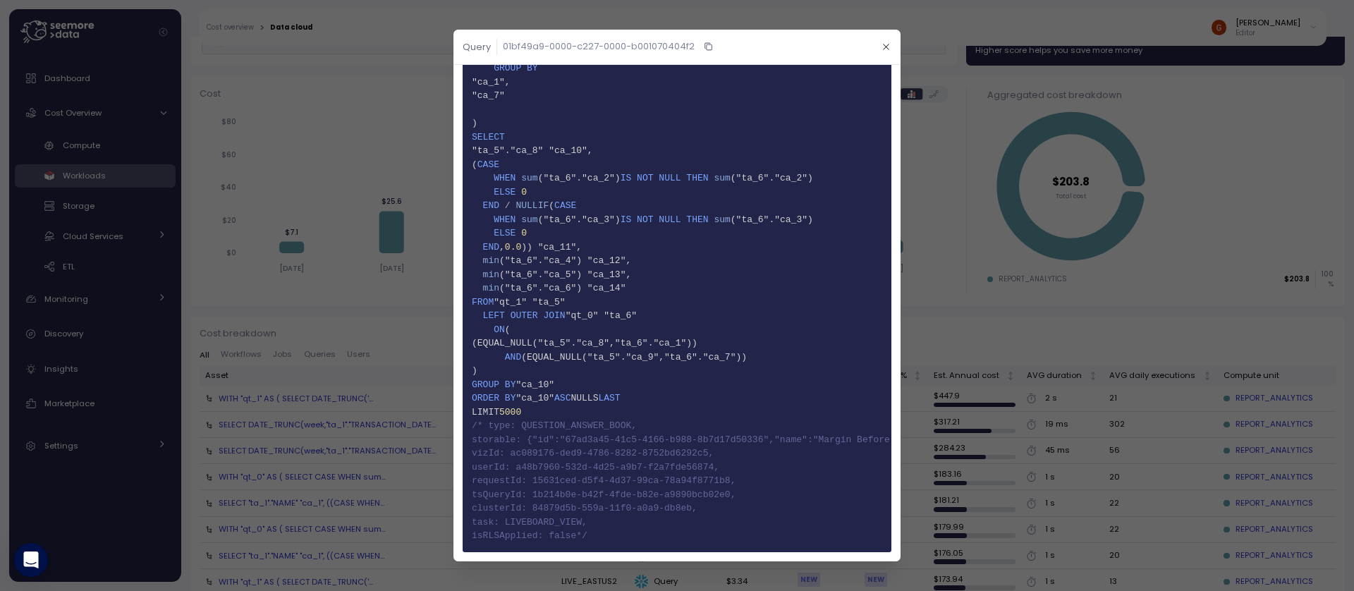
drag, startPoint x: 480, startPoint y: 417, endPoint x: 730, endPoint y: 524, distance: 272.3
click at [391, 309] on div at bounding box center [677, 295] width 1354 height 591
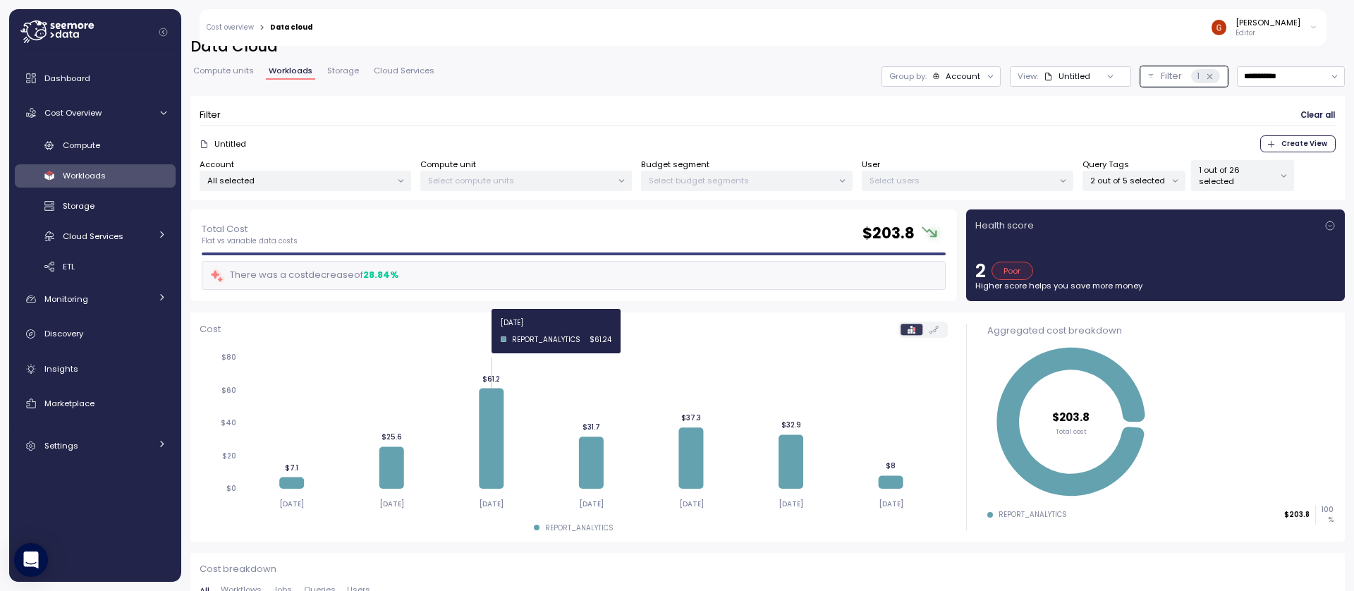
scroll to position [0, 0]
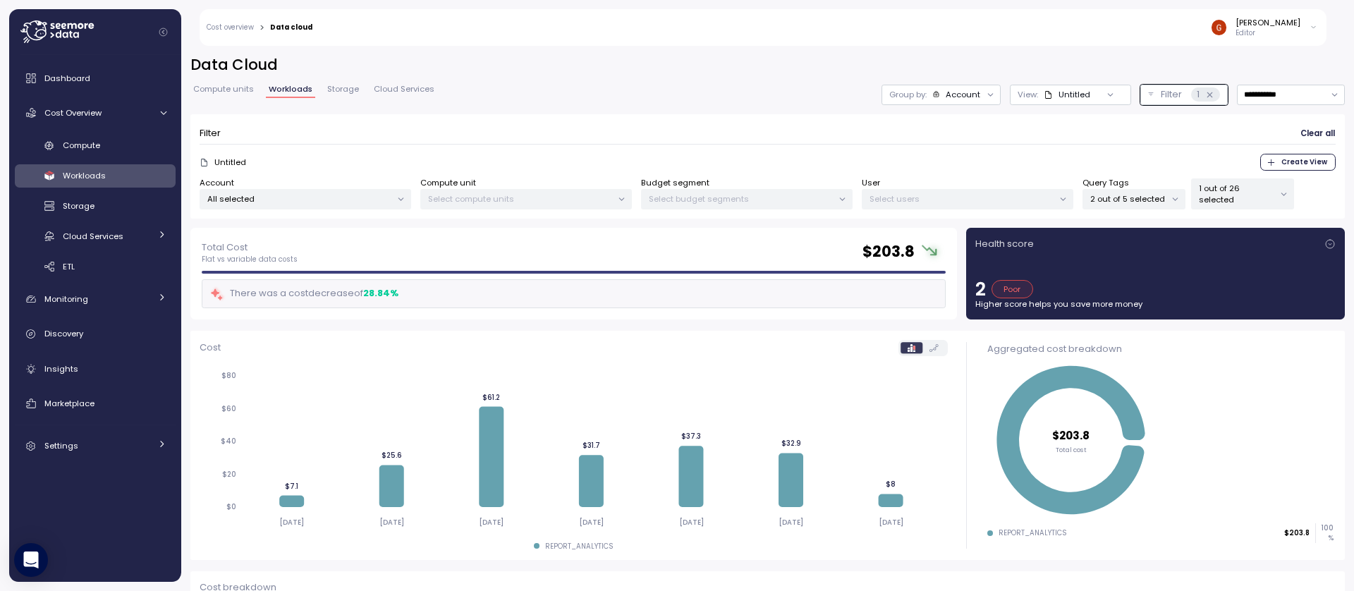
click at [929, 349] on icon at bounding box center [933, 348] width 9 height 8
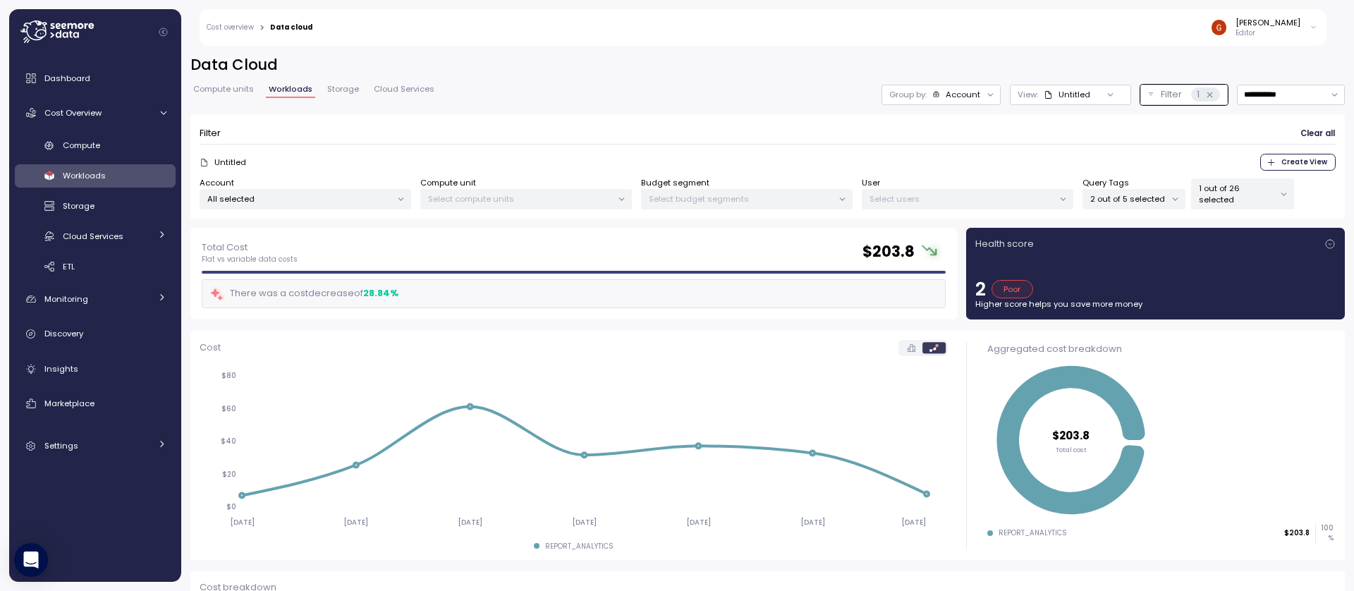
click at [908, 350] on icon at bounding box center [912, 348] width 8 height 8
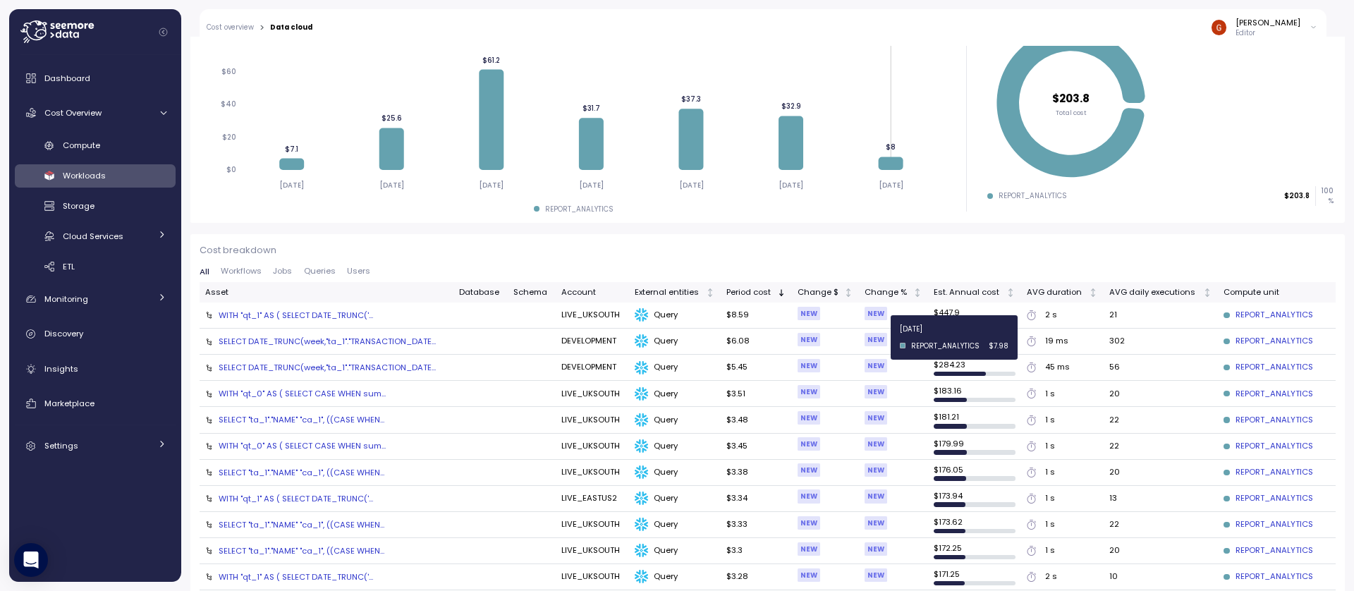
scroll to position [338, 0]
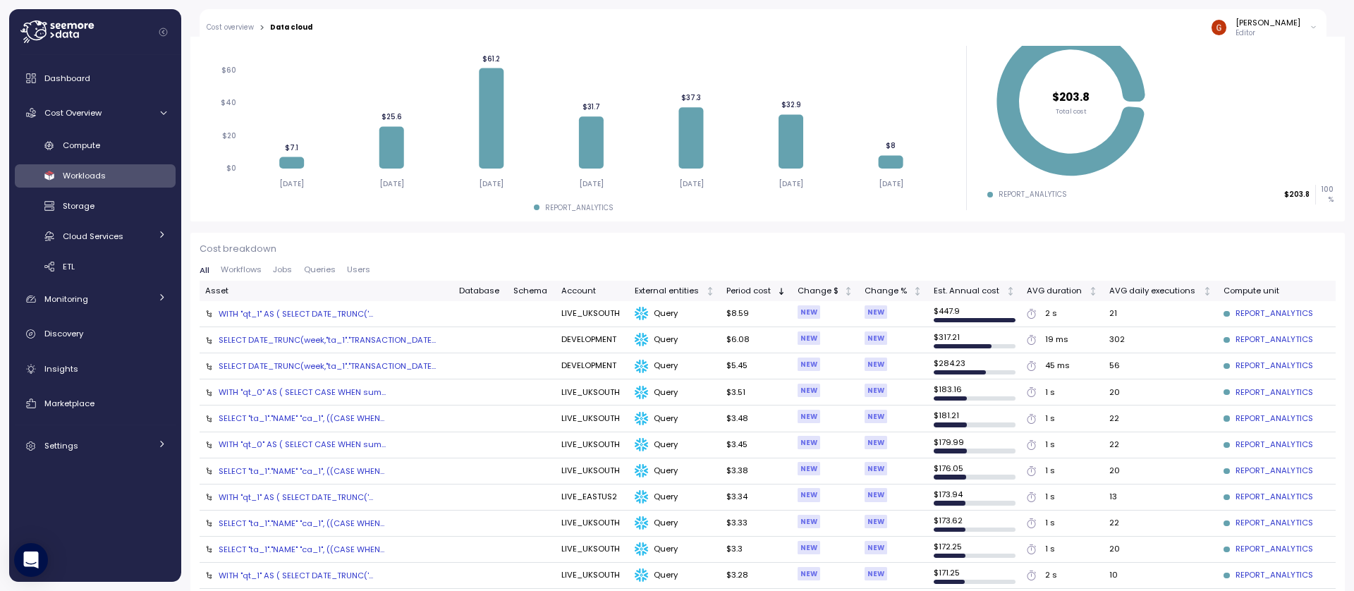
click at [308, 314] on div "WITH "qt_1" AS ( SELECT DATE_TRUNC('..." at bounding box center [296, 313] width 154 height 11
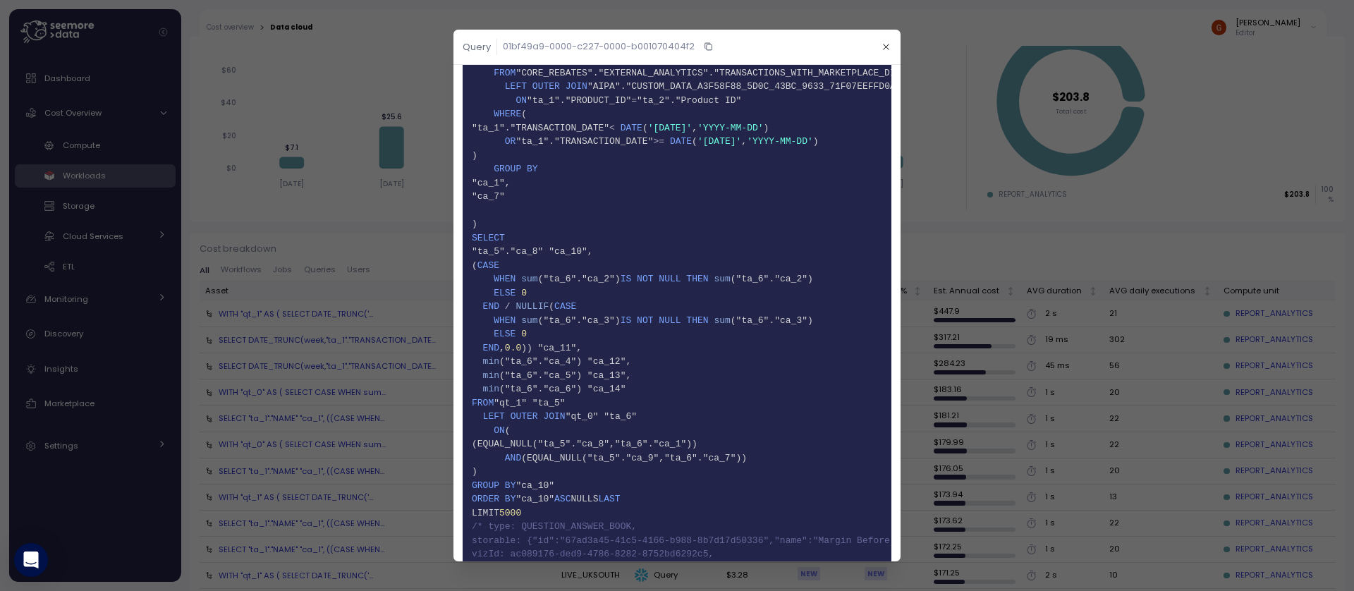
scroll to position [682, 0]
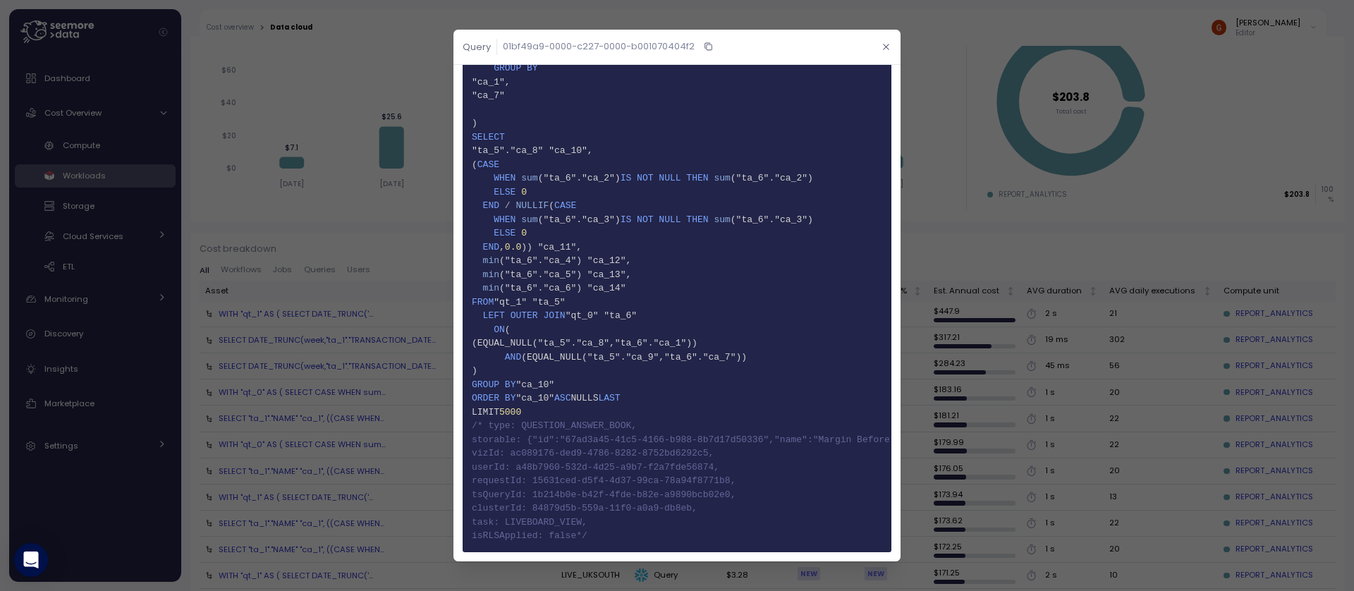
click at [881, 45] on icon "button" at bounding box center [885, 46] width 9 height 9
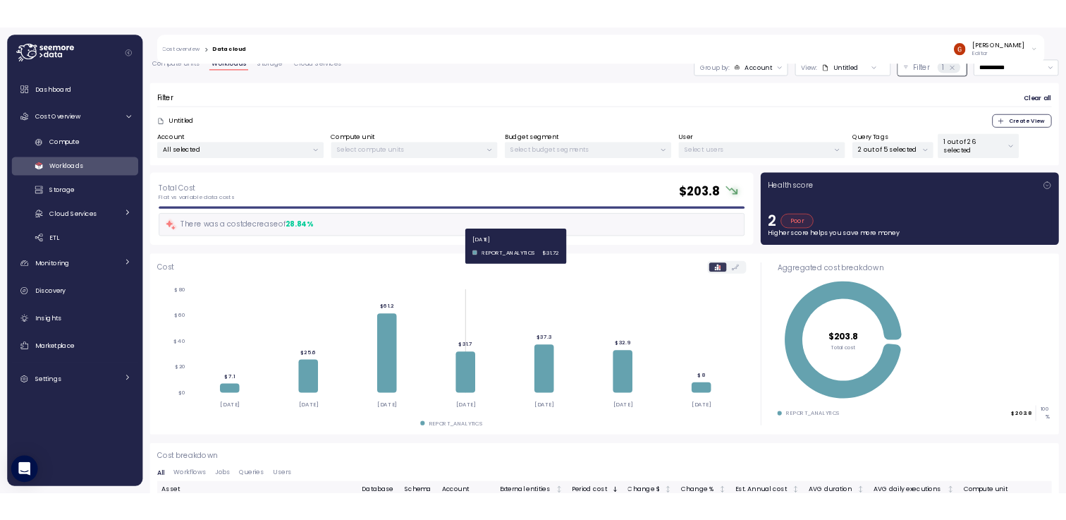
scroll to position [0, 0]
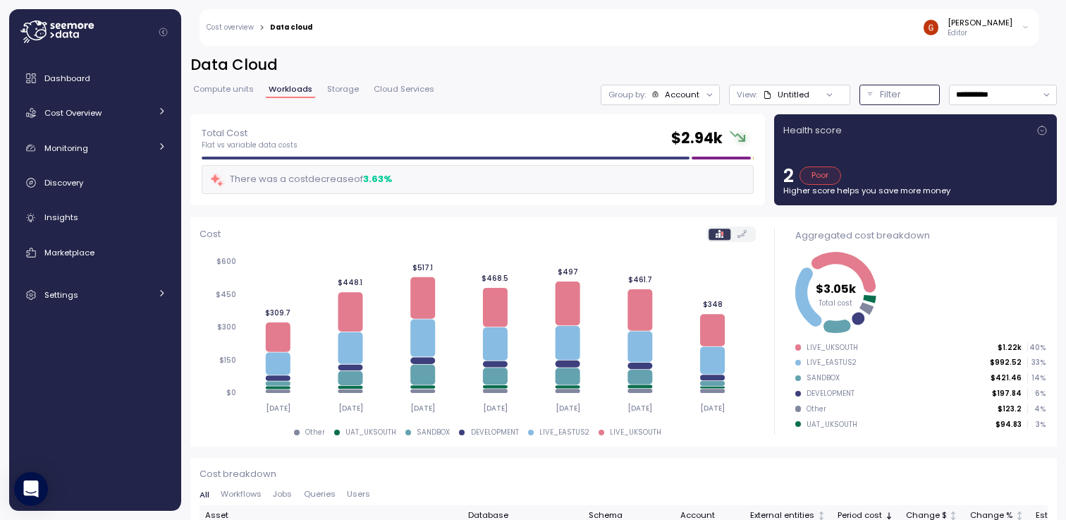
click at [880, 97] on p "Filter" at bounding box center [890, 94] width 21 height 14
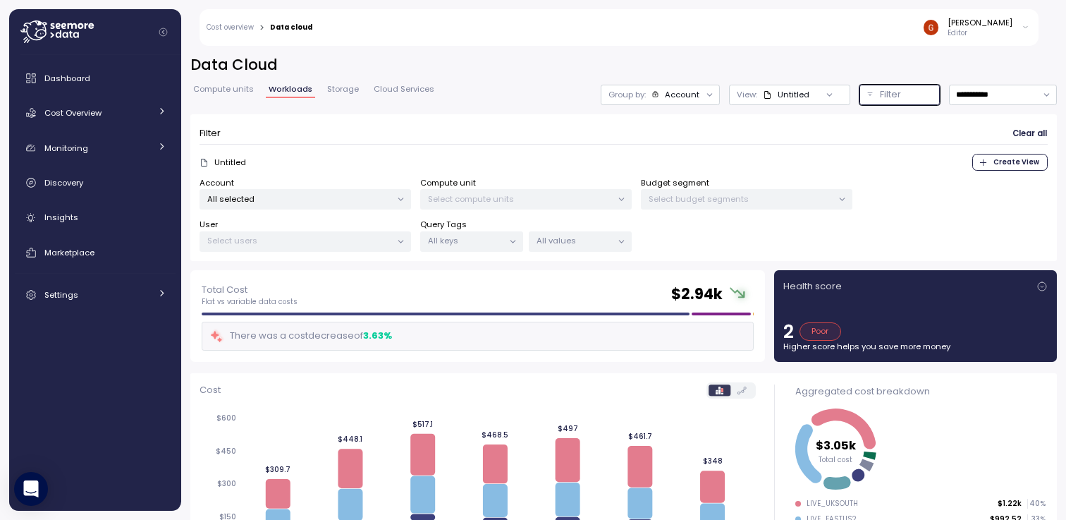
click at [480, 246] on div "All keys" at bounding box center [471, 241] width 103 height 20
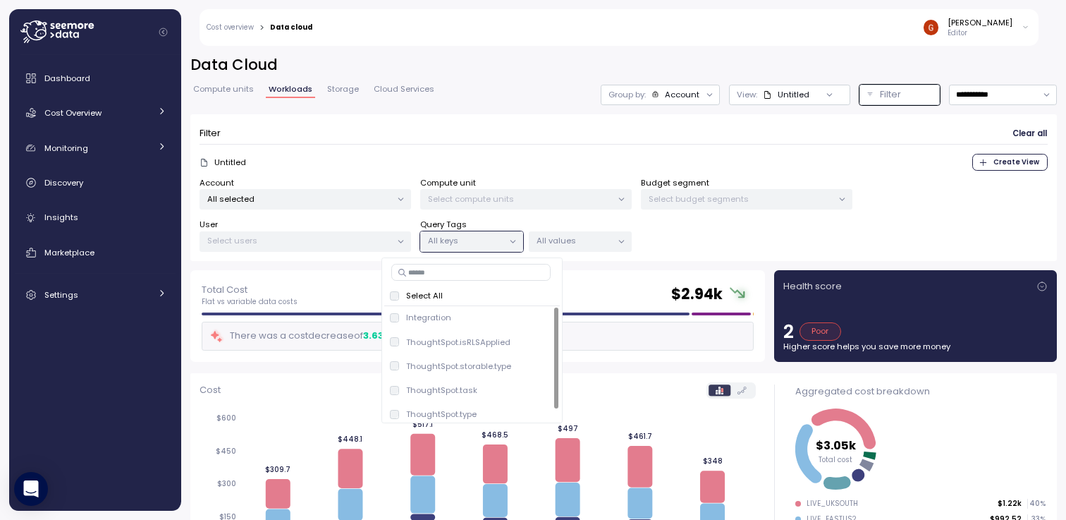
click at [466, 275] on input at bounding box center [470, 272] width 159 height 17
type input "*********"
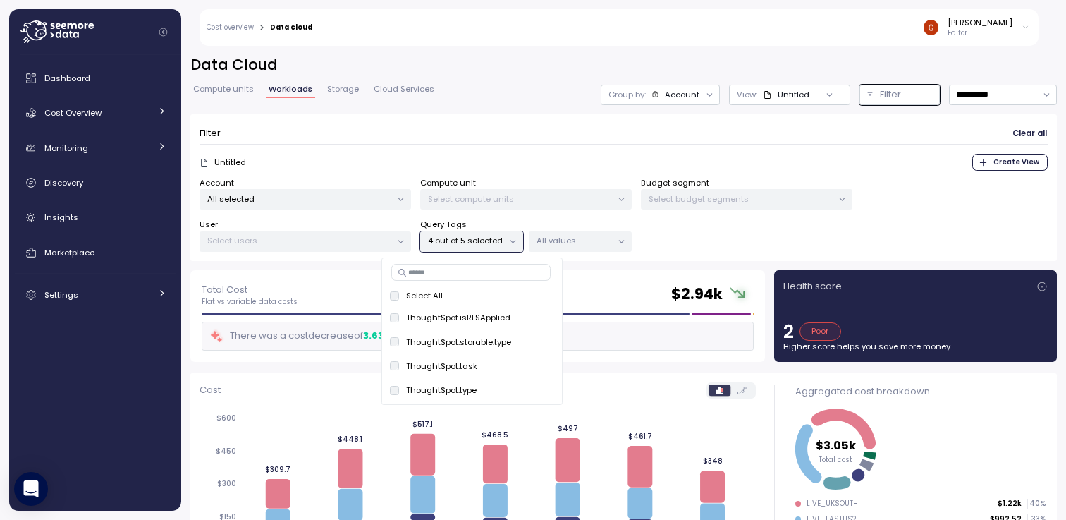
click at [569, 248] on div "All values" at bounding box center [580, 241] width 103 height 20
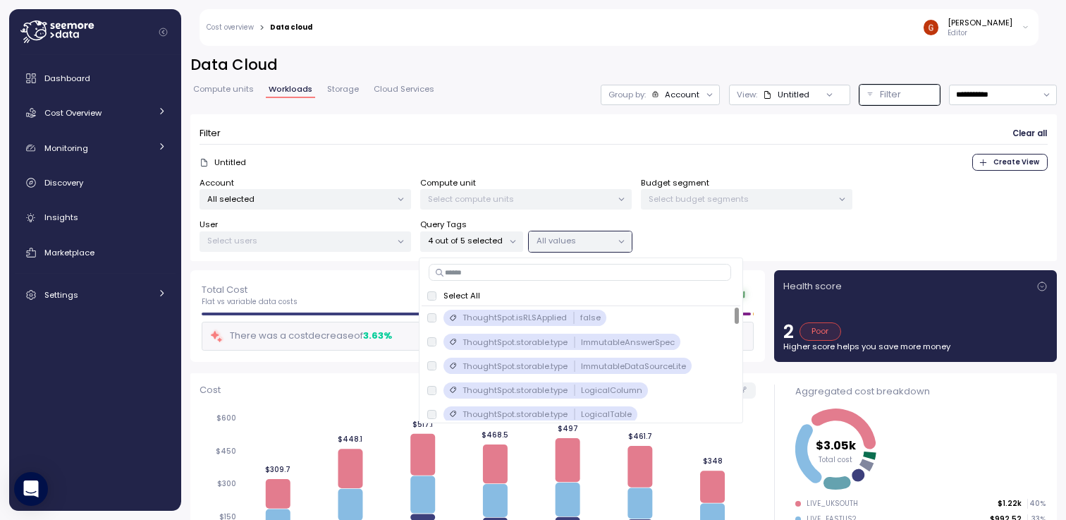
click at [549, 274] on input at bounding box center [580, 272] width 303 height 17
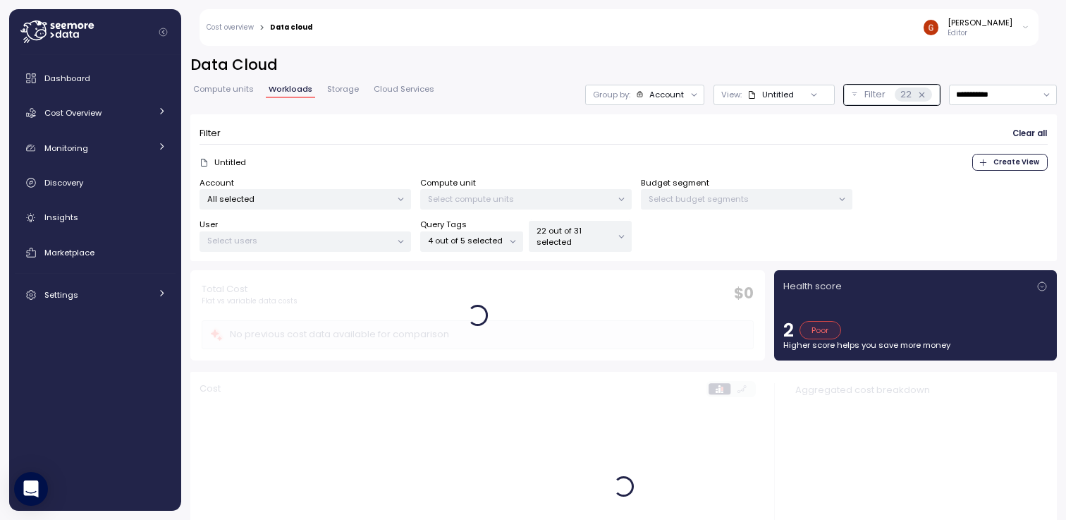
click at [697, 231] on div "Account All selected Compute unit Select compute units Budget segment Select bu…" at bounding box center [624, 214] width 848 height 75
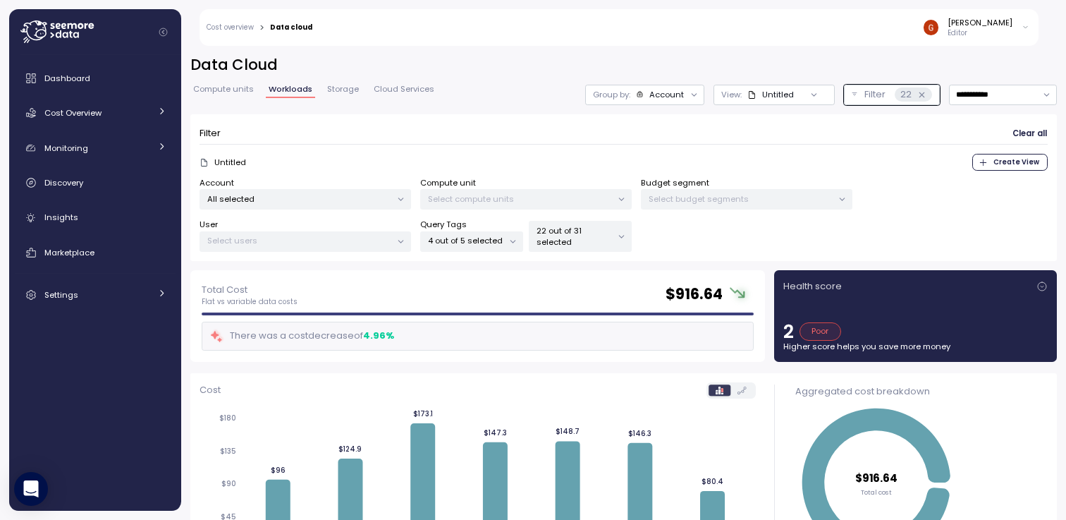
scroll to position [85, 0]
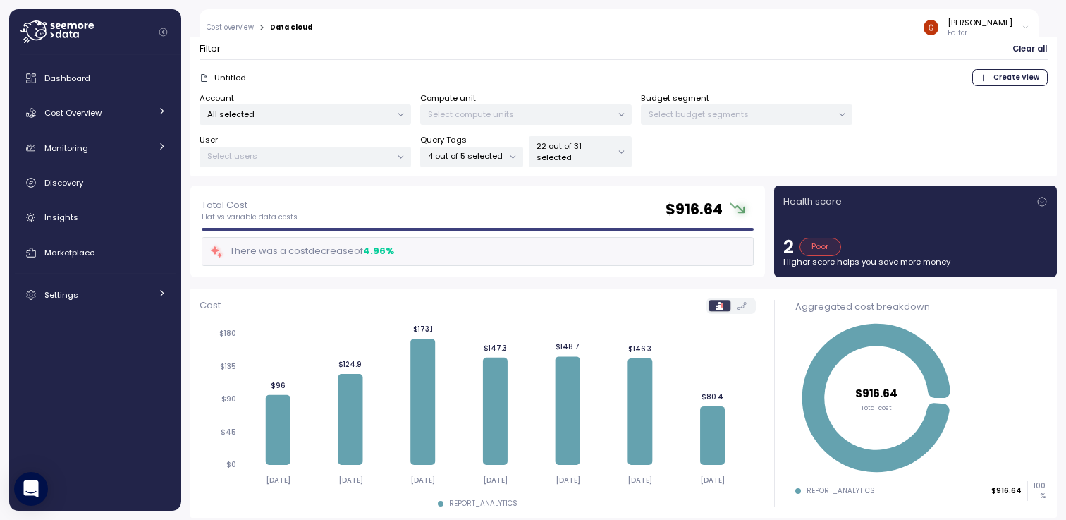
click at [586, 147] on p "22 out of 31 selected" at bounding box center [574, 151] width 75 height 23
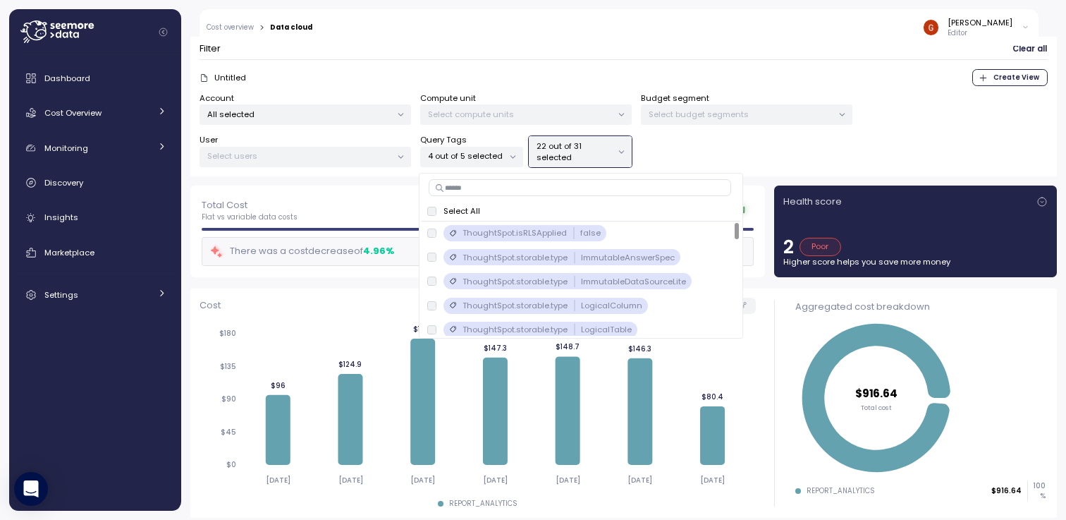
click at [590, 190] on input at bounding box center [580, 187] width 303 height 17
type input "****"
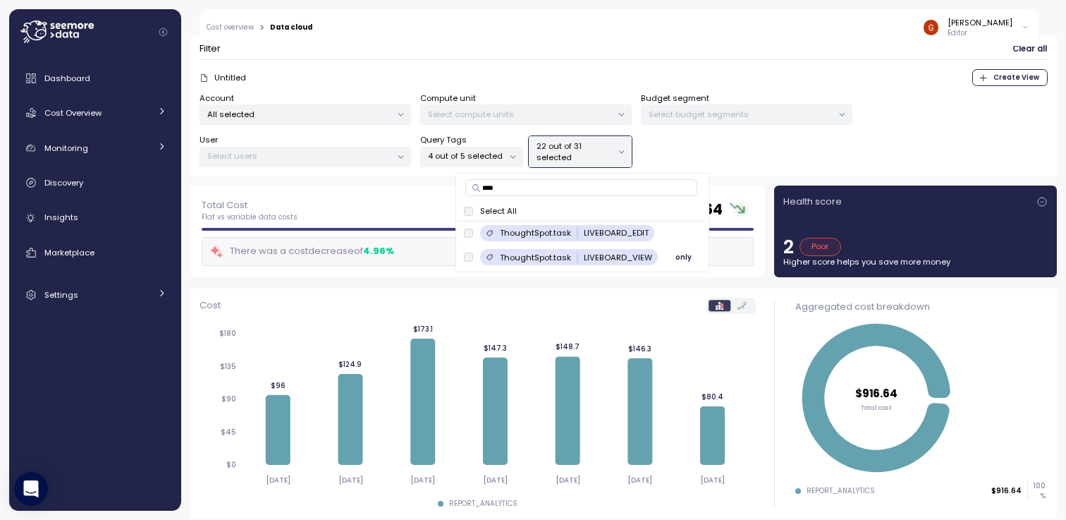
click at [677, 257] on span "only" at bounding box center [684, 258] width 16 height 16
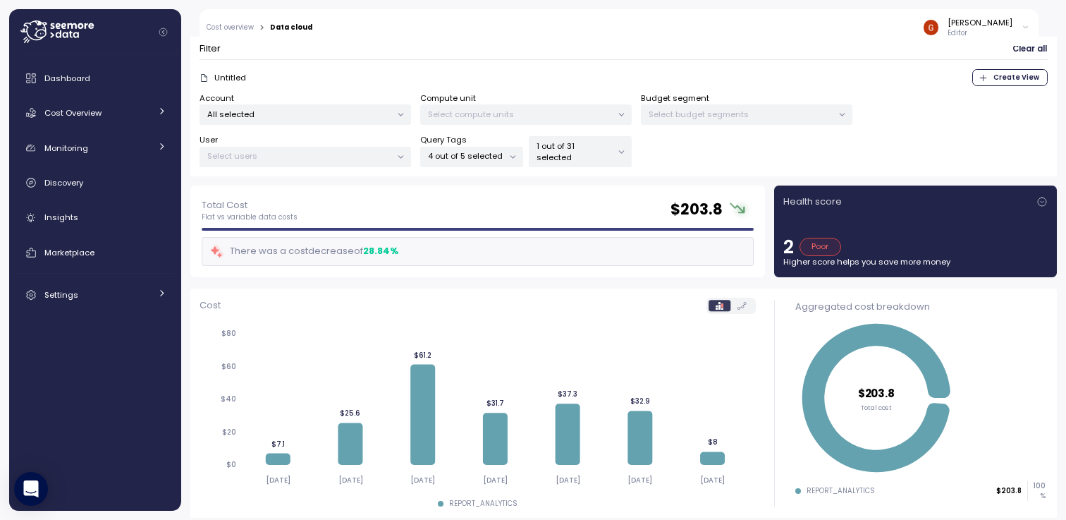
click at [707, 156] on div "Account All selected Compute unit Select compute units Budget segment Select bu…" at bounding box center [624, 129] width 848 height 75
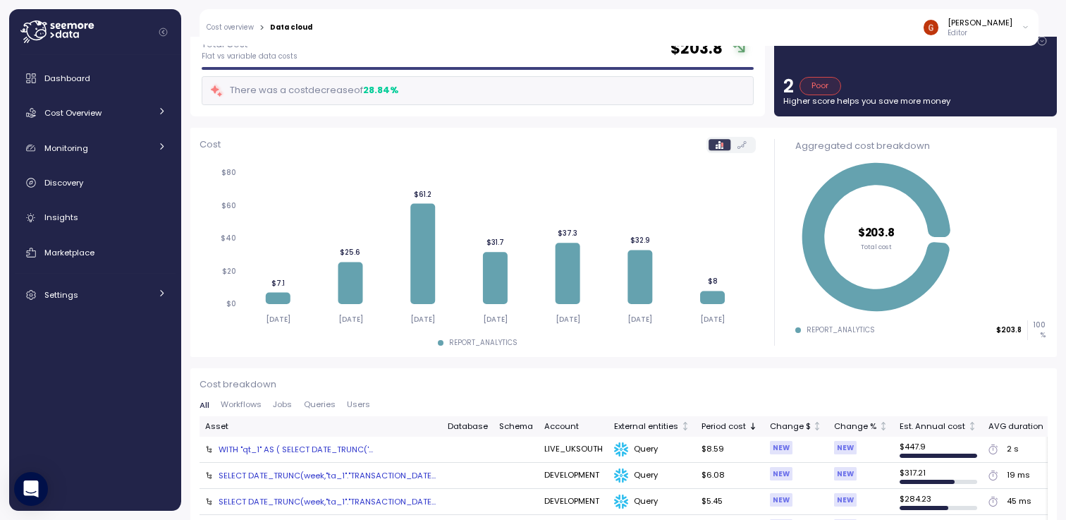
scroll to position [423, 0]
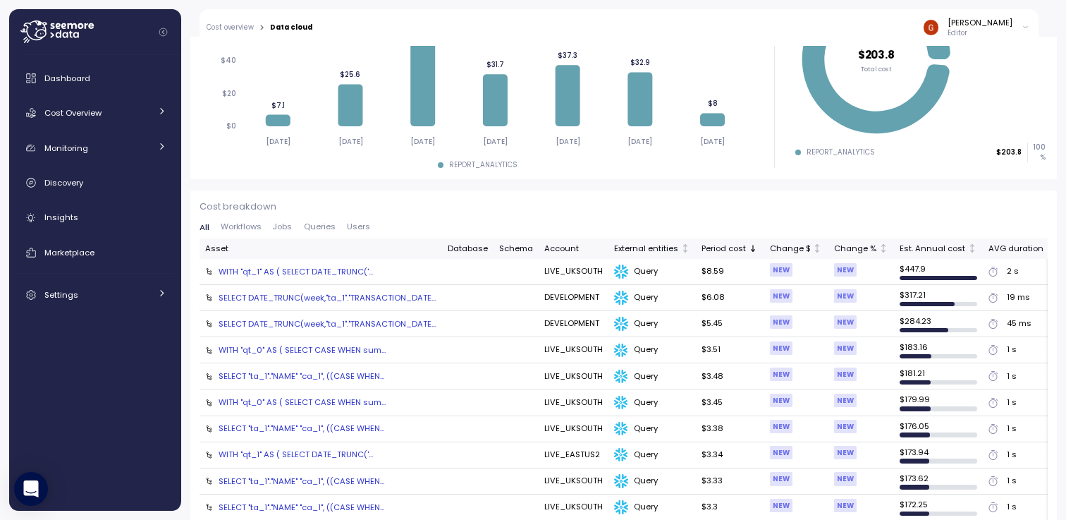
click at [319, 295] on div "SELECT DATE_TRUNC(week,"ta_1"."TRANSACTION_DATE..." at bounding box center [327, 297] width 217 height 11
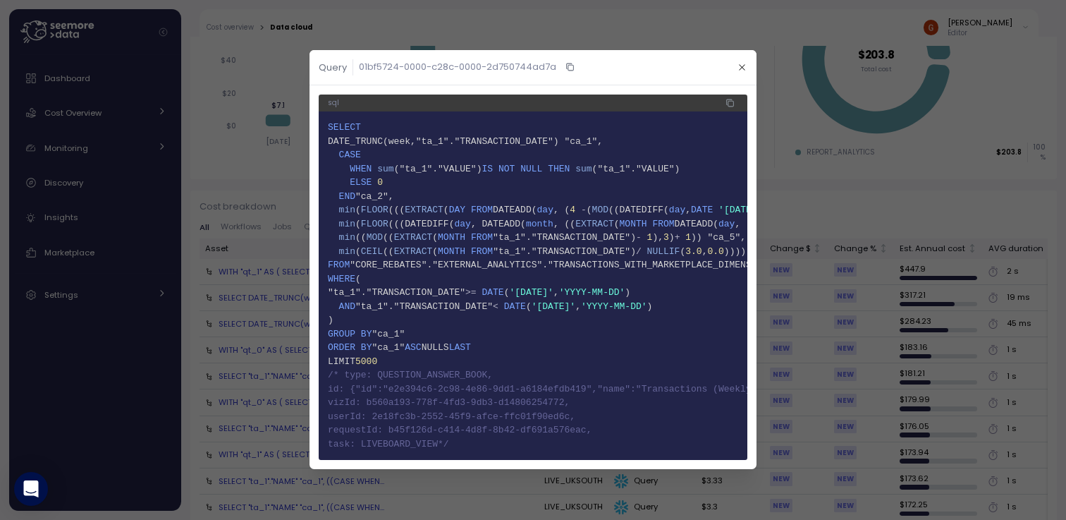
drag, startPoint x: 331, startPoint y: 370, endPoint x: 515, endPoint y: 441, distance: 197.3
click at [515, 441] on code "1 SELECT 2 DATE_TRUNC(week,"ta_1"."TRANSACTION_DATE") "ca_1", 3 CASE 4 WHEN sum…" at bounding box center [533, 286] width 410 height 330
click at [745, 63] on icon "button" at bounding box center [742, 67] width 9 height 9
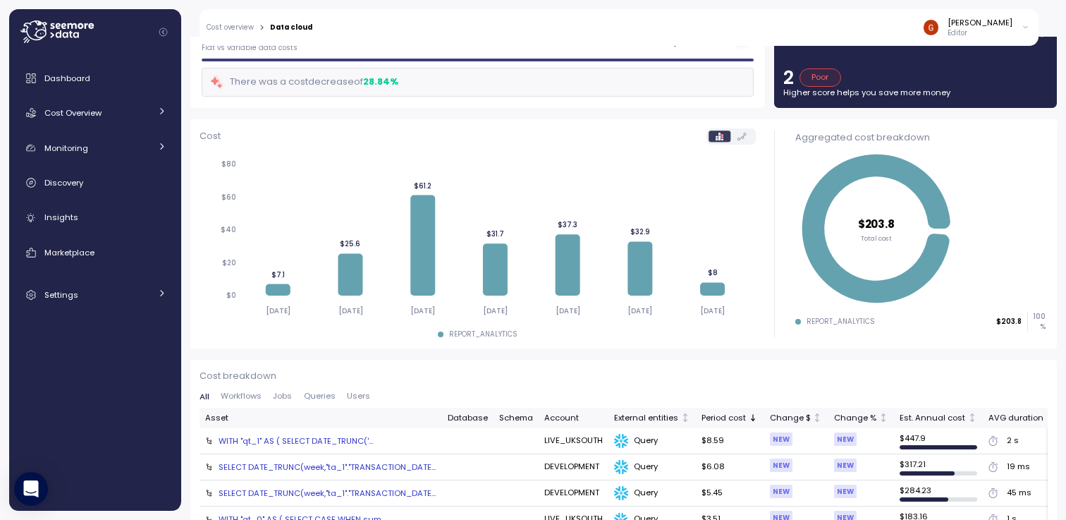
scroll to position [169, 0]
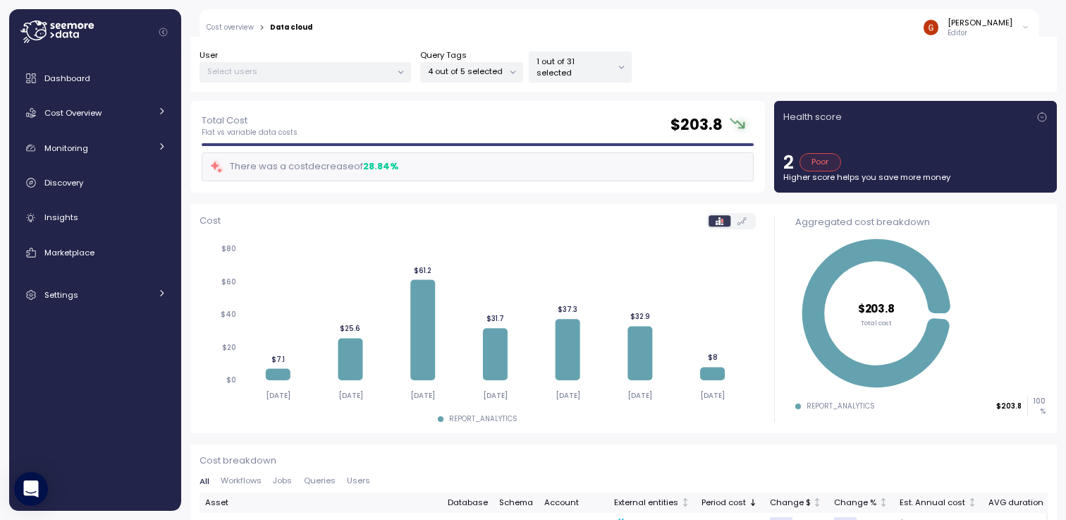
click at [65, 28] on icon at bounding box center [63, 26] width 5 height 6
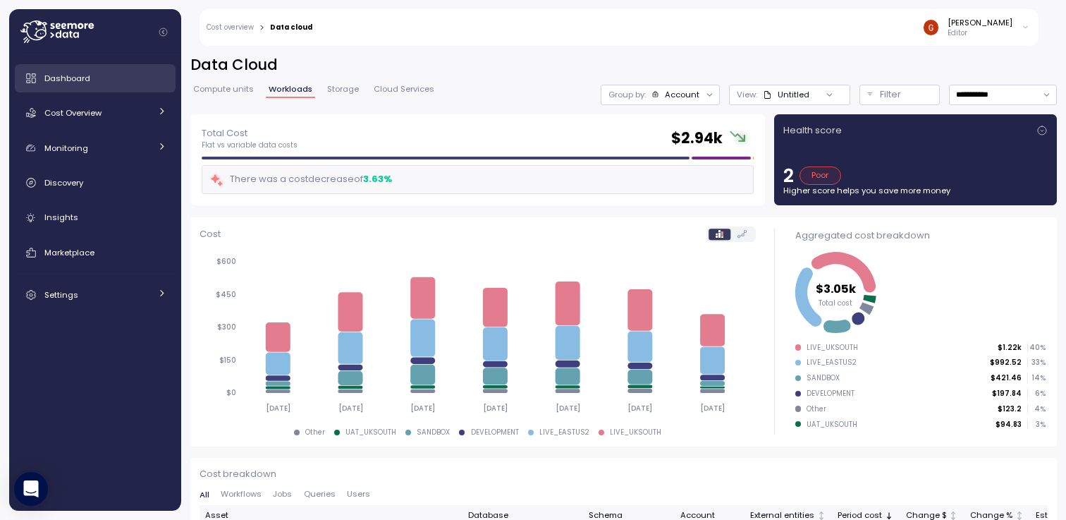
click at [88, 75] on span "Dashboard" at bounding box center [67, 78] width 46 height 11
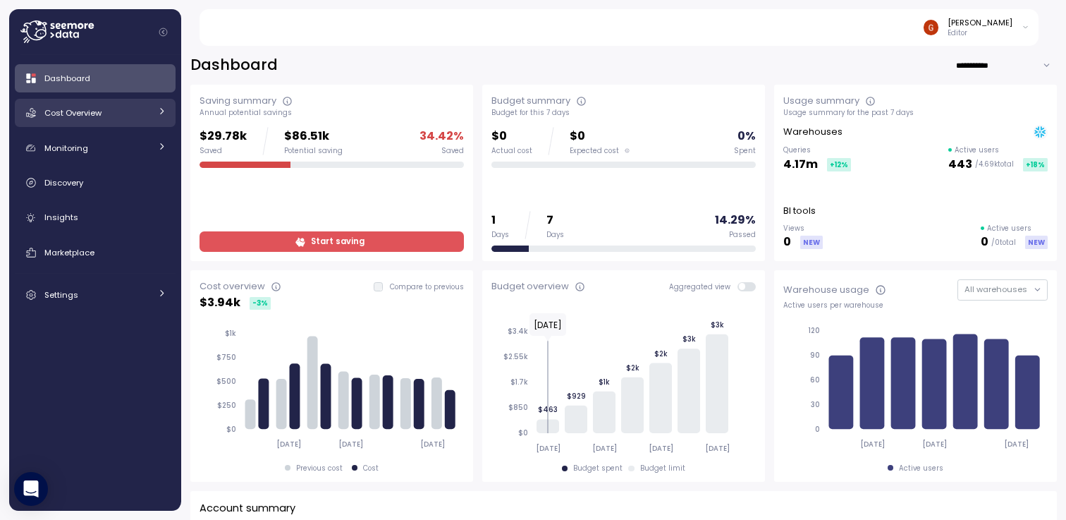
click at [163, 117] on div at bounding box center [161, 113] width 9 height 14
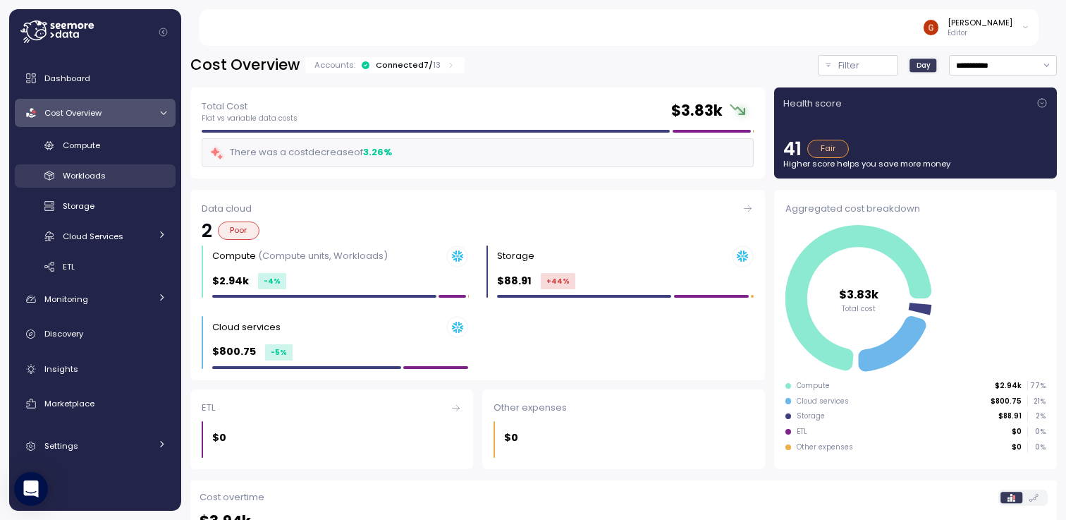
click at [94, 175] on span "Workloads" at bounding box center [84, 175] width 43 height 11
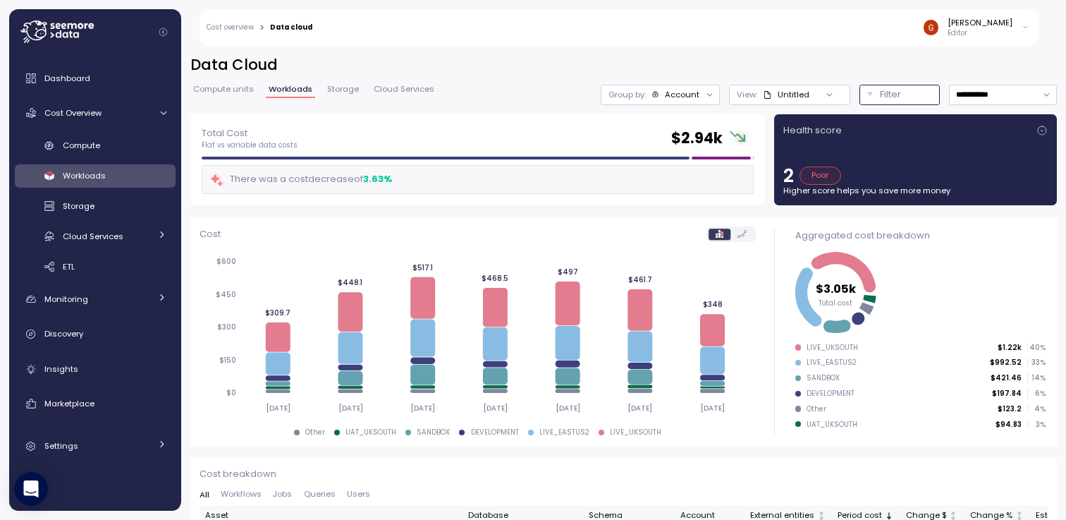
click at [897, 97] on div "Filter" at bounding box center [906, 94] width 52 height 14
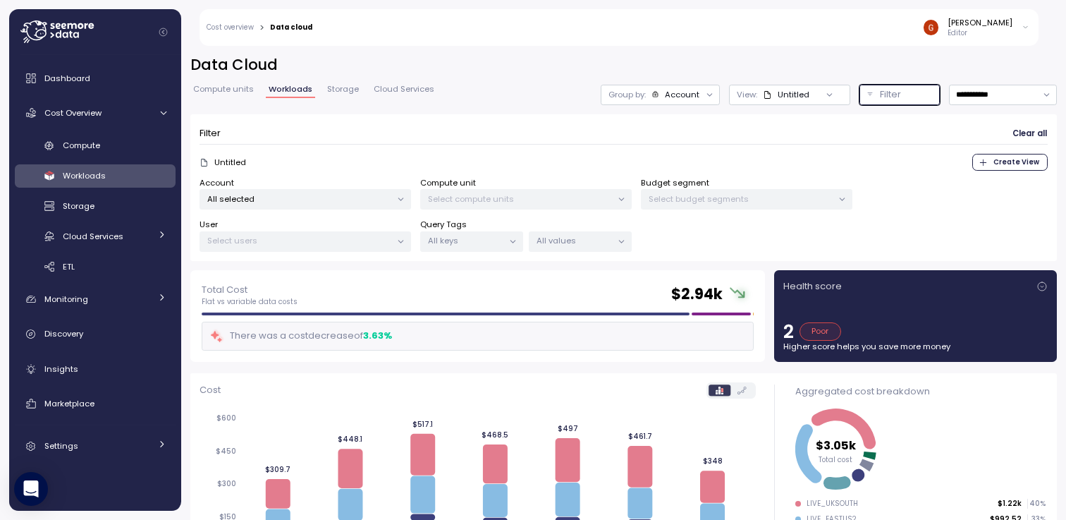
click at [487, 238] on p "All keys" at bounding box center [465, 240] width 75 height 11
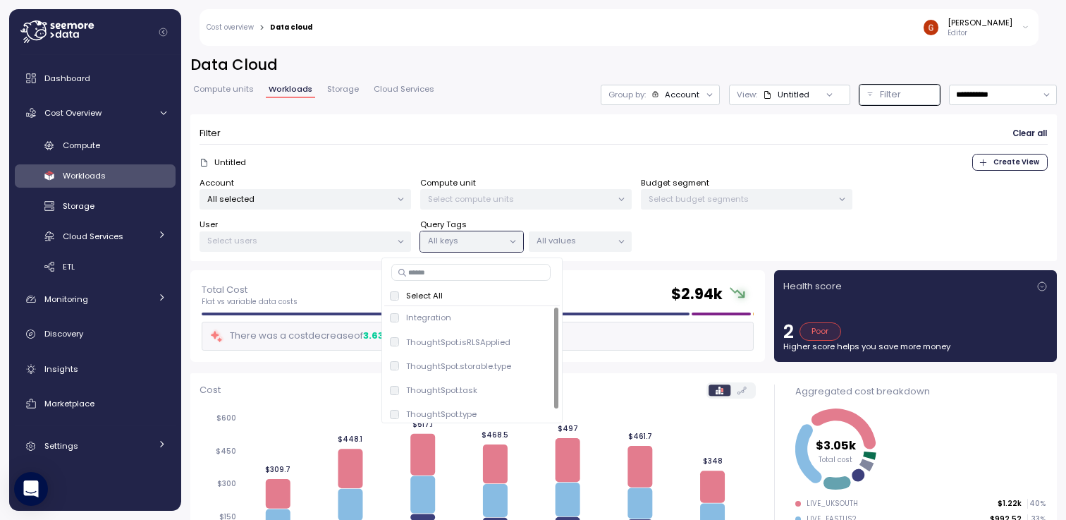
click at [444, 271] on input at bounding box center [470, 272] width 159 height 17
type input "******"
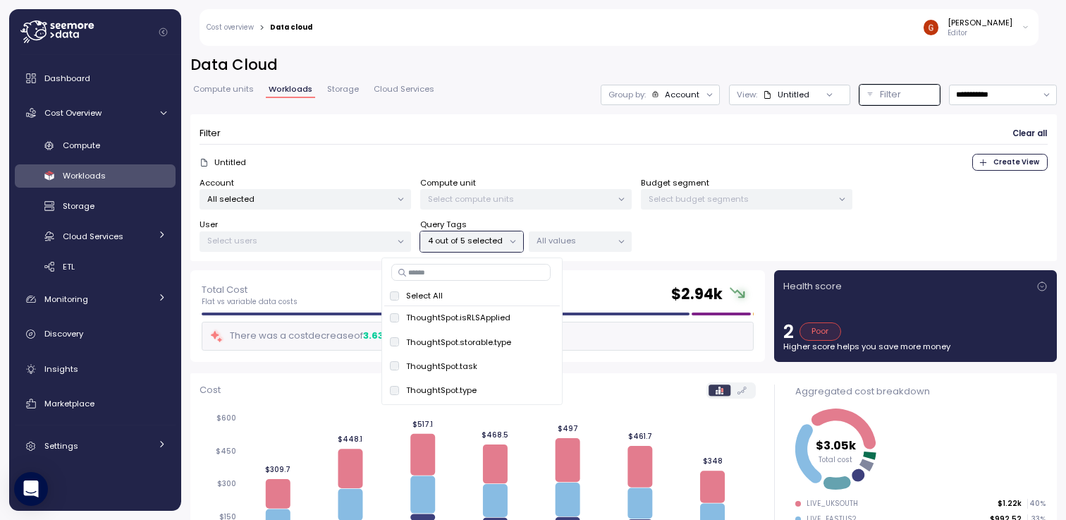
click at [586, 244] on p "All values" at bounding box center [574, 240] width 75 height 11
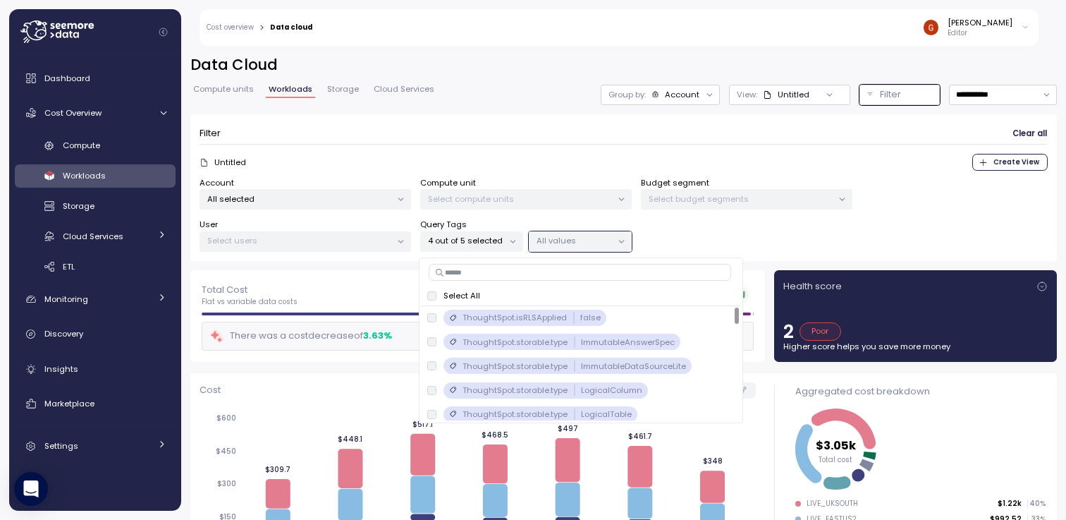
click at [456, 296] on p "Select All" at bounding box center [462, 295] width 37 height 11
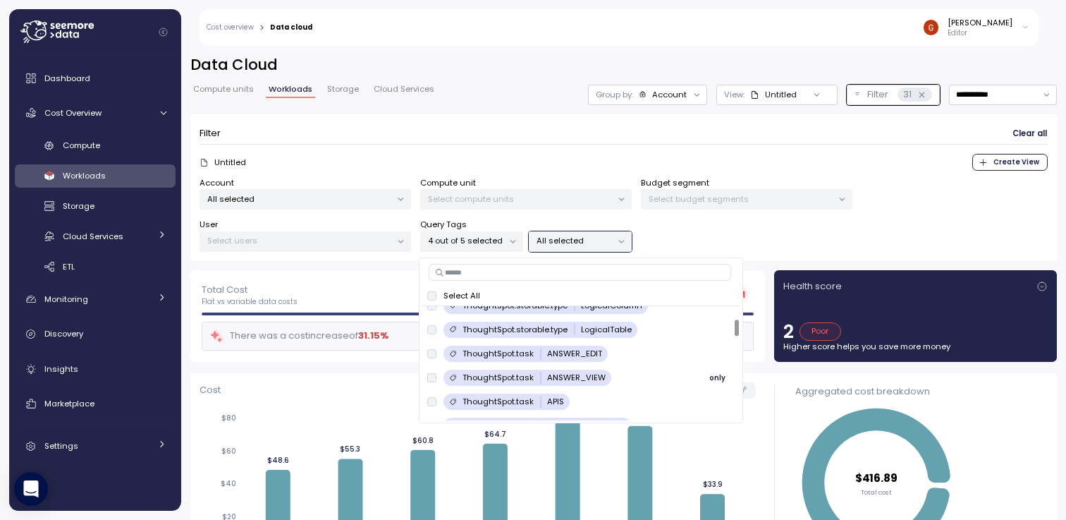
scroll to position [169, 0]
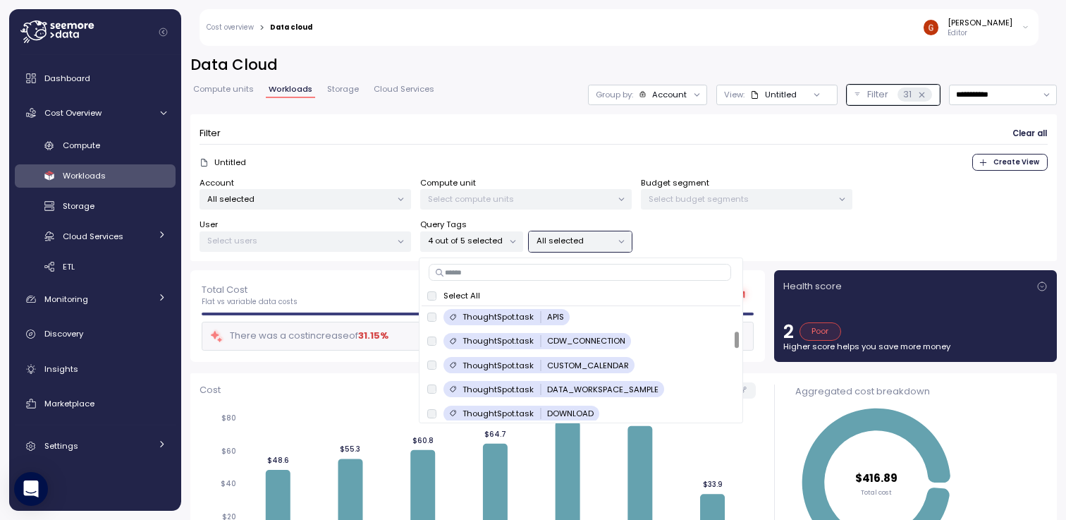
click at [570, 276] on input at bounding box center [580, 272] width 303 height 17
type input "****"
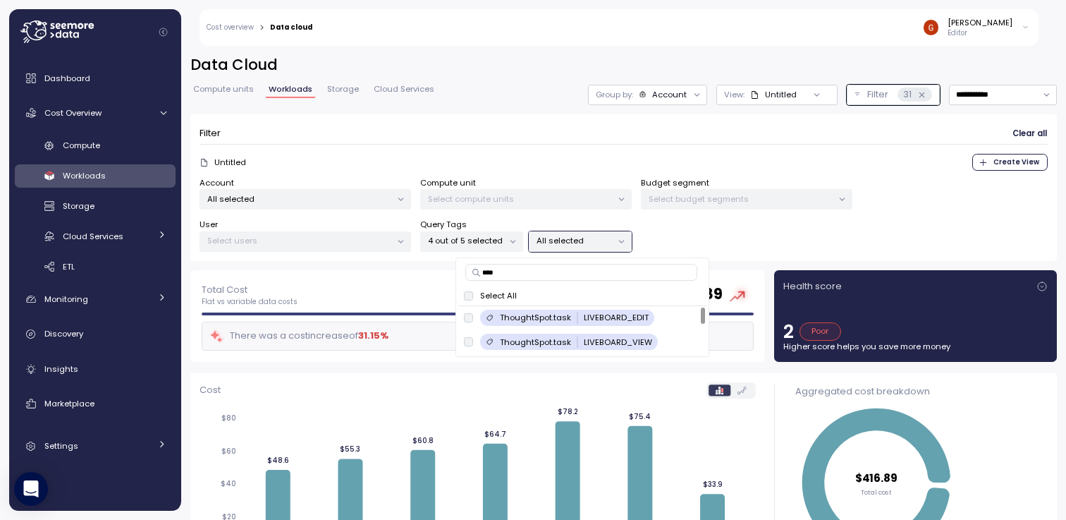
scroll to position [0, 0]
click at [685, 342] on span "only" at bounding box center [684, 342] width 16 height 16
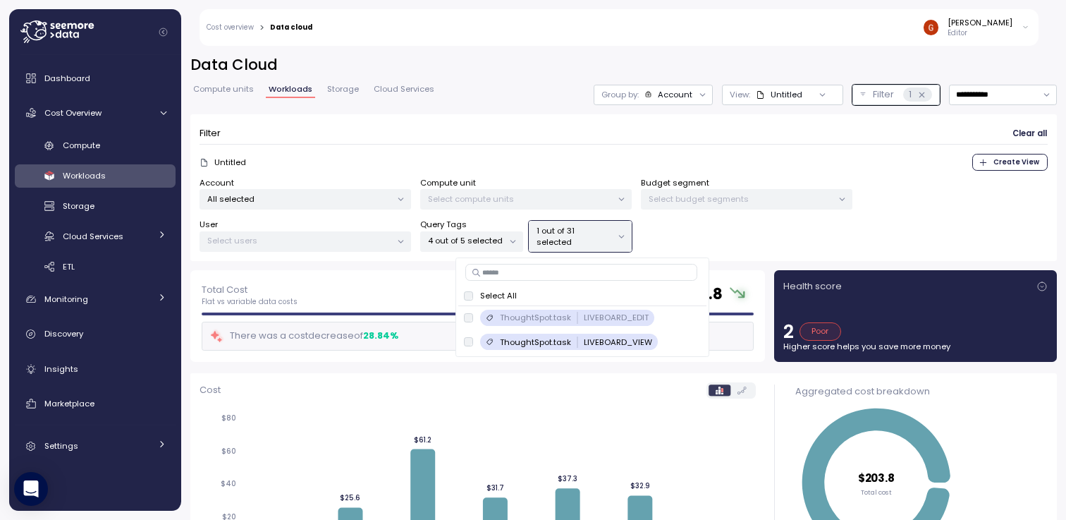
click at [675, 230] on div "Account All selected Compute unit Select compute units Budget segment Select bu…" at bounding box center [624, 214] width 848 height 75
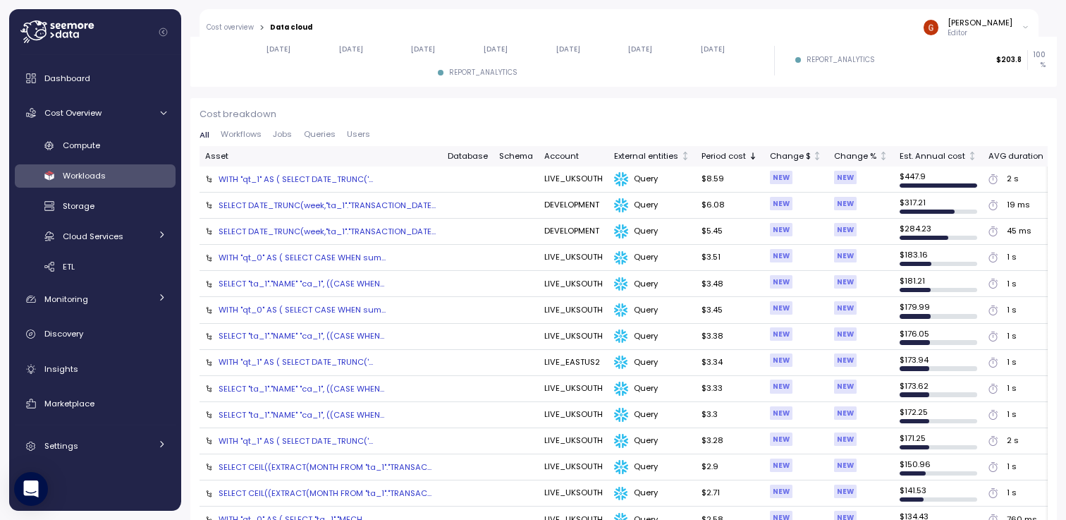
scroll to position [508, 0]
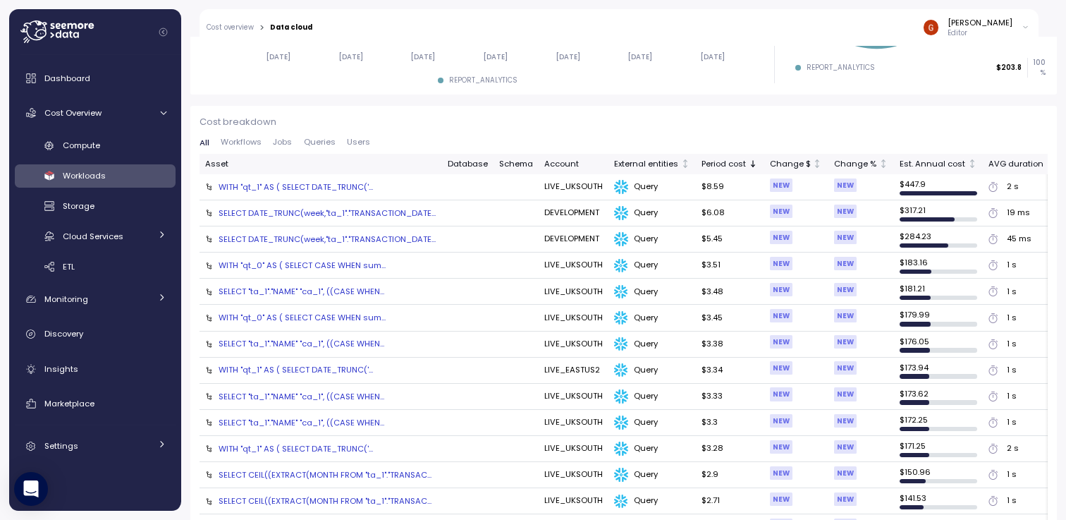
click at [300, 210] on div "SELECT DATE_TRUNC(week,"ta_1"."TRANSACTION_DATE..." at bounding box center [327, 212] width 217 height 11
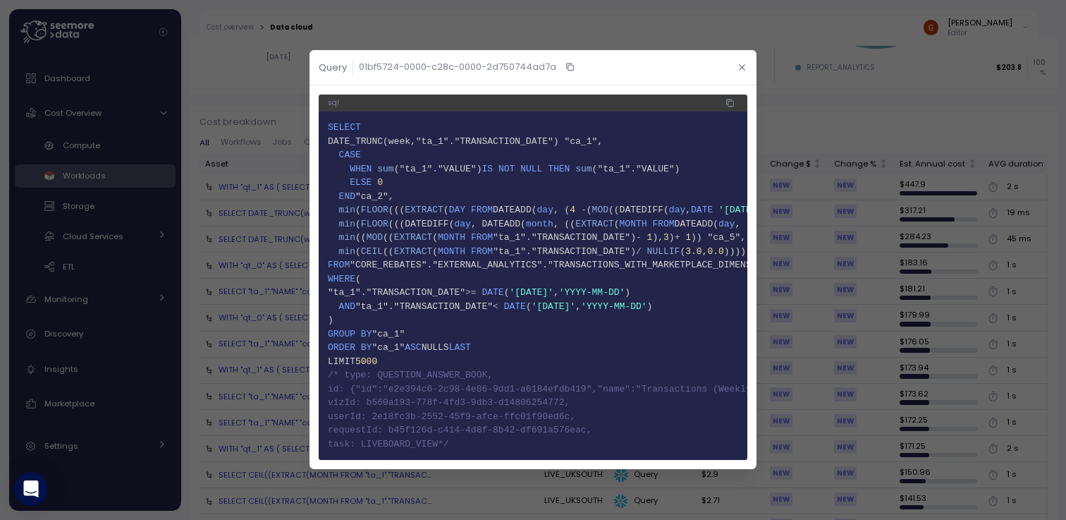
click at [746, 63] on icon "button" at bounding box center [742, 67] width 9 height 9
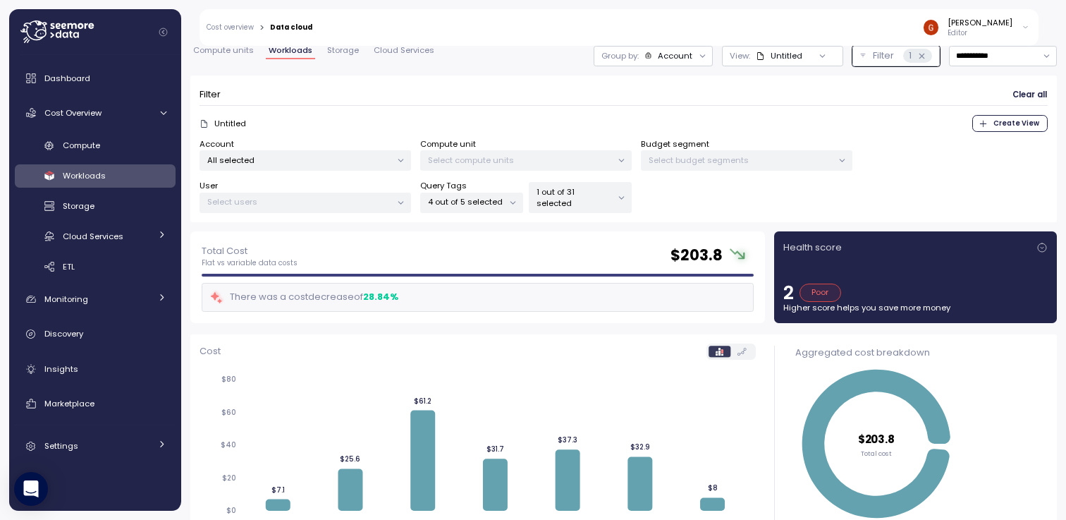
scroll to position [0, 0]
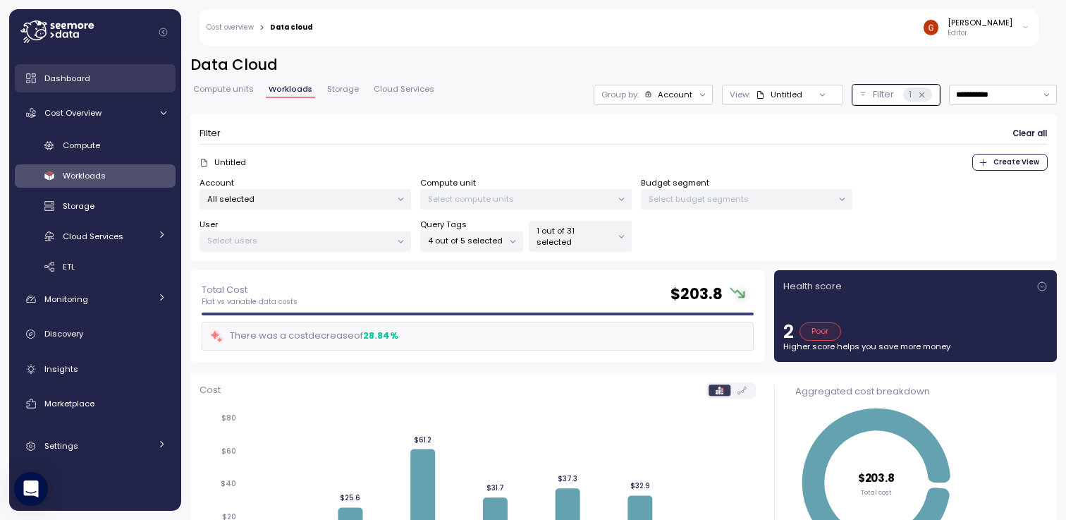
click at [72, 75] on span "Dashboard" at bounding box center [67, 78] width 46 height 11
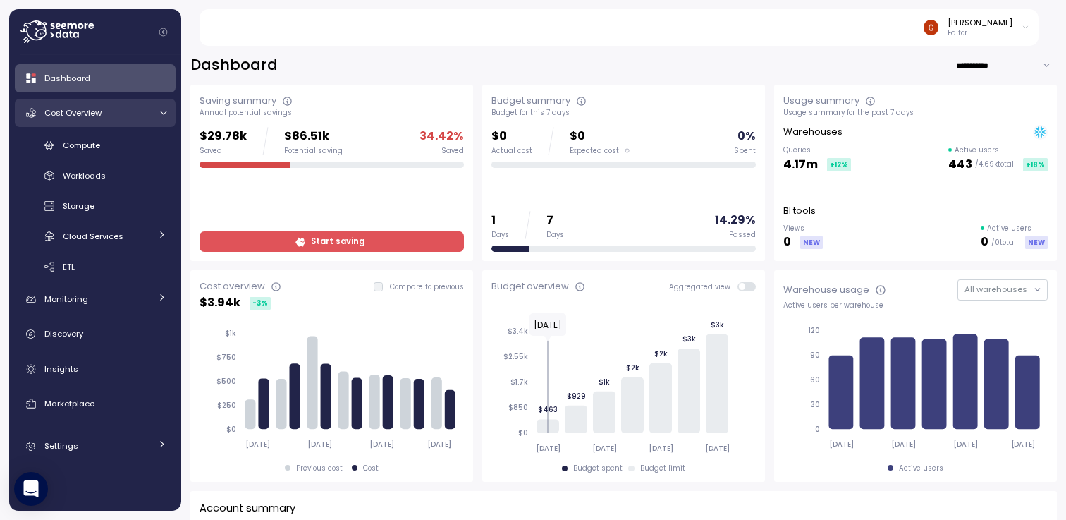
click at [64, 120] on link "Cost Overview" at bounding box center [95, 113] width 161 height 28
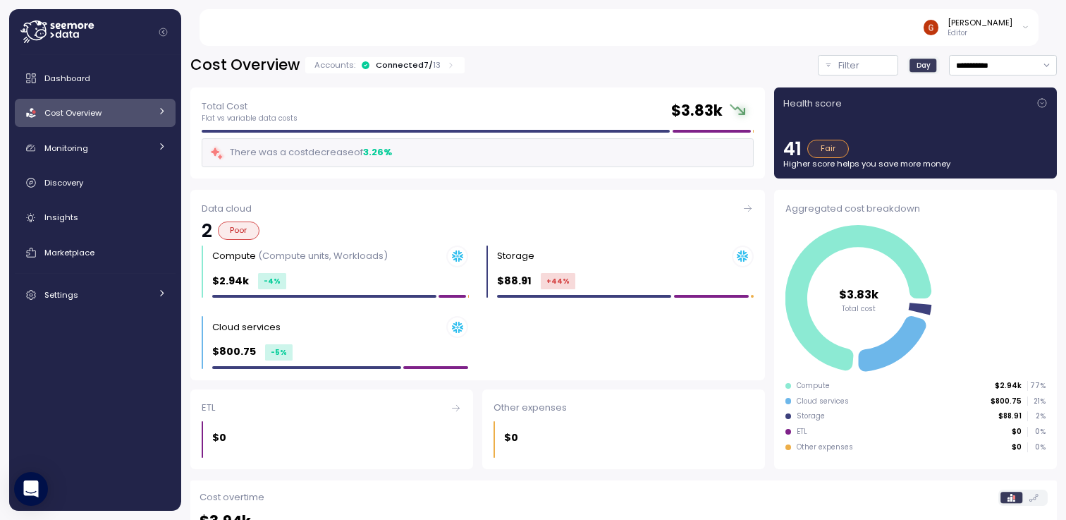
click at [94, 116] on span "Cost Overview" at bounding box center [72, 112] width 57 height 11
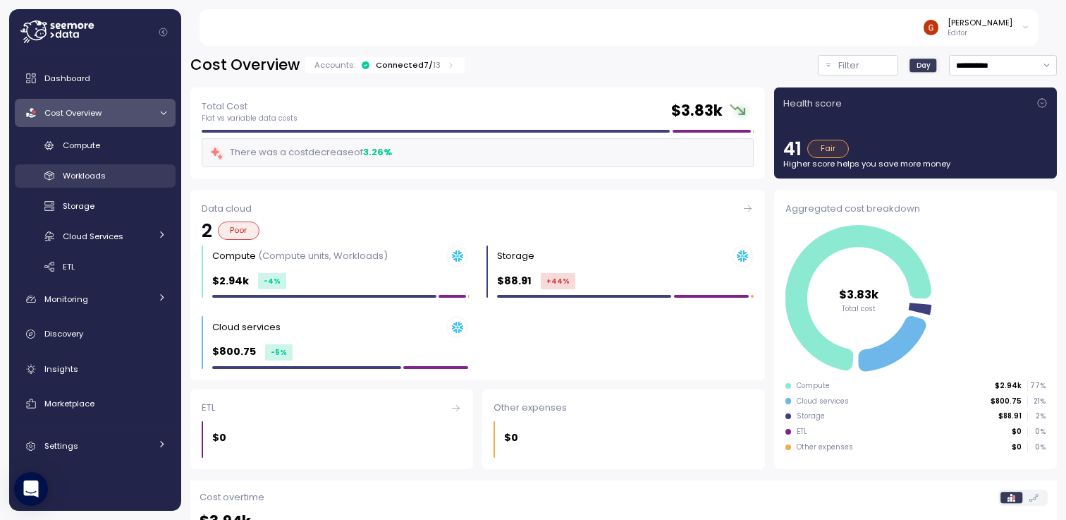
click at [95, 171] on span "Workloads" at bounding box center [84, 175] width 43 height 11
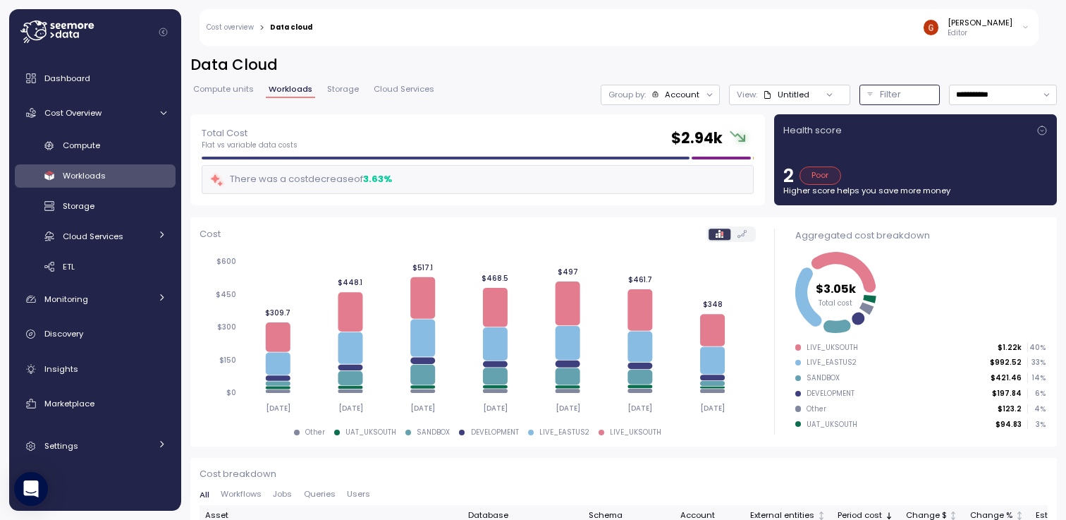
click at [900, 97] on div "Filter" at bounding box center [906, 94] width 52 height 14
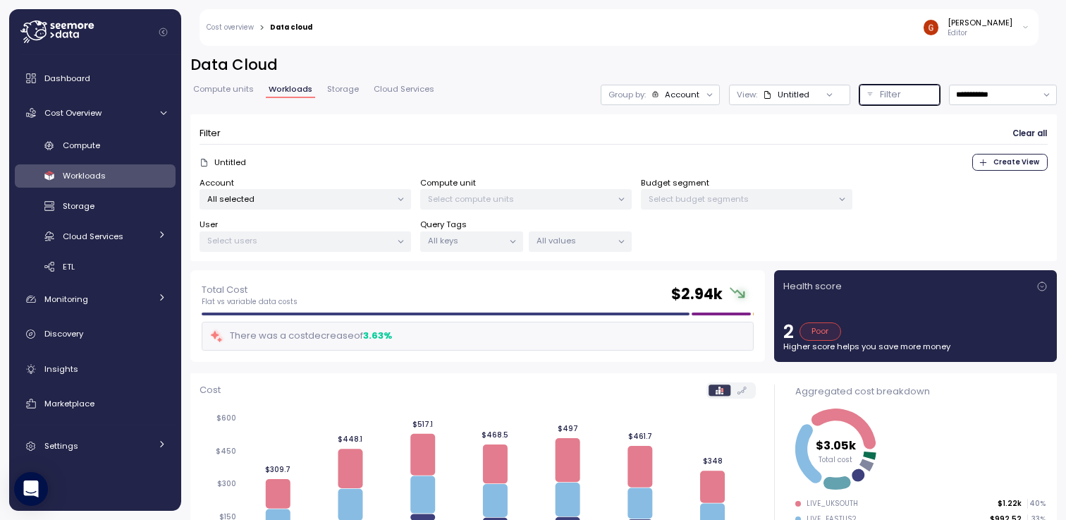
click at [465, 236] on p "All keys" at bounding box center [465, 240] width 75 height 11
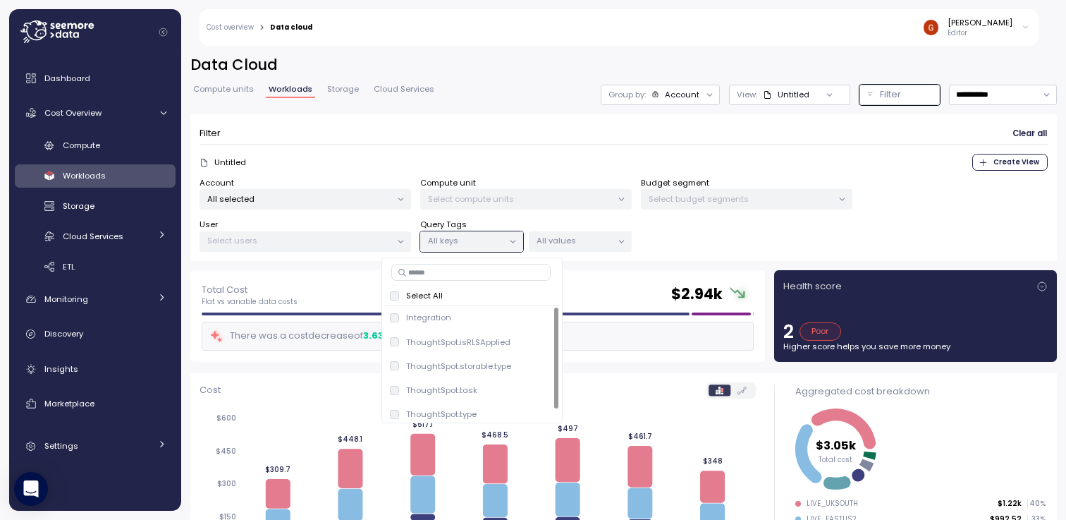
click at [460, 269] on input at bounding box center [470, 272] width 159 height 17
type input "*****"
click at [536, 369] on span "only" at bounding box center [538, 366] width 16 height 16
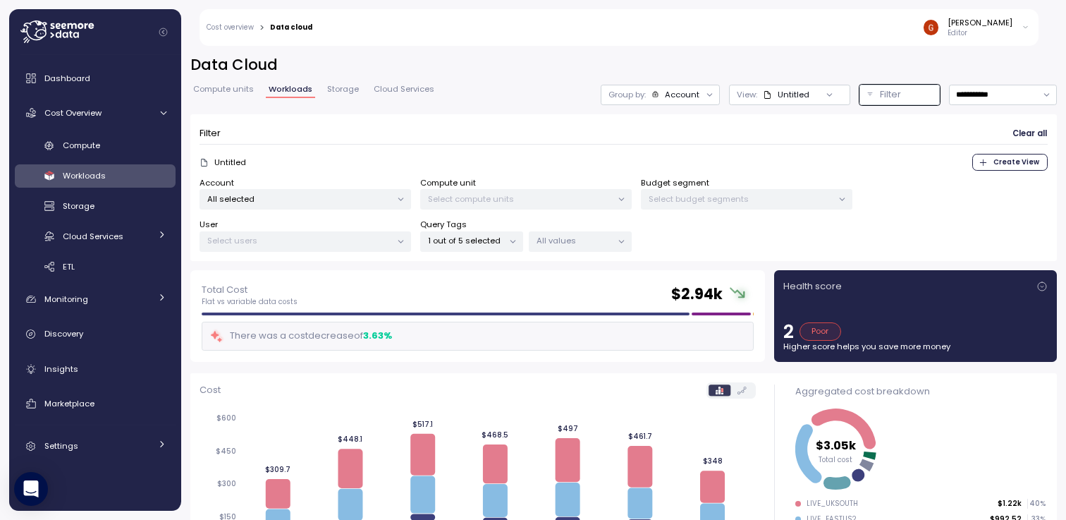
click at [575, 240] on p "All values" at bounding box center [574, 240] width 75 height 11
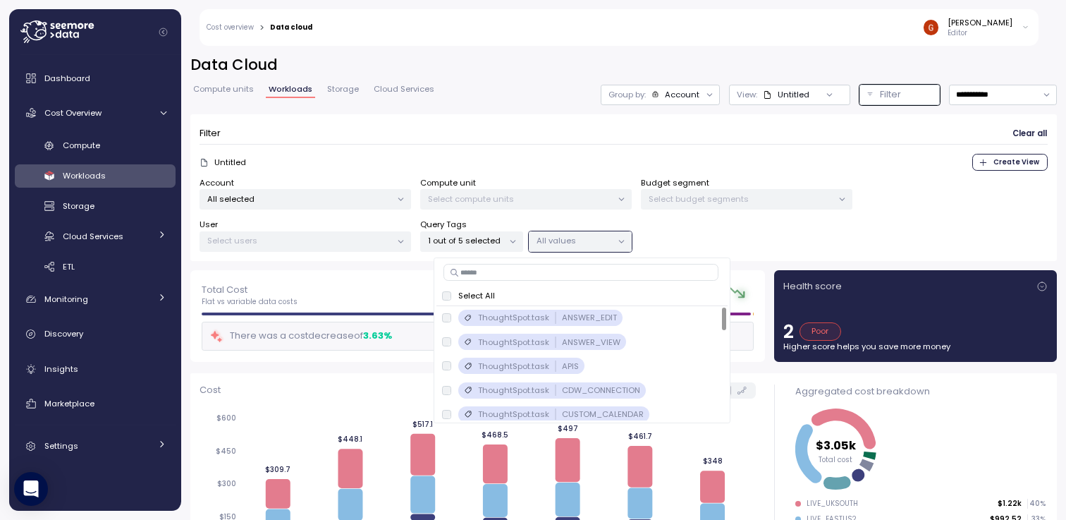
click at [442, 298] on div at bounding box center [446, 295] width 9 height 9
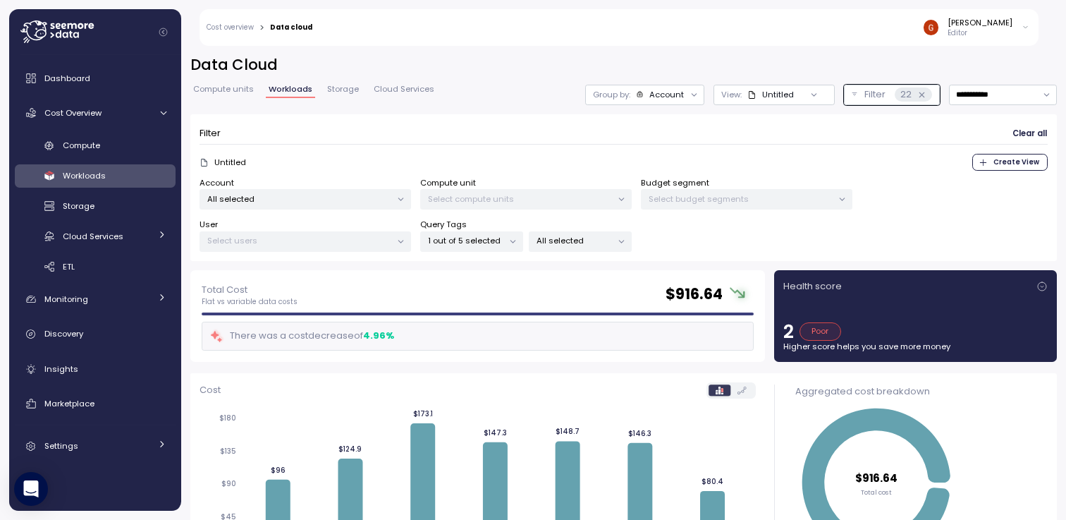
click at [384, 289] on div "Total Cost Flat vs variable data costs $ 916.64" at bounding box center [478, 294] width 552 height 25
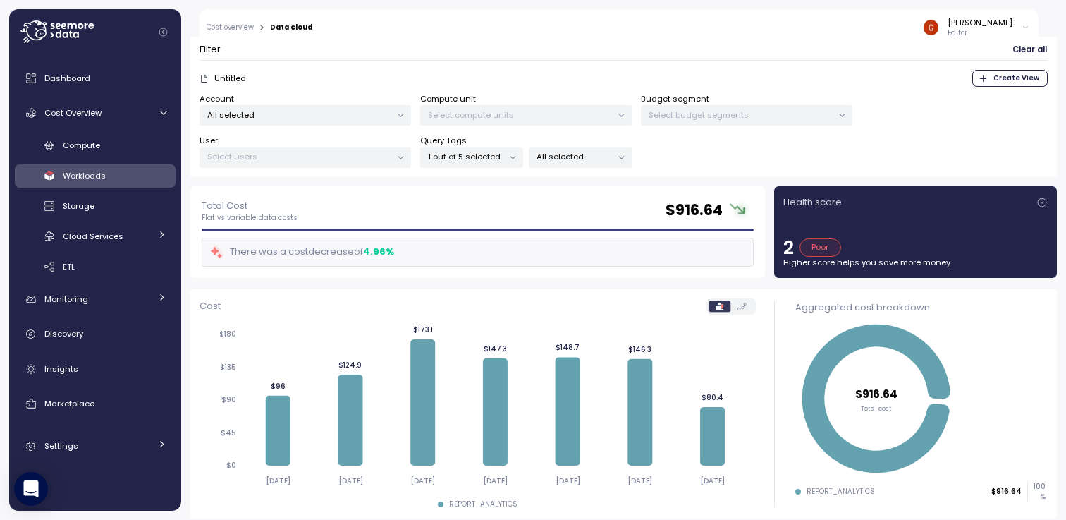
scroll to position [85, 0]
click at [567, 156] on p "All selected" at bounding box center [574, 155] width 75 height 11
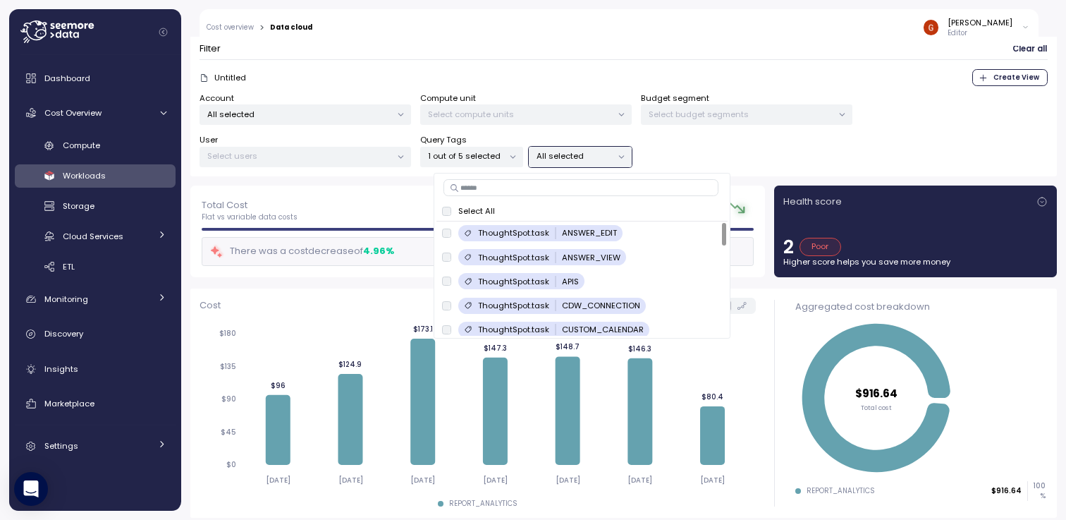
click at [551, 189] on input at bounding box center [581, 187] width 275 height 17
type input "****"
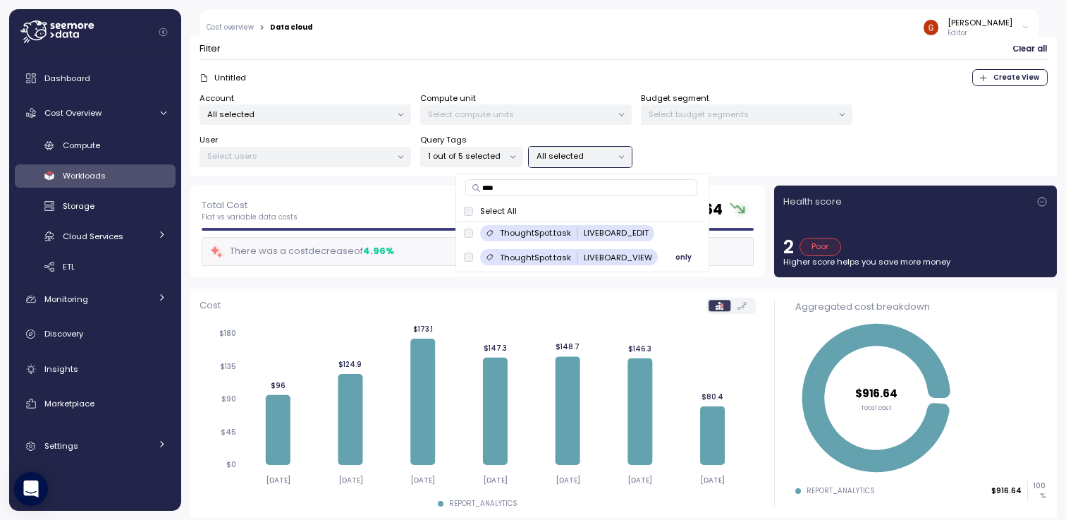
click at [683, 254] on span "only" at bounding box center [684, 258] width 16 height 16
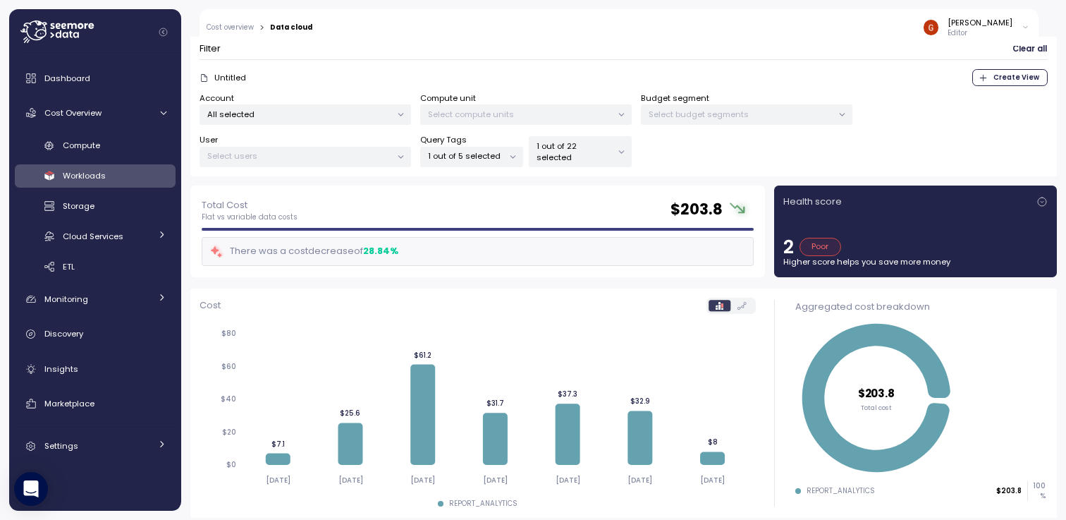
click at [701, 145] on div "Account All selected Compute unit Select compute units Budget segment Select bu…" at bounding box center [624, 129] width 848 height 75
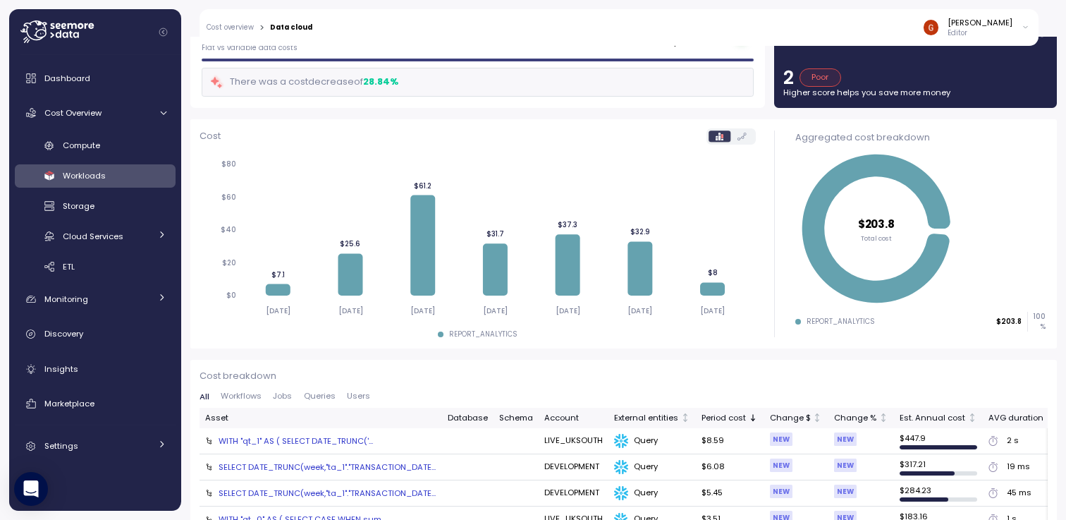
scroll to position [338, 0]
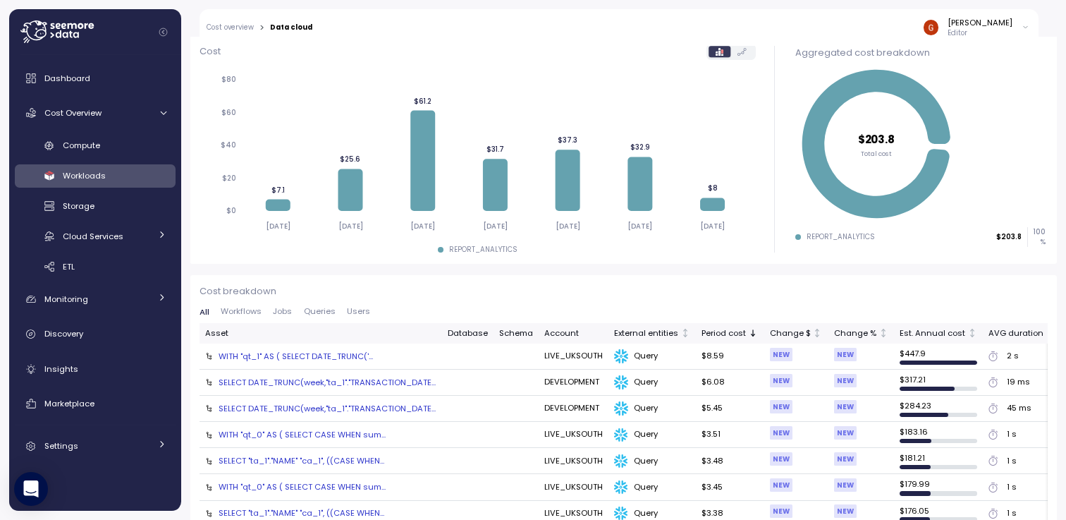
click at [401, 381] on div "SELECT DATE_TRUNC(week,"ta_1"."TRANSACTION_DATE..." at bounding box center [327, 382] width 217 height 11
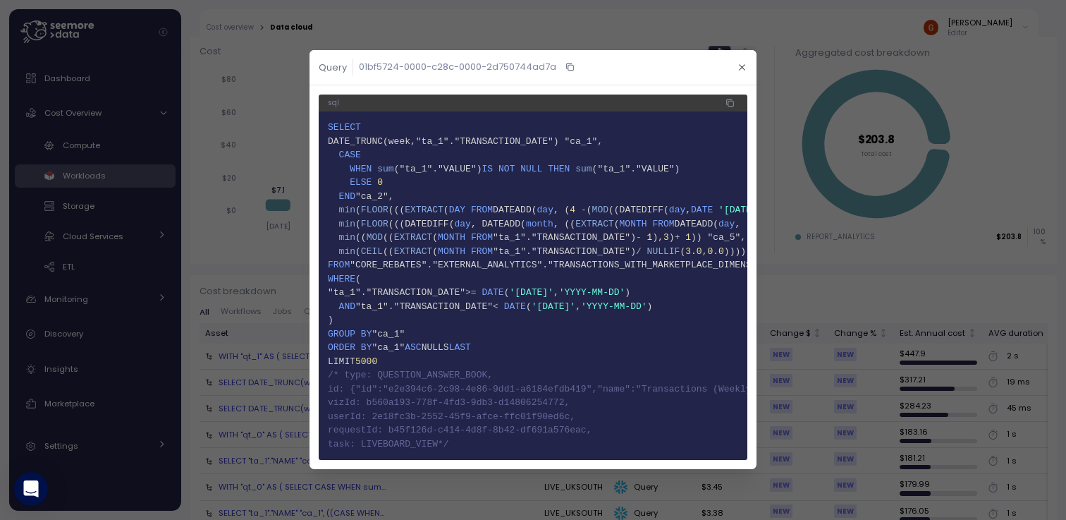
drag, startPoint x: 333, startPoint y: 372, endPoint x: 482, endPoint y: 433, distance: 160.7
click at [482, 433] on code "1 SELECT 2 DATE_TRUNC(week,"ta_1"."TRANSACTION_DATE") "ca_1", 3 CASE 4 WHEN sum…" at bounding box center [533, 286] width 410 height 330
click at [745, 66] on icon "button" at bounding box center [742, 67] width 9 height 9
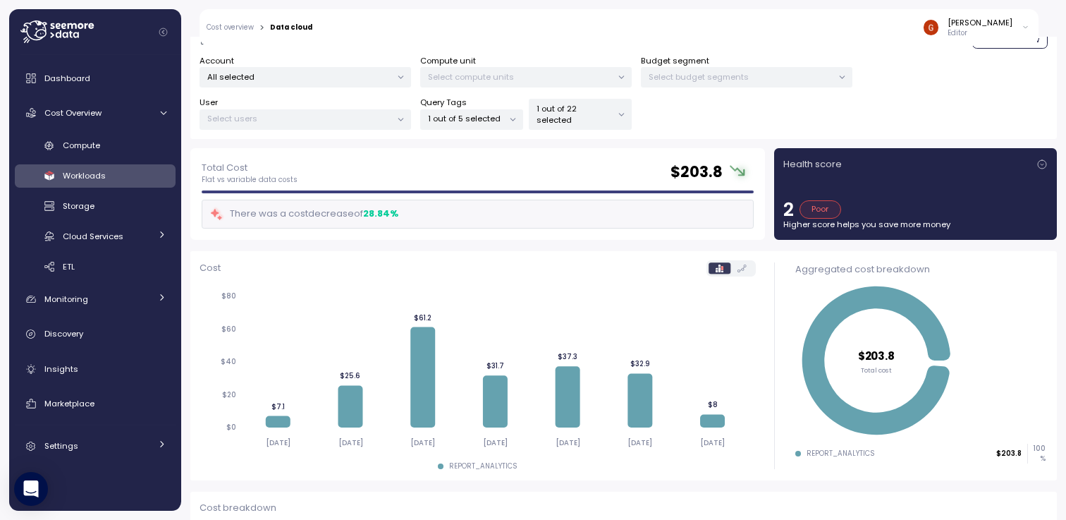
scroll to position [85, 0]
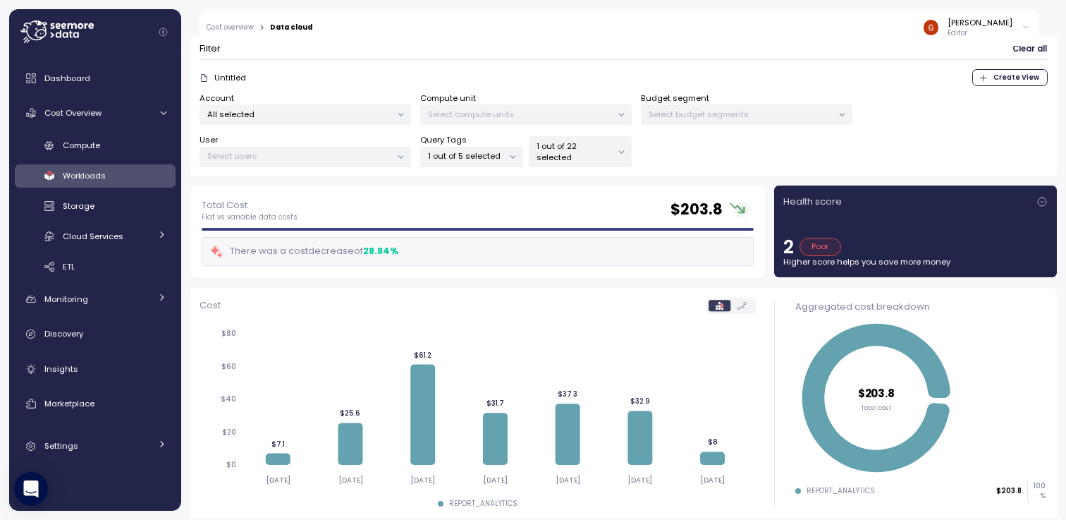
click at [769, 66] on form "Filter Clear all Untitled Create View Account All selected Compute unit Select …" at bounding box center [624, 103] width 848 height 129
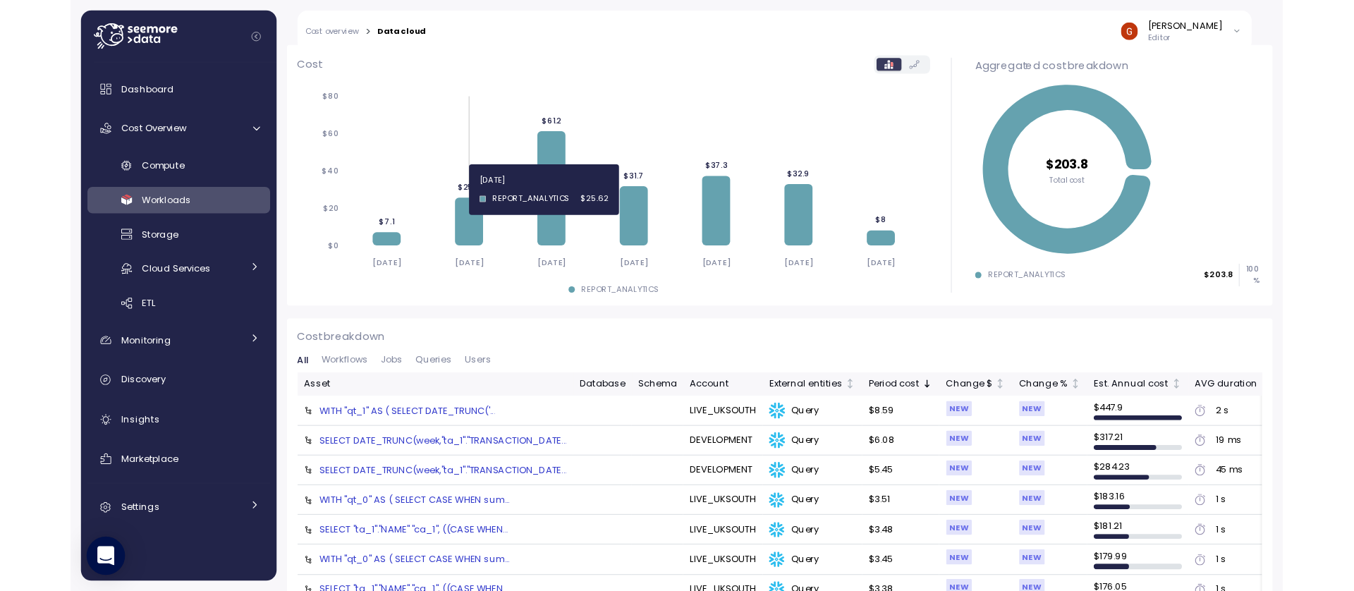
scroll to position [130, 0]
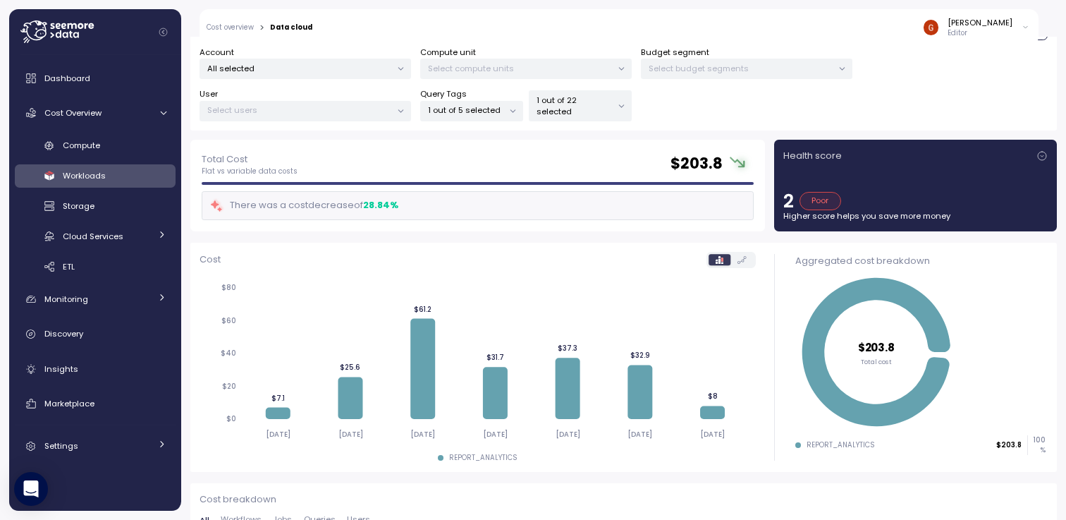
click at [456, 104] on p "1 out of 5 selected" at bounding box center [465, 109] width 75 height 11
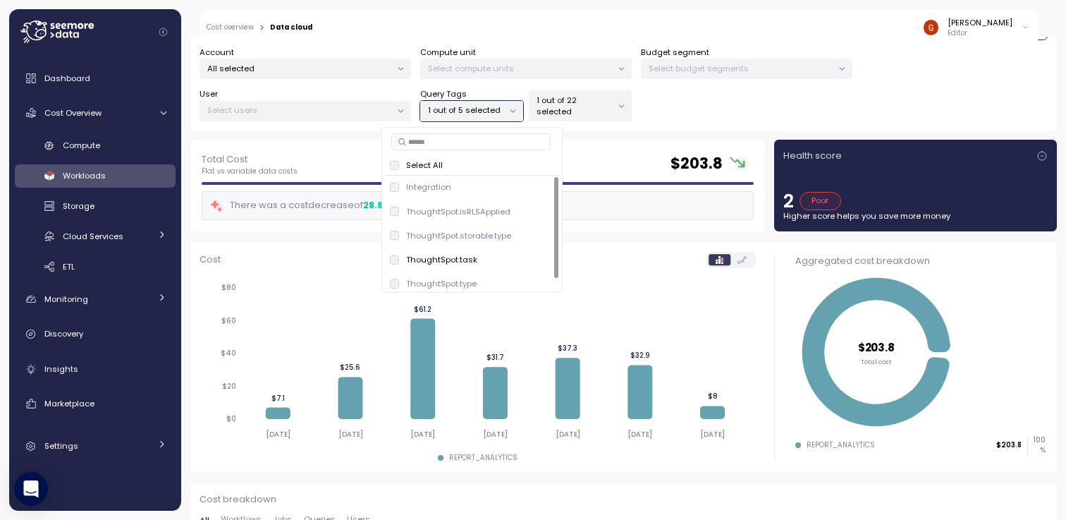
click at [447, 145] on input at bounding box center [470, 141] width 159 height 17
drag, startPoint x: 487, startPoint y: 261, endPoint x: 444, endPoint y: 254, distance: 43.6
click at [444, 254] on div "ThoughtSpot.task only" at bounding box center [472, 259] width 164 height 17
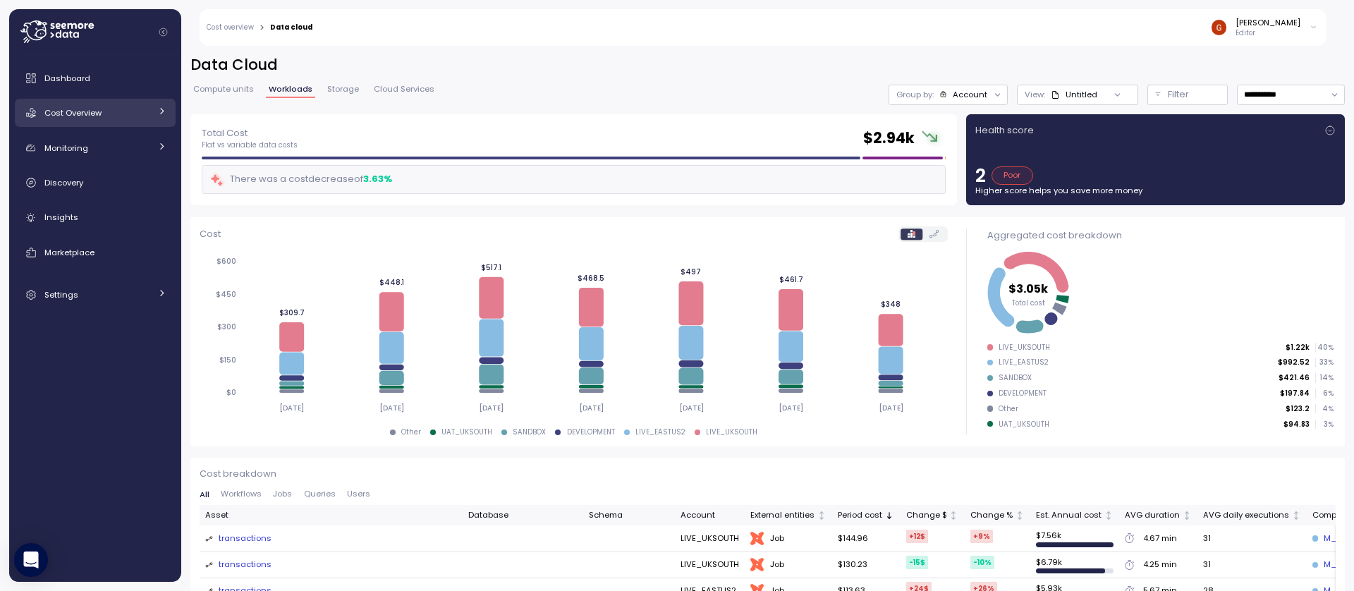
click at [164, 116] on div at bounding box center [161, 113] width 9 height 14
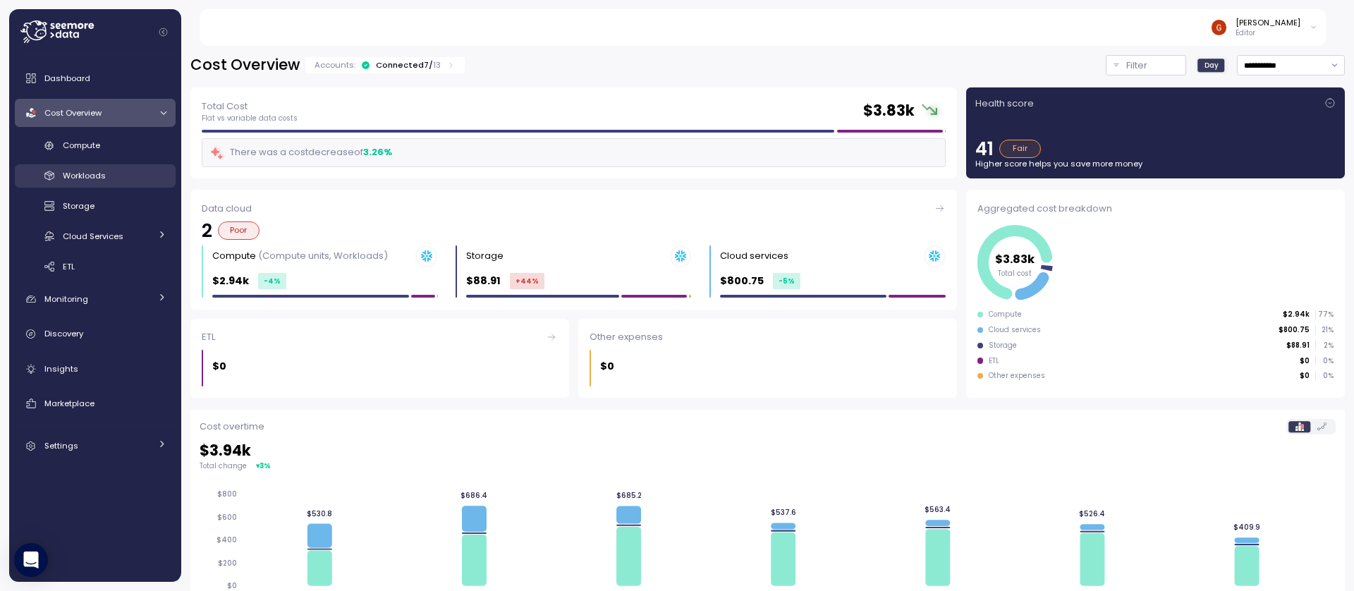
click at [99, 184] on link "Workloads" at bounding box center [95, 175] width 161 height 23
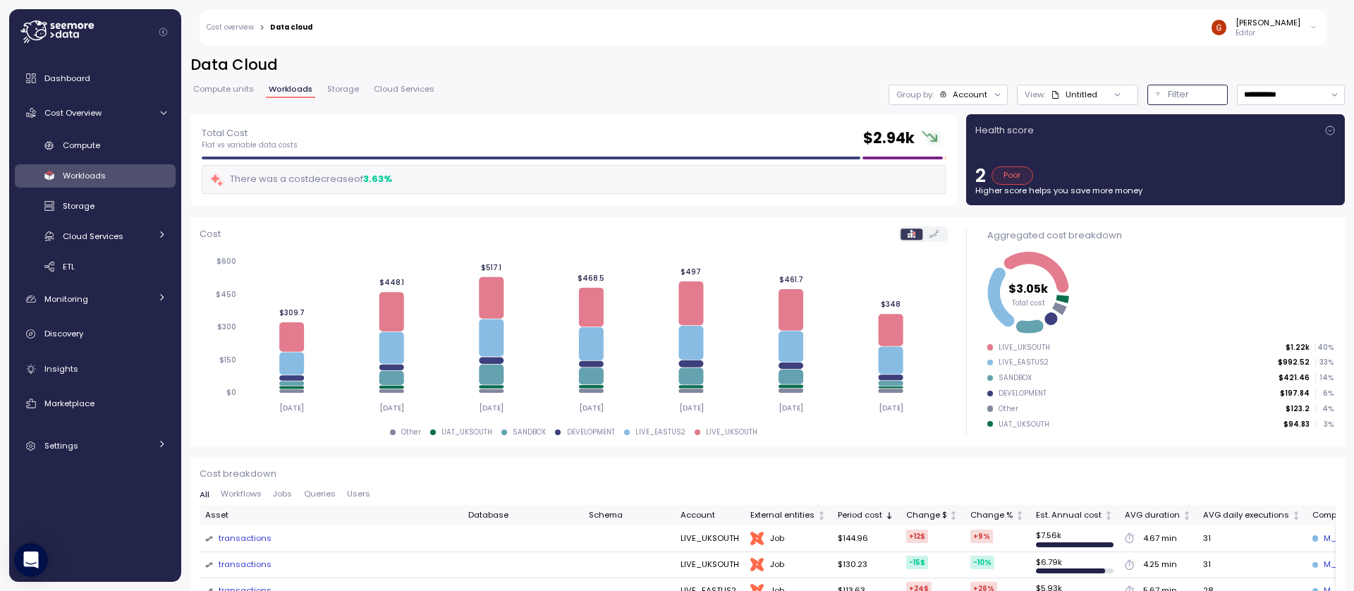
click at [1168, 96] on p "Filter" at bounding box center [1178, 94] width 21 height 14
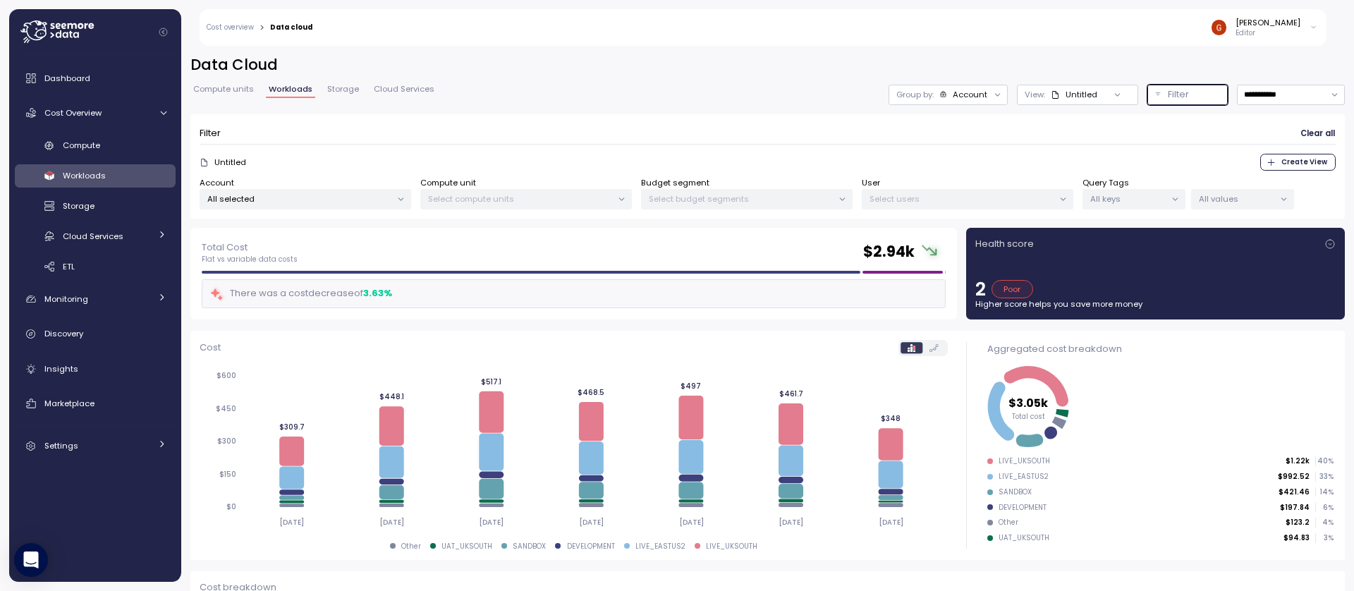
click at [1120, 202] on p "All keys" at bounding box center [1127, 198] width 75 height 11
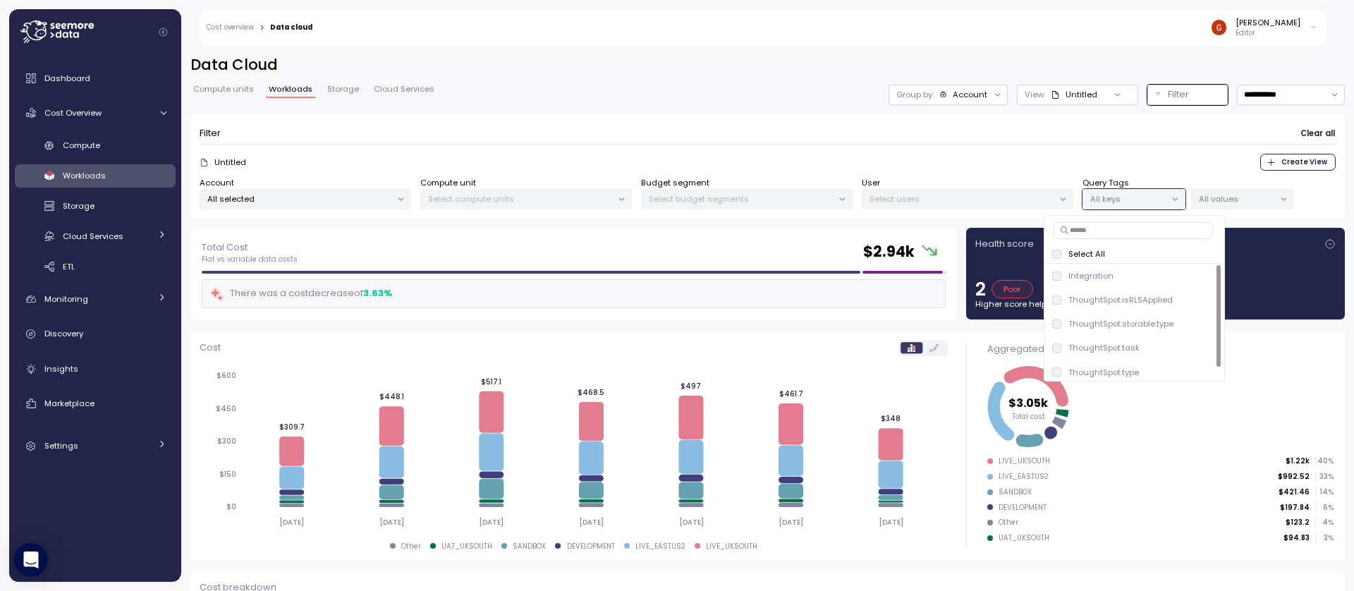
click at [1106, 231] on input at bounding box center [1133, 230] width 159 height 17
type input "****"
click at [1269, 201] on p "All values" at bounding box center [1236, 198] width 75 height 11
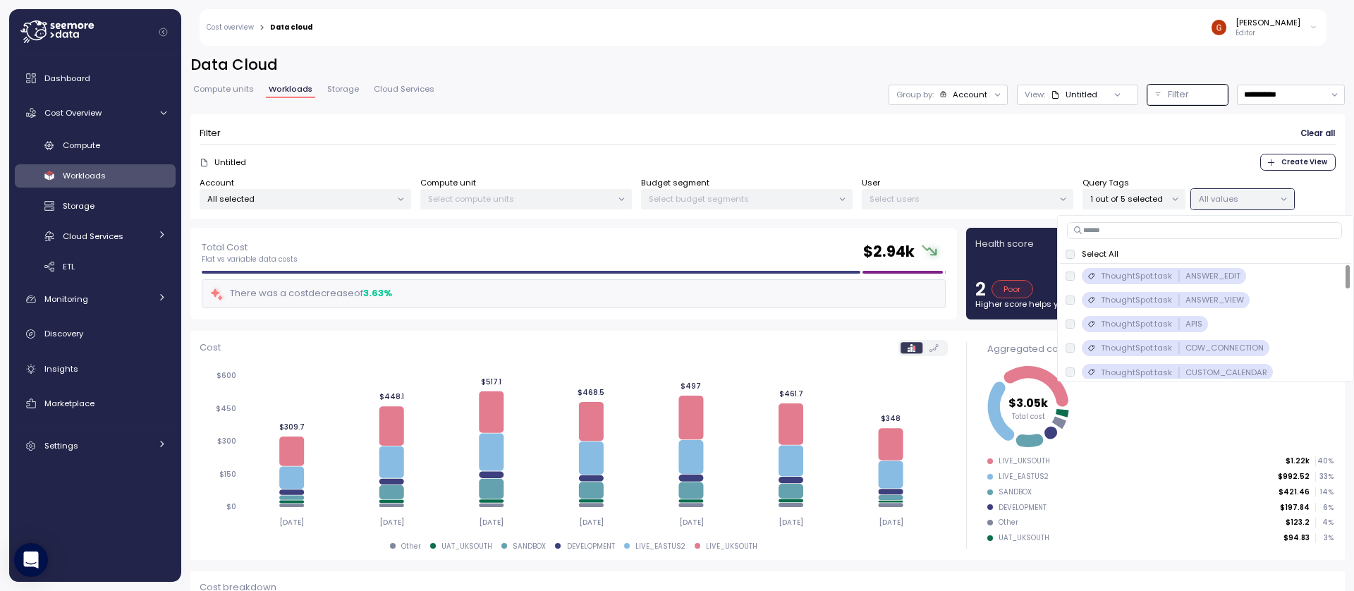
click at [1114, 255] on p "Select All" at bounding box center [1100, 253] width 37 height 11
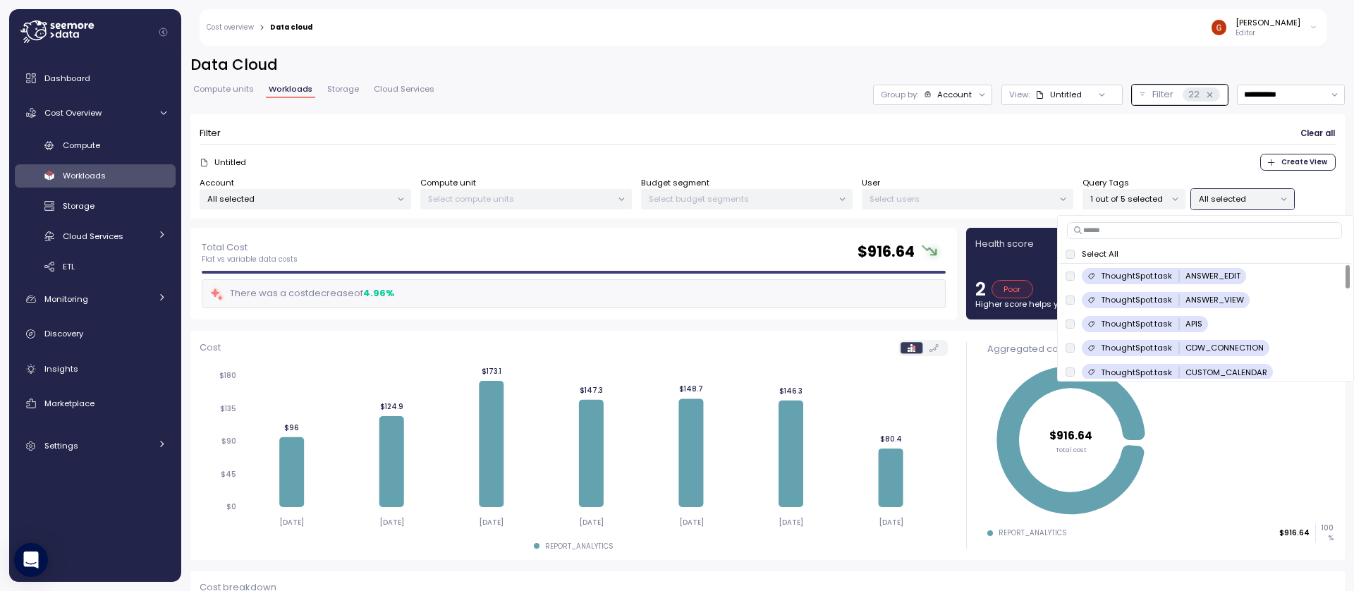
click at [1210, 231] on input at bounding box center [1204, 230] width 275 height 17
type input "****"
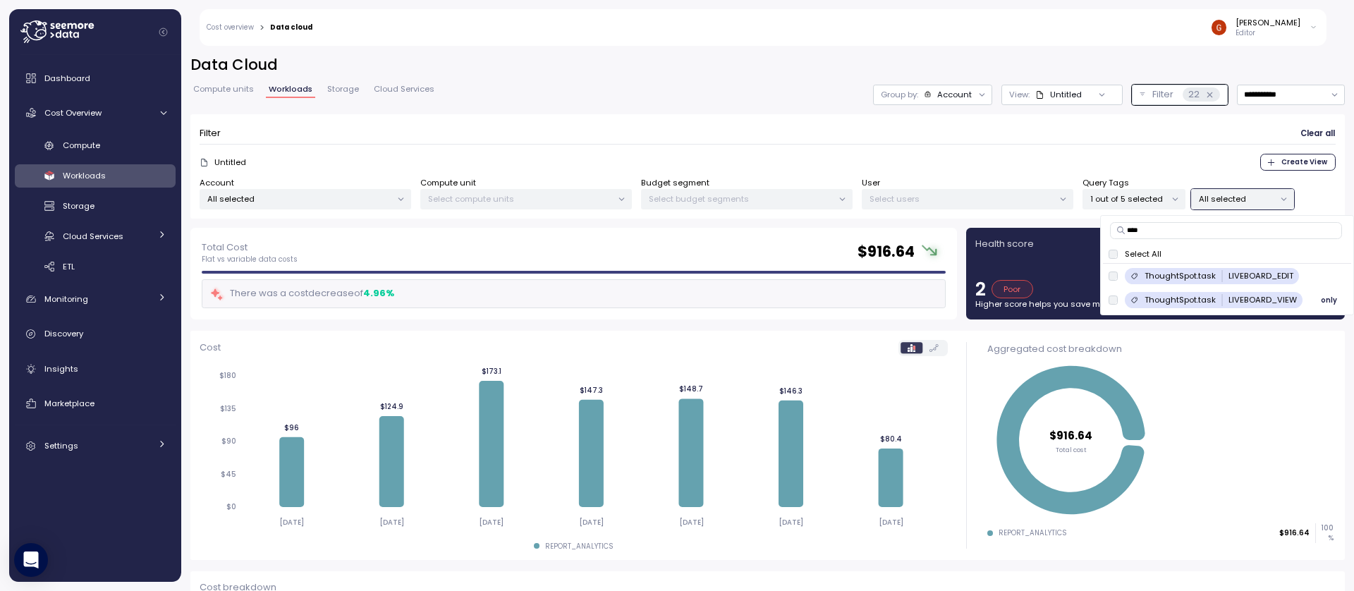
click at [1324, 303] on span "only" at bounding box center [1329, 300] width 16 height 16
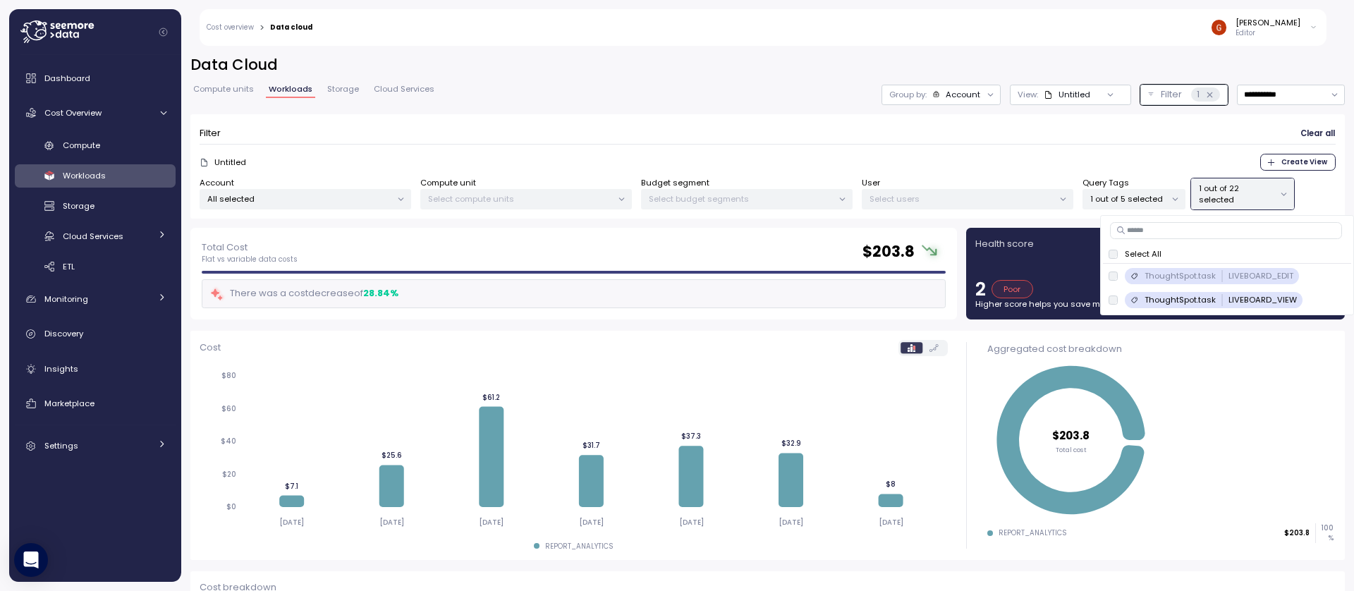
click at [767, 134] on div "Filter Clear all" at bounding box center [768, 133] width 1136 height 20
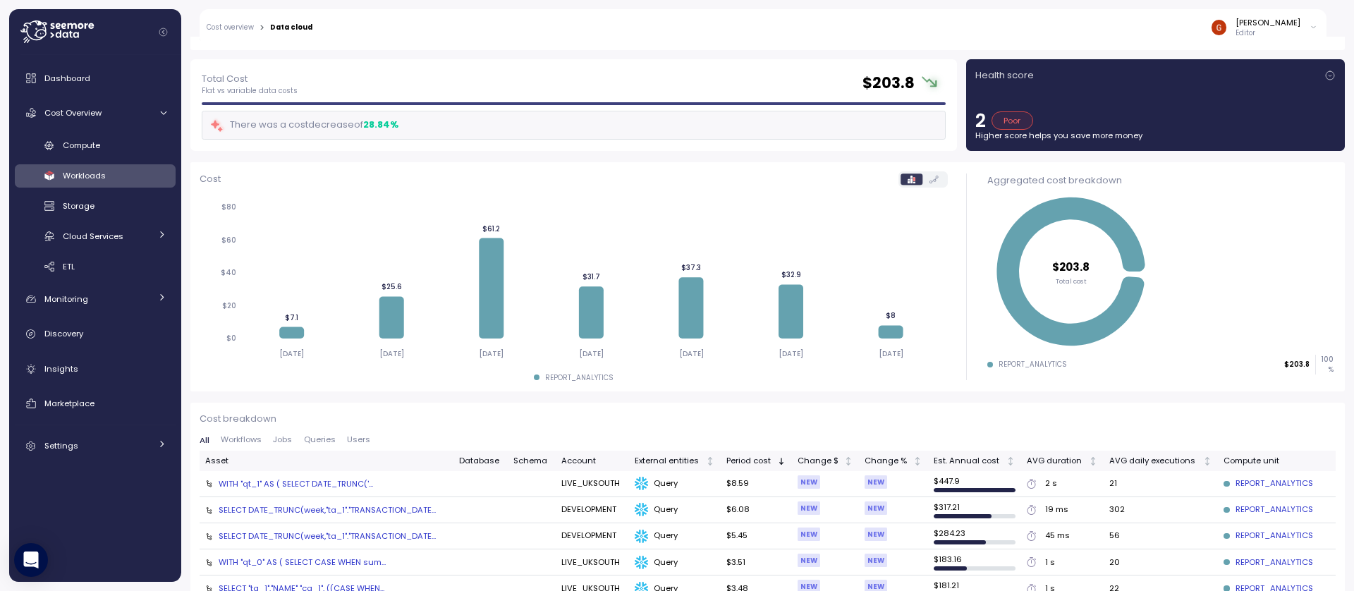
scroll to position [169, 0]
click at [398, 510] on div "SELECT DATE_TRUNC(week,"ta_1"."TRANSACTION_DATE..." at bounding box center [327, 508] width 217 height 11
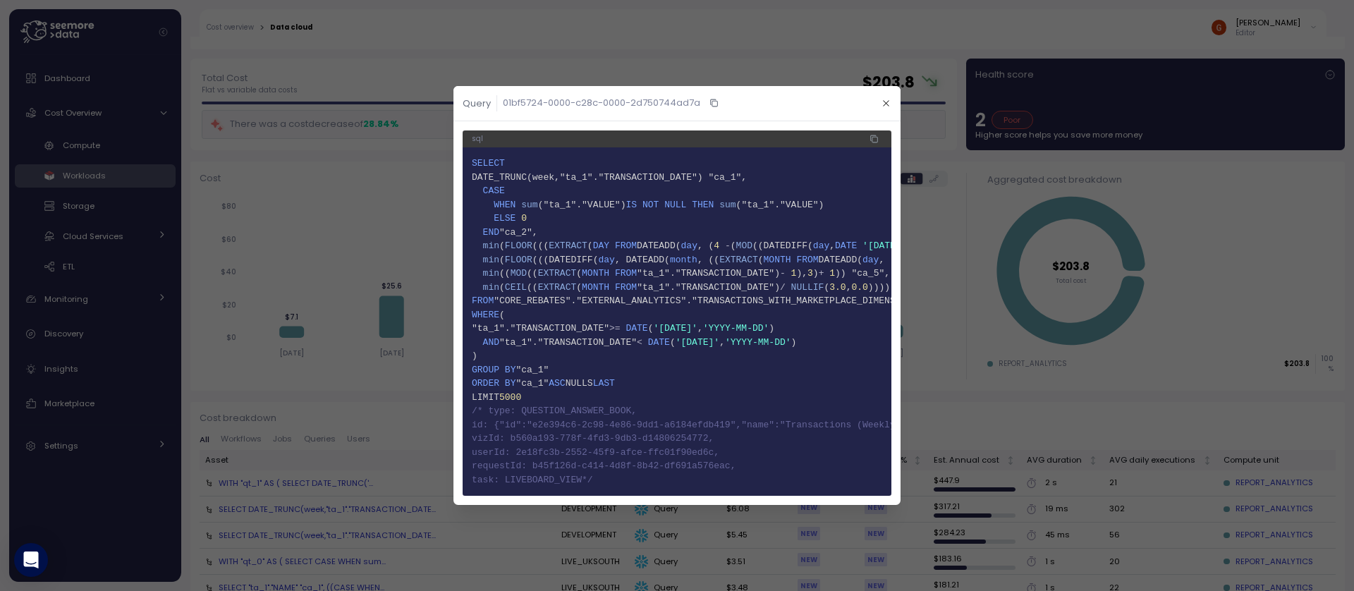
drag, startPoint x: 474, startPoint y: 405, endPoint x: 613, endPoint y: 475, distance: 155.8
click at [613, 475] on code "1 SELECT 2 DATE_TRUNC(week,"ta_1"."TRANSACTION_DATE") "ca_1", 3 CASE 4 WHEN sum…" at bounding box center [677, 322] width 410 height 330
click at [705, 475] on span "24 task: LIVEBOARD_VIEW*/" at bounding box center [677, 480] width 410 height 14
click at [887, 104] on button "button" at bounding box center [886, 103] width 16 height 16
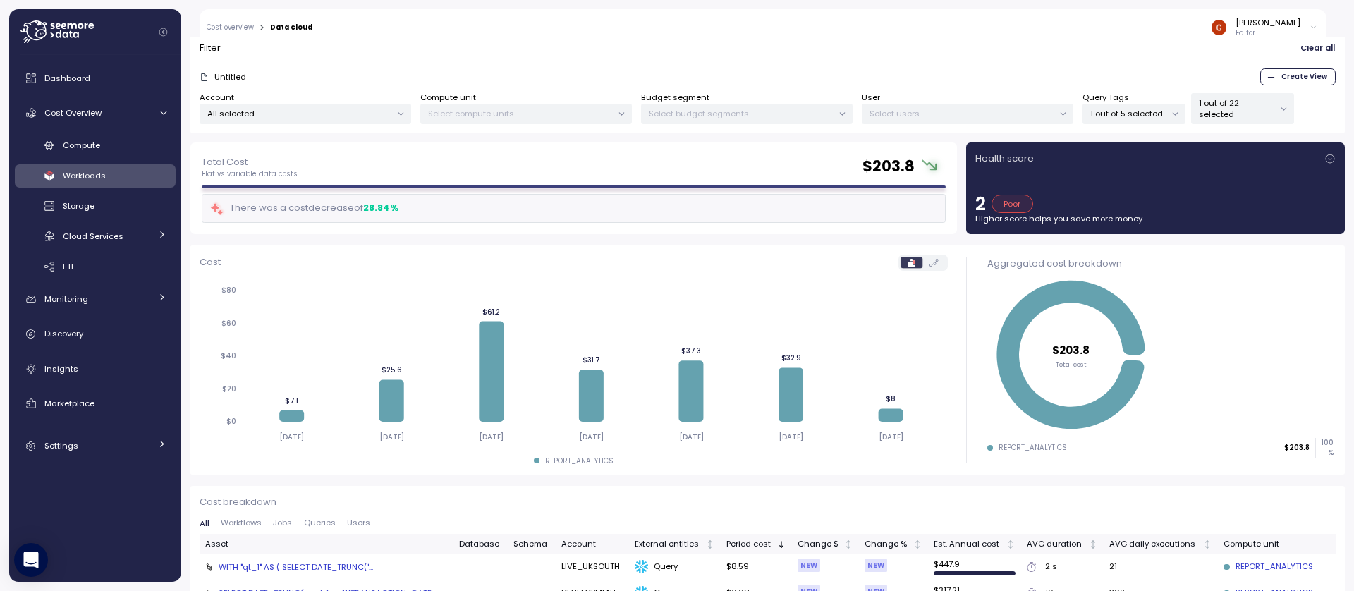
scroll to position [85, 0]
